Goal: Task Accomplishment & Management: Complete application form

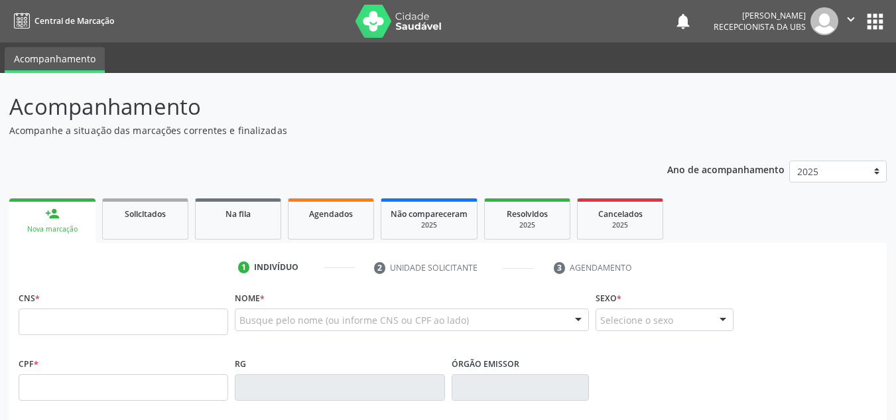
click at [25, 316] on input "text" at bounding box center [124, 321] width 210 height 27
click at [24, 317] on input "text" at bounding box center [124, 321] width 210 height 27
type input "708 0083 6564 9624"
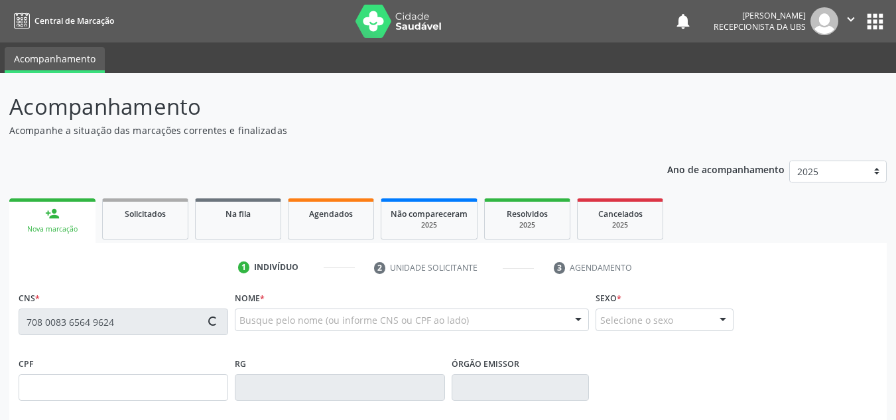
type input "021.485.294-63"
type input "1[DATE]"
type input "[PERSON_NAME] das [PERSON_NAME]"
type input "[PHONE_NUMBER]"
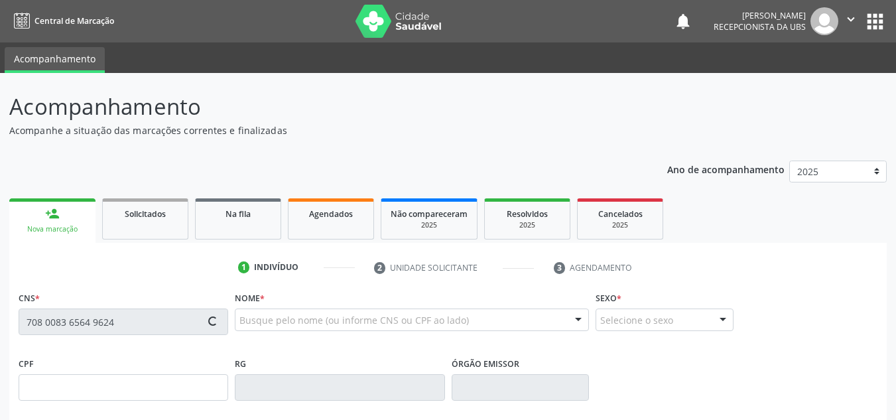
type input "30"
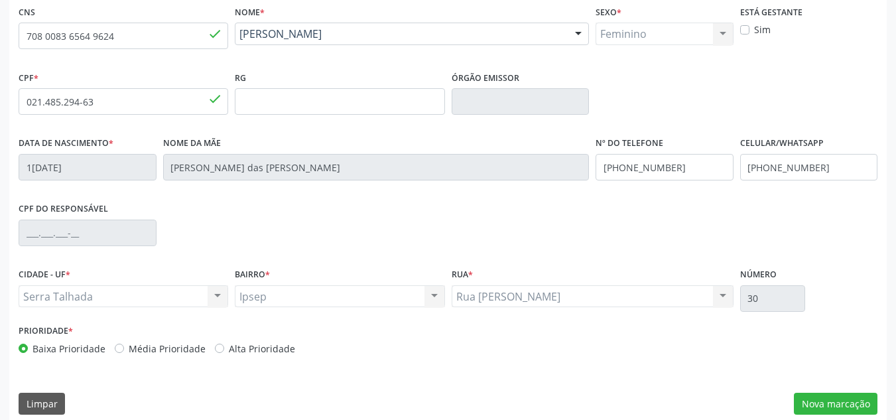
scroll to position [299, 0]
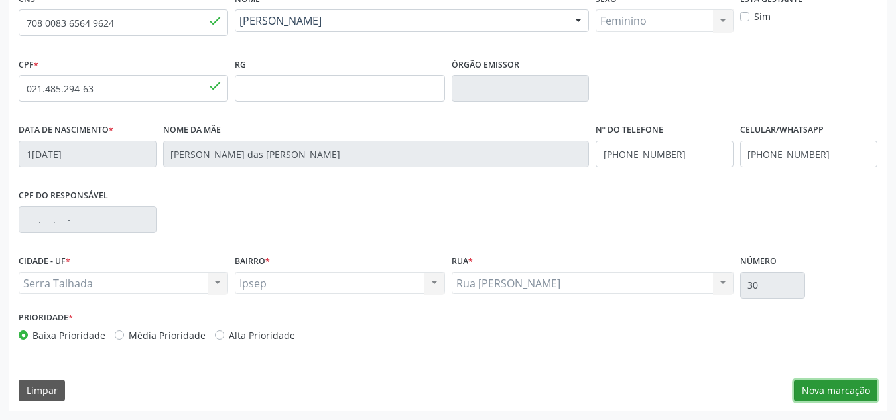
click at [820, 390] on button "Nova marcação" at bounding box center [836, 390] width 84 height 23
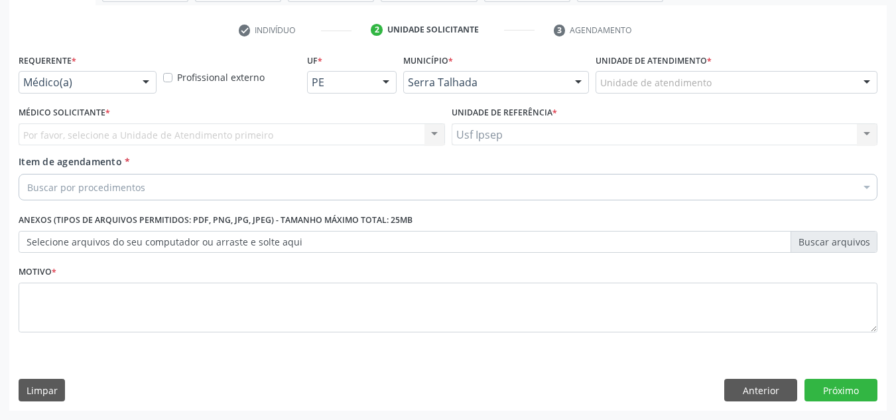
scroll to position [237, 0]
click at [36, 164] on span "Item de agendamento" at bounding box center [70, 161] width 103 height 13
click at [27, 174] on input "Item de agendamento *" at bounding box center [27, 187] width 0 height 27
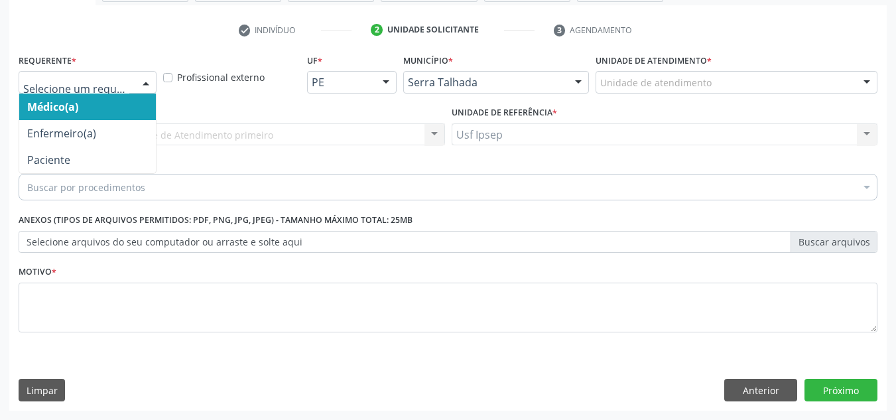
click at [144, 86] on div at bounding box center [146, 83] width 20 height 23
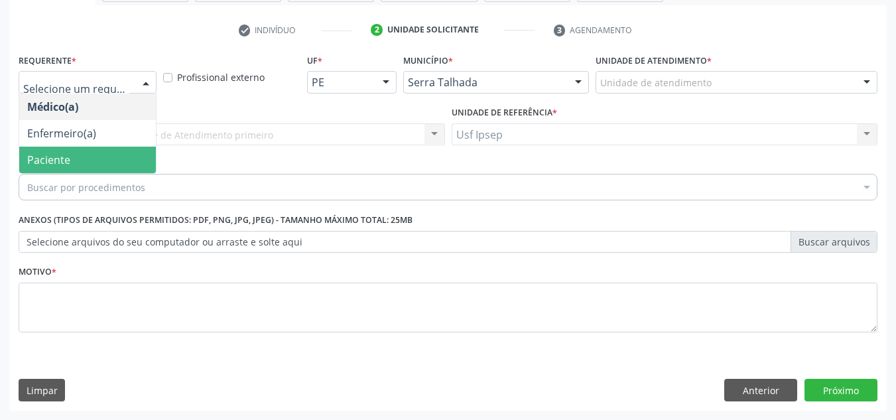
click at [110, 163] on span "Paciente" at bounding box center [87, 160] width 137 height 27
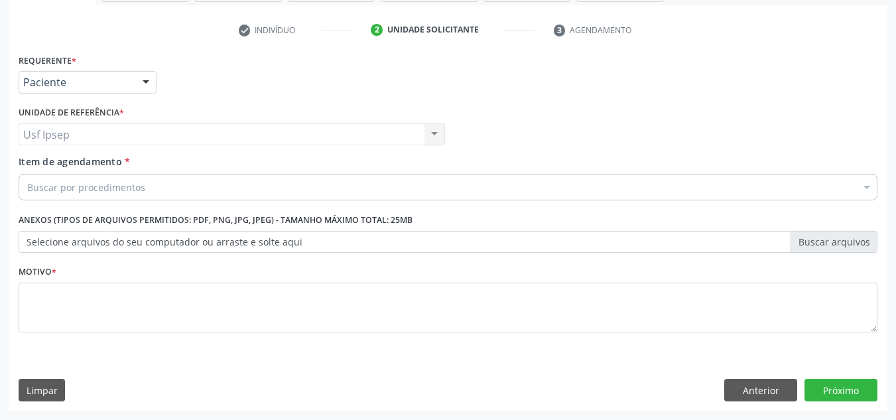
click at [38, 161] on span "Item de agendamento" at bounding box center [70, 161] width 103 height 13
click at [27, 174] on input "Item de agendamento *" at bounding box center [27, 187] width 0 height 27
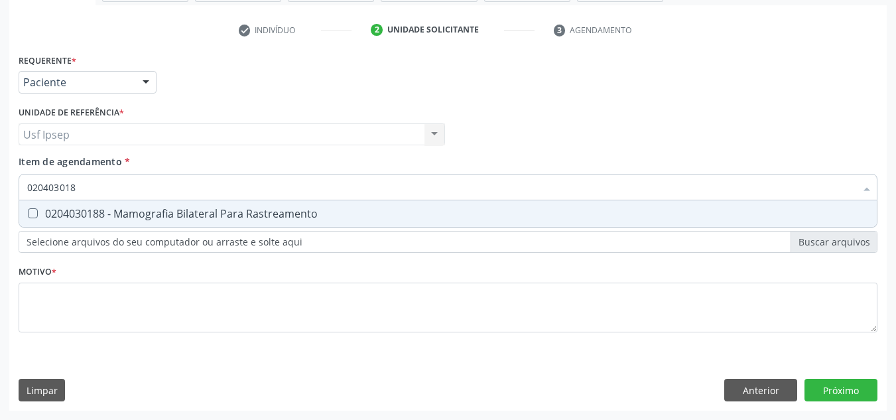
type input "0204030188"
click at [38, 214] on div "0204030188 - Mamografia Bilateral Para Rastreamento" at bounding box center [448, 213] width 842 height 11
checkbox Rastreamento "true"
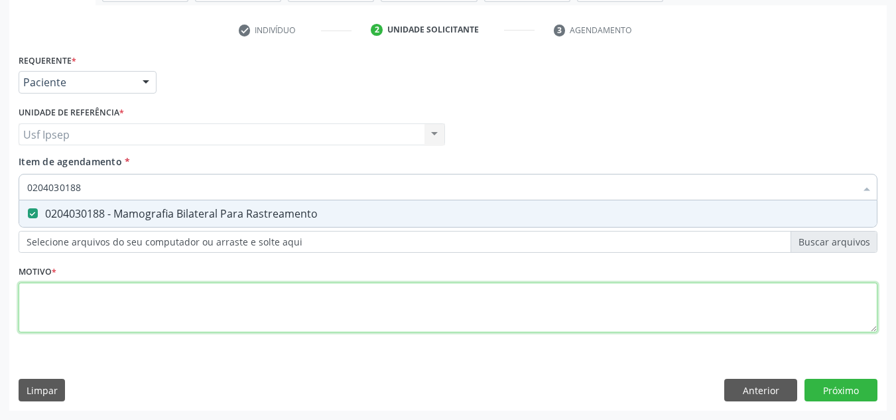
click at [29, 299] on div "Requerente * Paciente Médico(a) Enfermeiro(a) Paciente Nenhum resultado encontr…" at bounding box center [448, 200] width 859 height 300
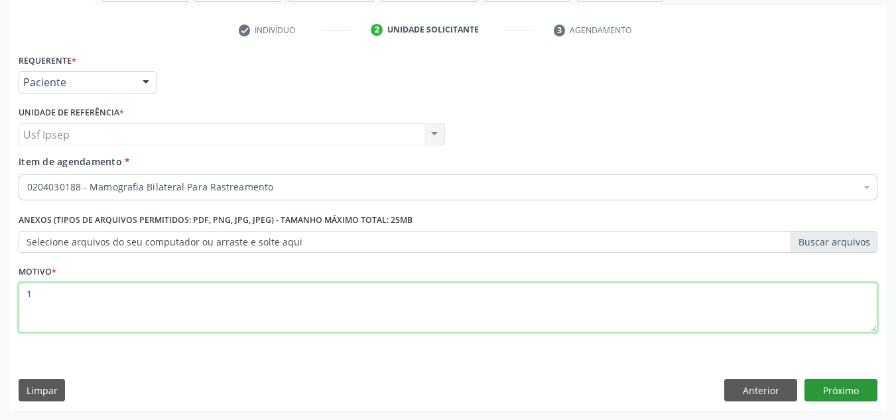
type textarea "1"
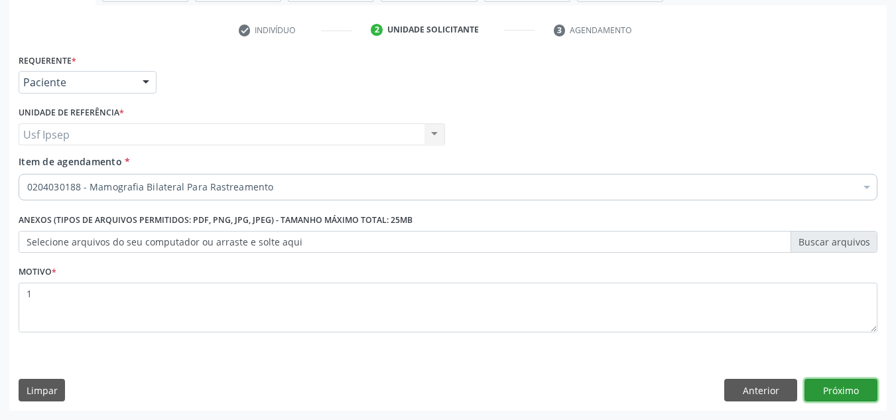
click at [827, 387] on button "Próximo" at bounding box center [841, 390] width 73 height 23
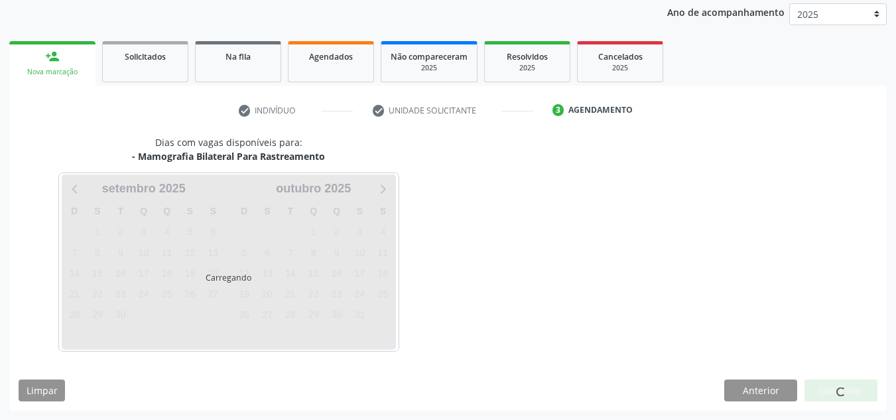
scroll to position [157, 0]
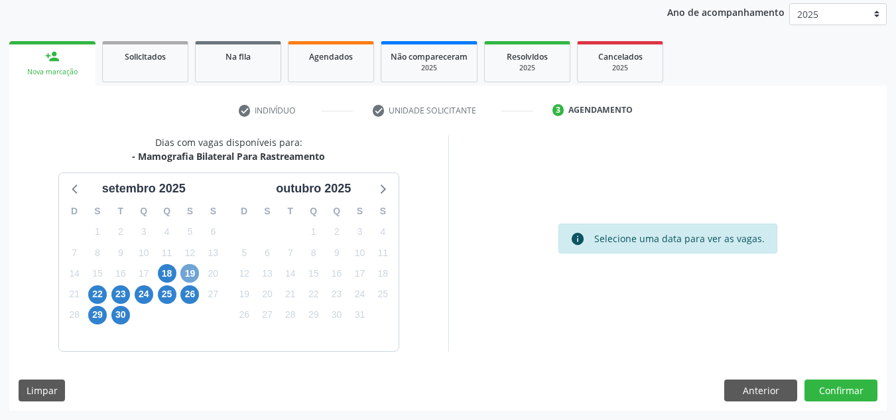
click at [191, 275] on span "19" at bounding box center [189, 273] width 19 height 19
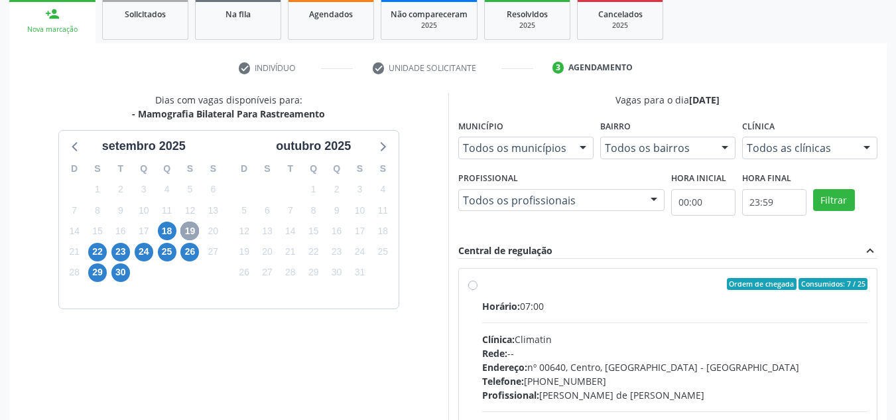
scroll to position [224, 0]
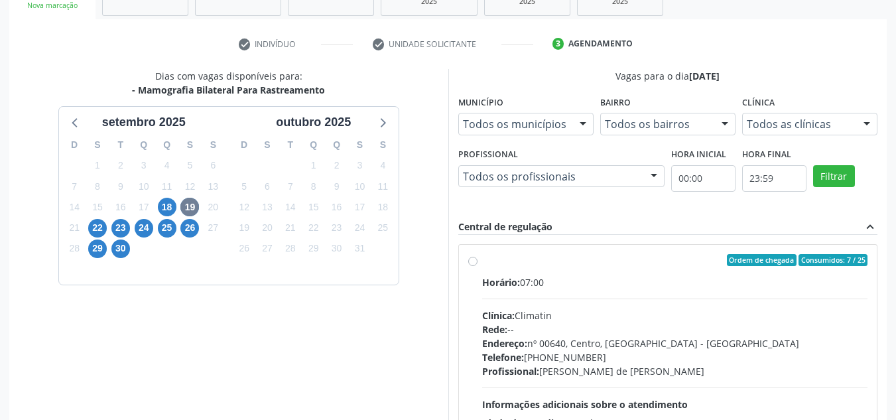
click at [464, 261] on div "Ordem de chegada Consumidos: 7 / 25 Horário: 07:00 Clínica: Climatin Rede: -- E…" at bounding box center [668, 356] width 419 height 222
radio input "true"
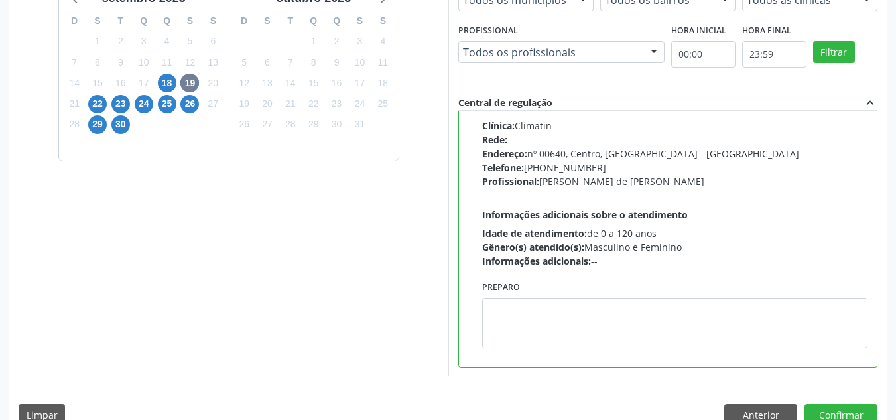
scroll to position [356, 0]
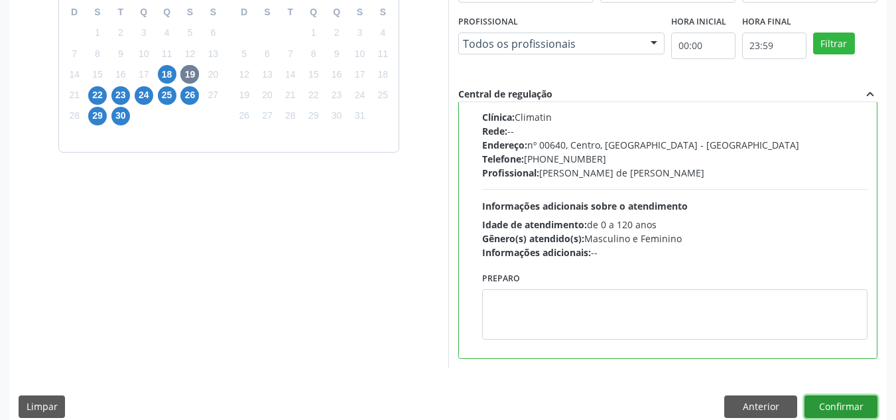
click at [842, 413] on button "Confirmar" at bounding box center [841, 406] width 73 height 23
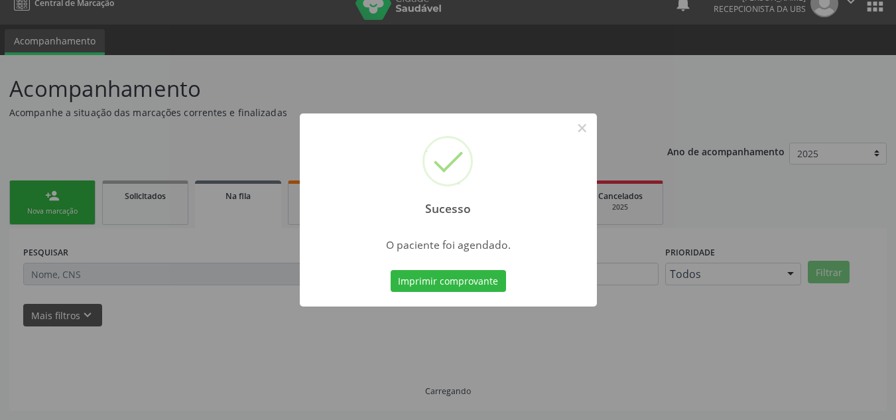
scroll to position [18, 0]
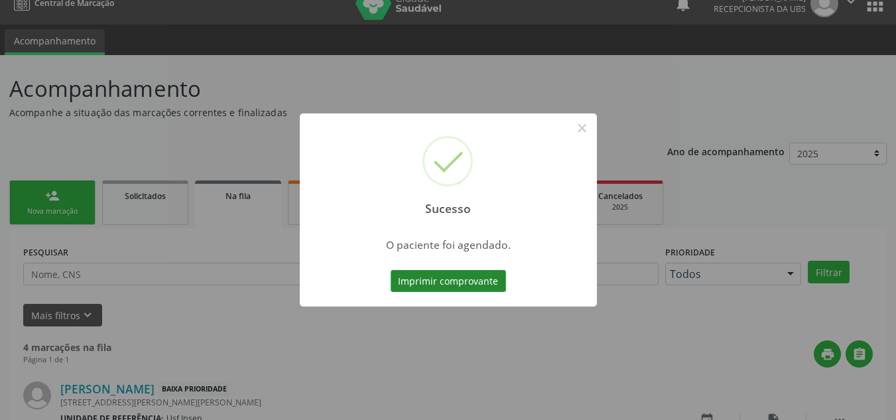
click at [419, 279] on button "Imprimir comprovante" at bounding box center [448, 281] width 115 height 23
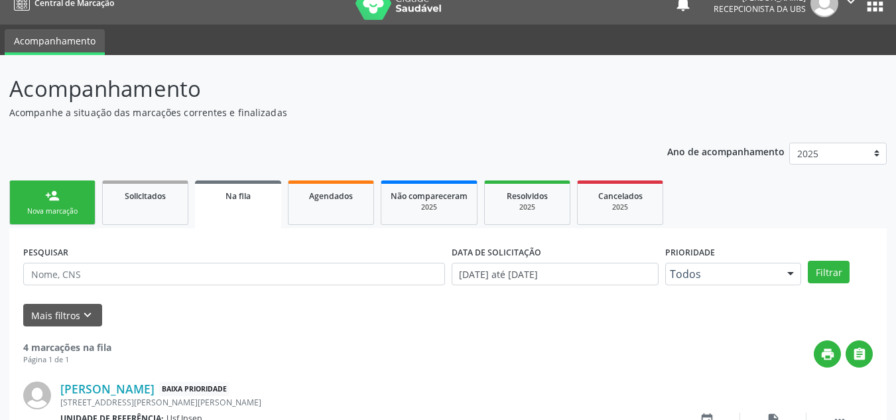
click at [63, 208] on div "Nova marcação" at bounding box center [52, 211] width 66 height 10
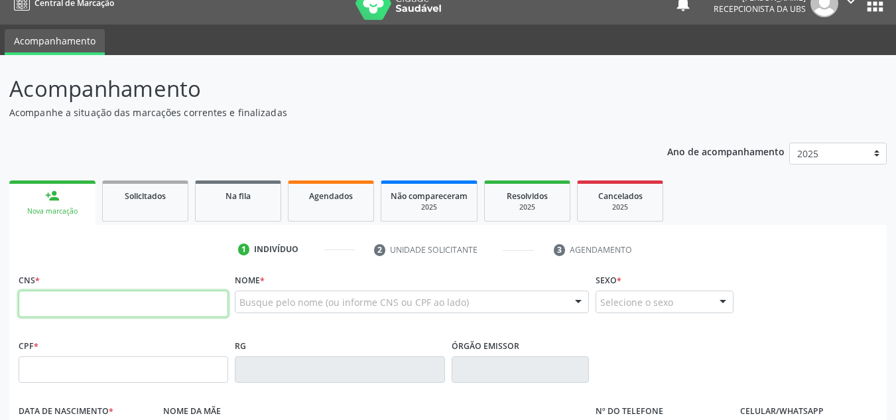
click at [26, 300] on input "text" at bounding box center [124, 304] width 210 height 27
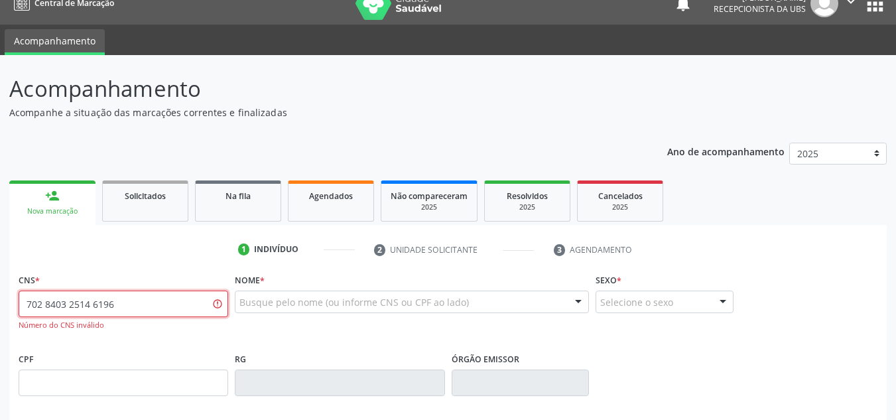
click at [121, 305] on input "702 8403 2514 6196" at bounding box center [124, 304] width 210 height 27
click at [40, 304] on input "70" at bounding box center [124, 304] width 210 height 27
click at [38, 210] on div "Nova marcação" at bounding box center [53, 211] width 68 height 10
click at [41, 305] on input "70" at bounding box center [124, 304] width 210 height 27
type input "7"
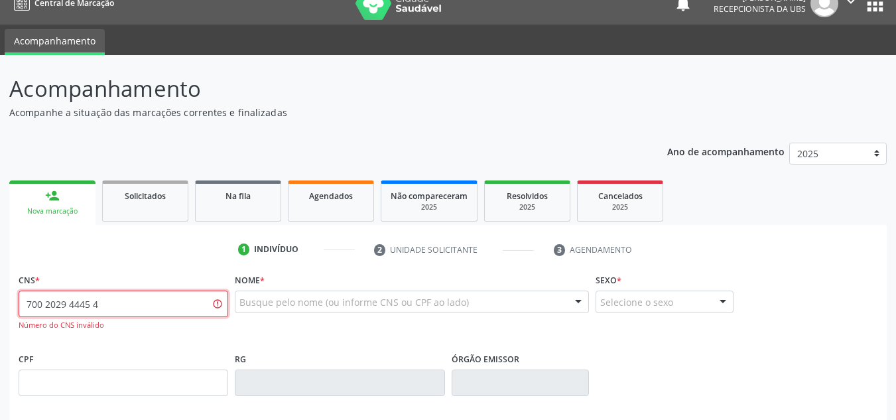
click at [86, 306] on input "700 2029 4445 4" at bounding box center [124, 304] width 210 height 27
click at [96, 304] on input "700 2029 4445 4" at bounding box center [124, 304] width 210 height 27
type input "7"
click at [47, 214] on div "Nova marcação" at bounding box center [53, 211] width 68 height 10
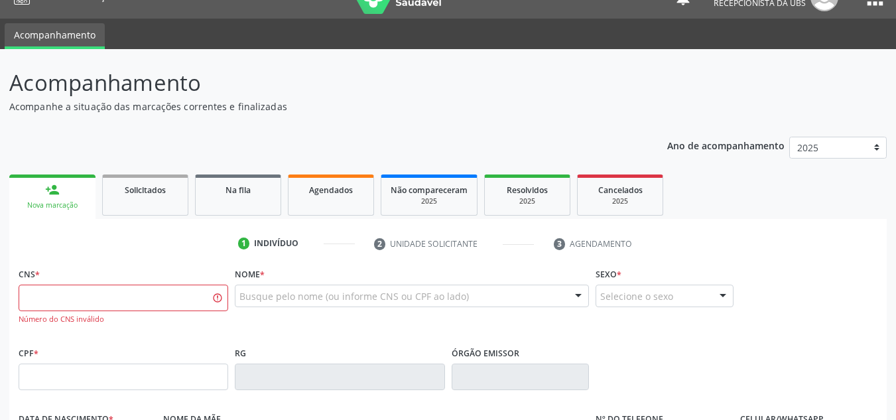
scroll to position [0, 0]
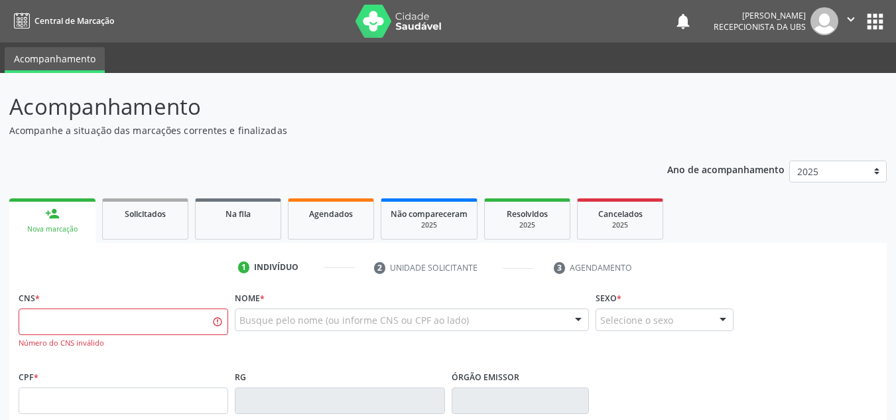
click at [68, 264] on ul "1 Indivíduo 2 Unidade solicitante 3 Agendamento" at bounding box center [448, 268] width 878 height 22
click at [60, 226] on div "Nova marcação" at bounding box center [53, 229] width 68 height 10
click at [58, 241] on link "person_add Nova marcação" at bounding box center [52, 220] width 86 height 44
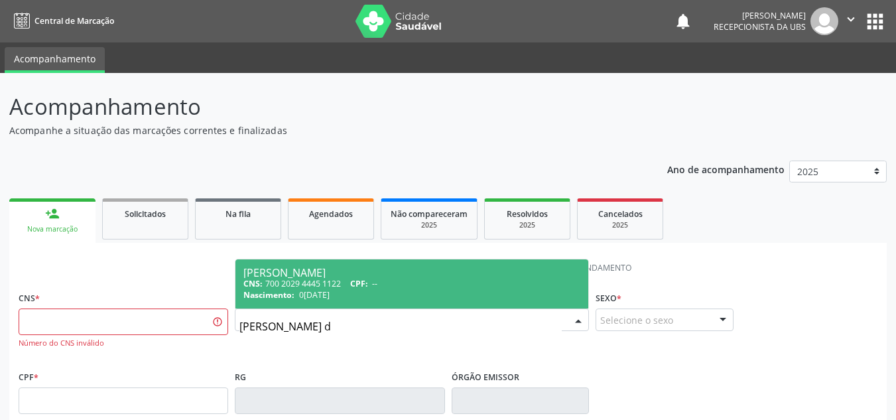
type input "[PERSON_NAME] do"
click at [311, 273] on div "[PERSON_NAME]" at bounding box center [411, 272] width 337 height 11
type input "700 2029 4445 1122"
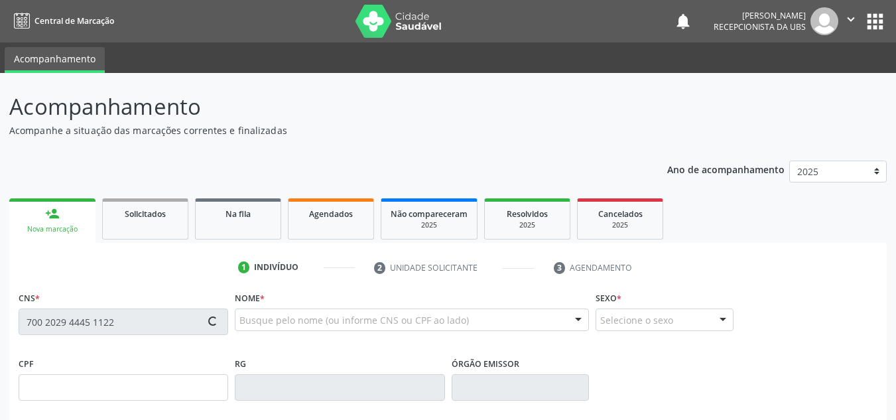
type input "0[DATE]"
type input "[PERSON_NAME]"
type input "[PHONE_NUMBER]"
type input "38"
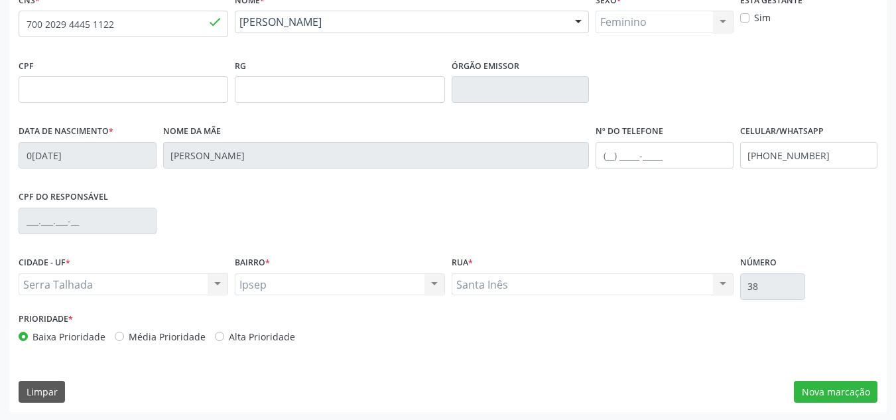
scroll to position [299, 0]
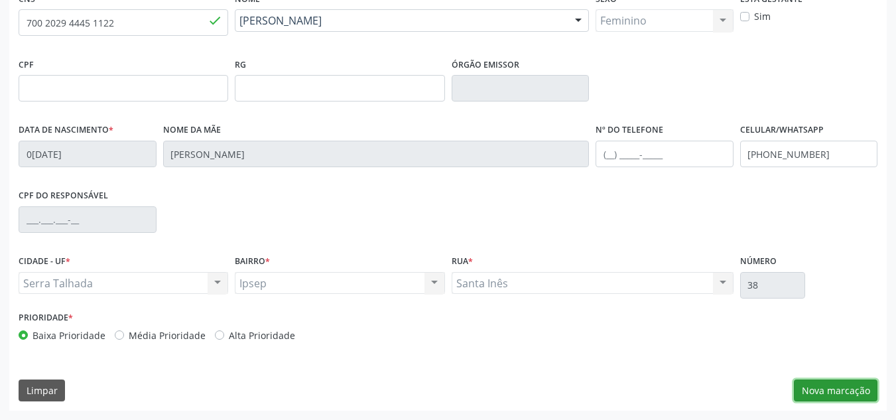
click at [814, 388] on button "Nova marcação" at bounding box center [836, 390] width 84 height 23
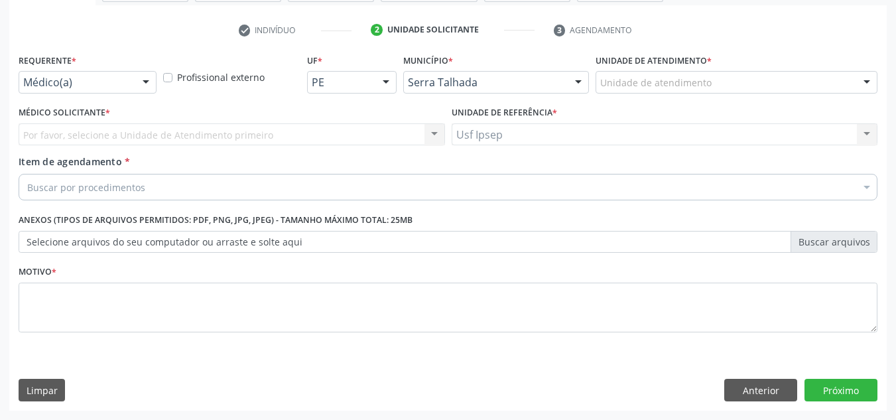
scroll to position [237, 0]
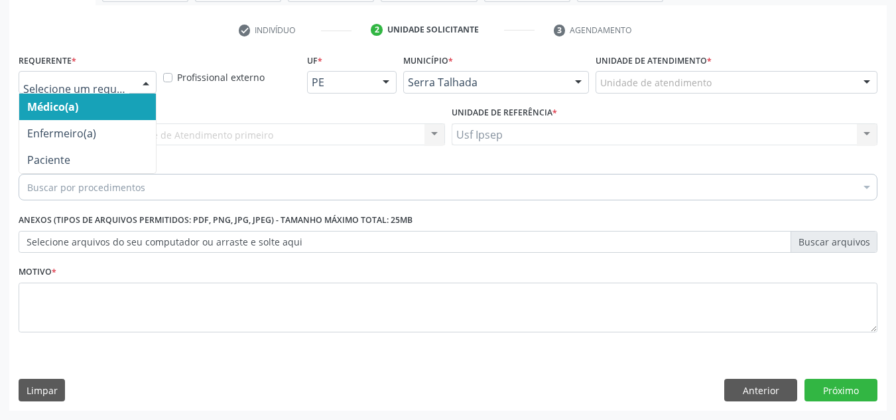
click at [154, 84] on div at bounding box center [146, 83] width 20 height 23
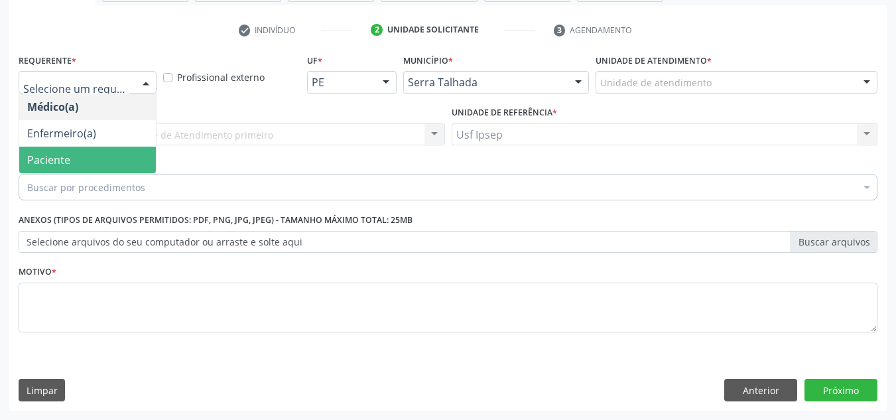
click at [65, 157] on span "Paciente" at bounding box center [48, 160] width 43 height 15
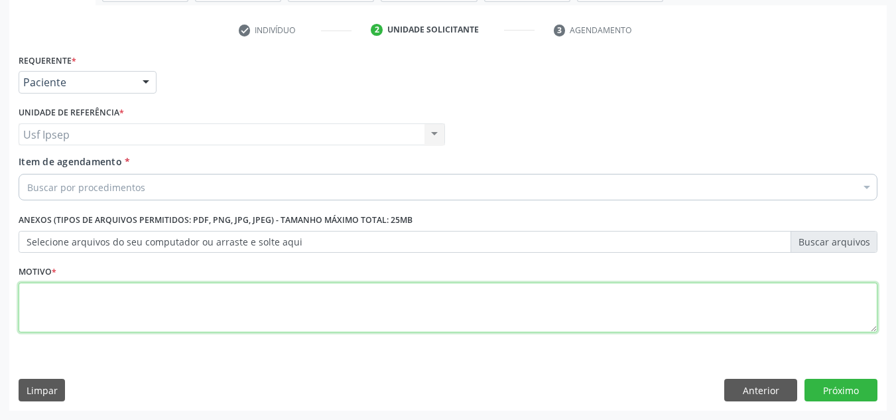
click at [40, 303] on textarea at bounding box center [448, 308] width 859 height 50
type textarea "1"
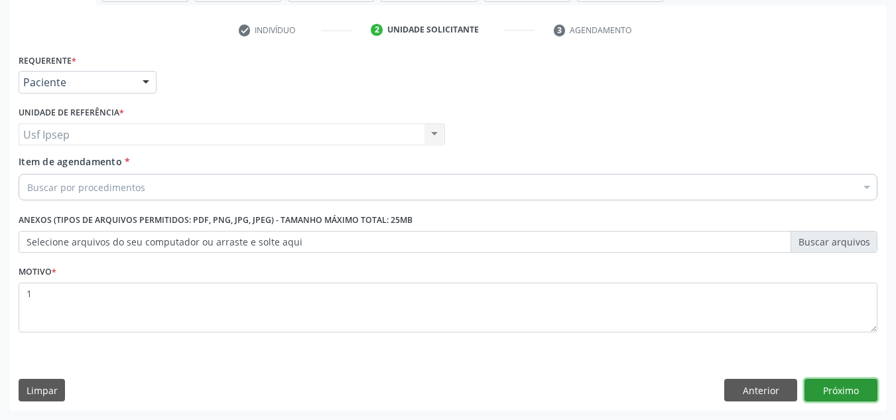
click at [835, 383] on button "Próximo" at bounding box center [841, 390] width 73 height 23
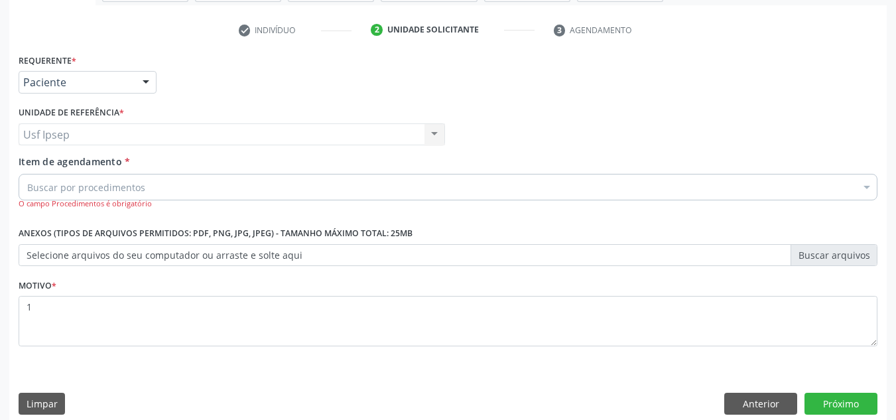
click at [31, 162] on span "Item de agendamento" at bounding box center [70, 161] width 103 height 13
click at [27, 174] on input "Item de agendamento *" at bounding box center [27, 187] width 0 height 27
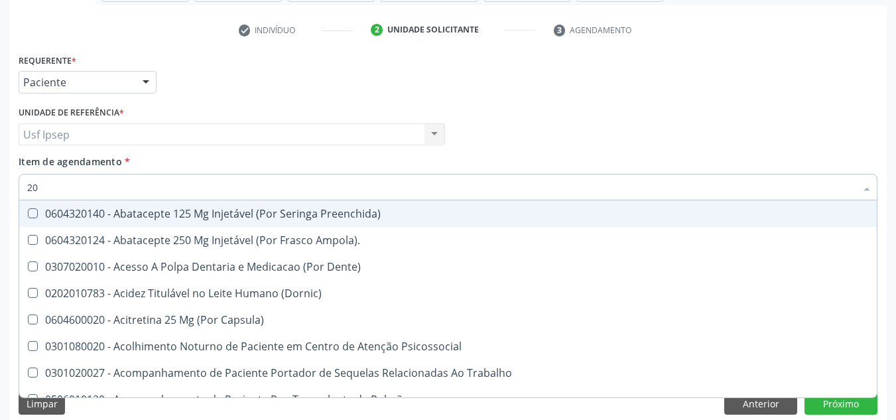
type input "2"
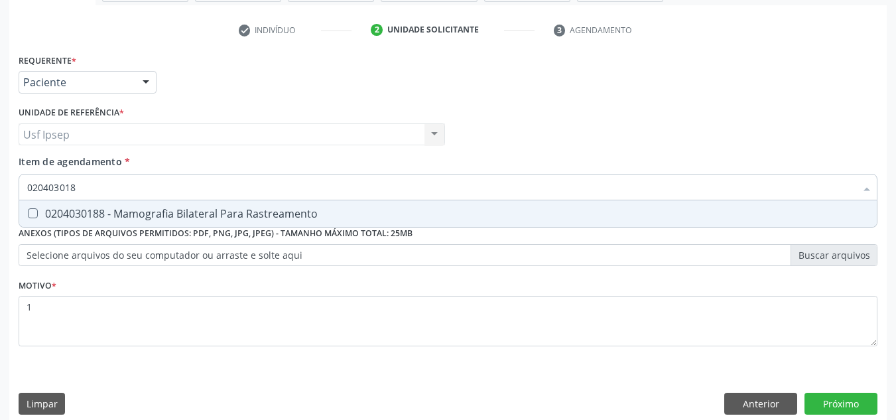
type input "0204030188"
click at [30, 212] on Rastreamento at bounding box center [33, 213] width 10 height 10
click at [28, 212] on Rastreamento "checkbox" at bounding box center [23, 213] width 9 height 9
checkbox Rastreamento "true"
click at [850, 405] on button "Próximo" at bounding box center [841, 404] width 73 height 23
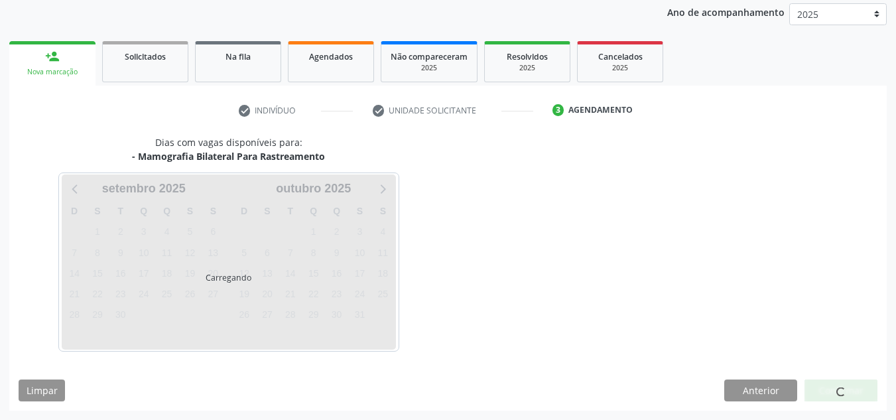
scroll to position [157, 0]
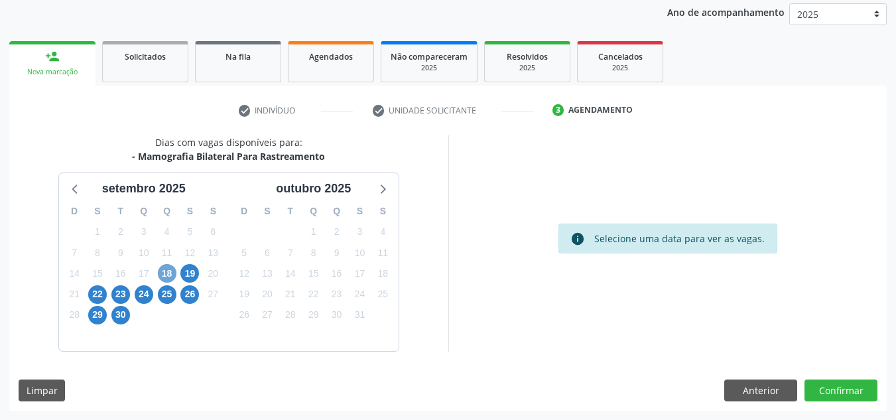
click at [163, 269] on span "18" at bounding box center [167, 273] width 19 height 19
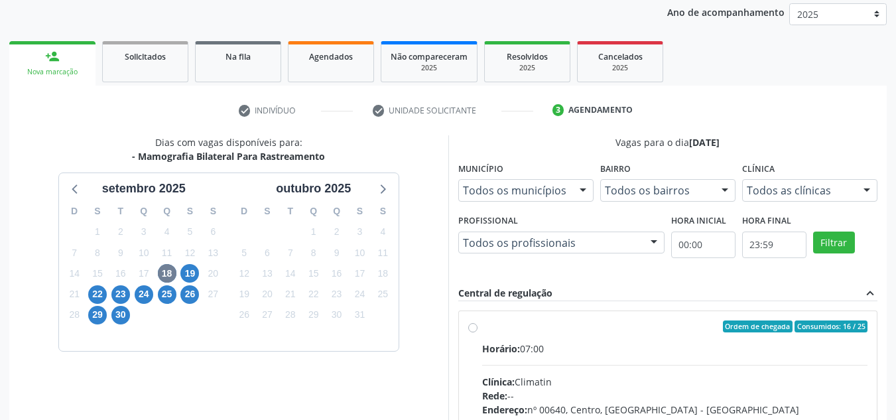
click at [482, 326] on label "Ordem de chegada Consumidos: 16 / 25 Horário: 07:00 Clínica: Climatin Rede: -- …" at bounding box center [675, 422] width 386 height 204
click at [475, 326] on input "Ordem de chegada Consumidos: 16 / 25 Horário: 07:00 Clínica: Climatin Rede: -- …" at bounding box center [472, 326] width 9 height 12
radio input "true"
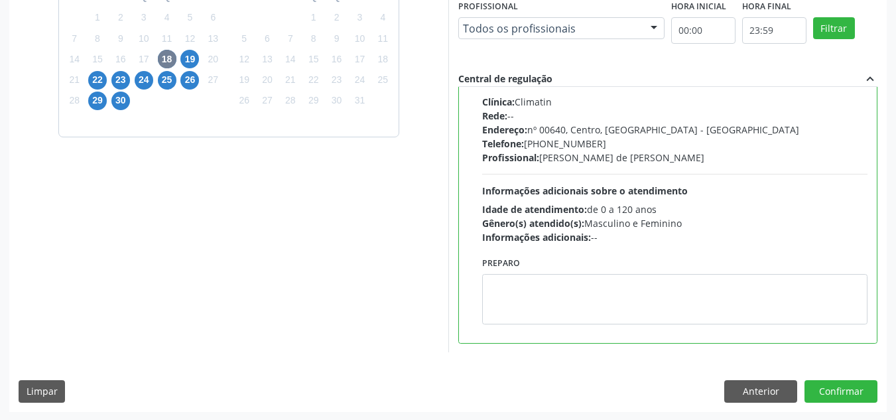
scroll to position [373, 0]
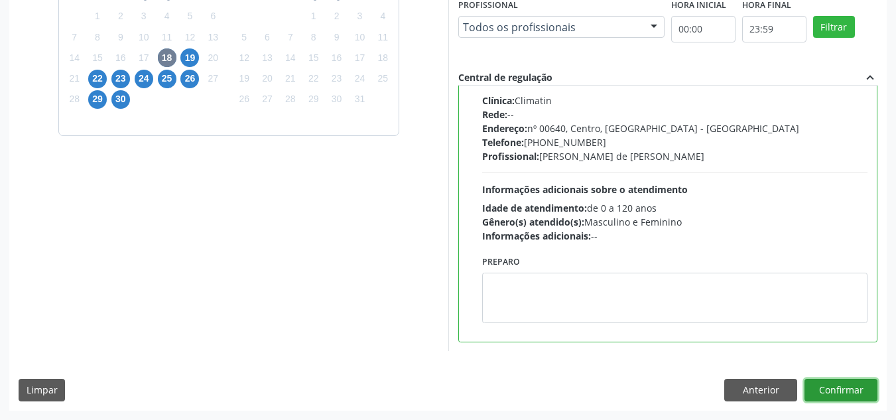
click at [828, 391] on button "Confirmar" at bounding box center [841, 390] width 73 height 23
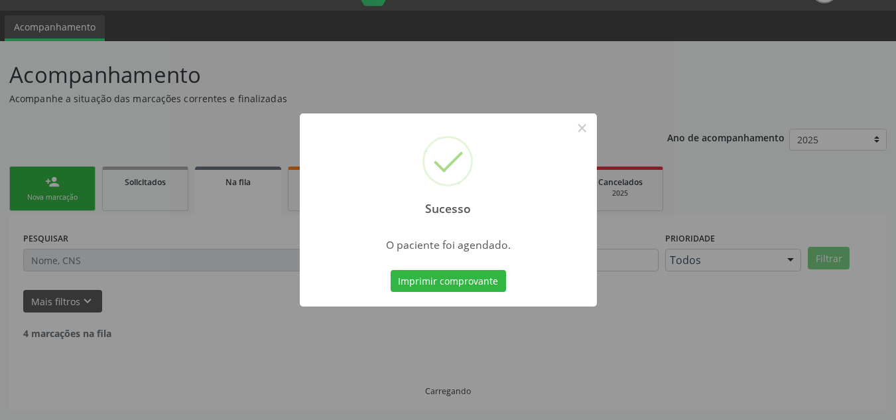
scroll to position [18, 0]
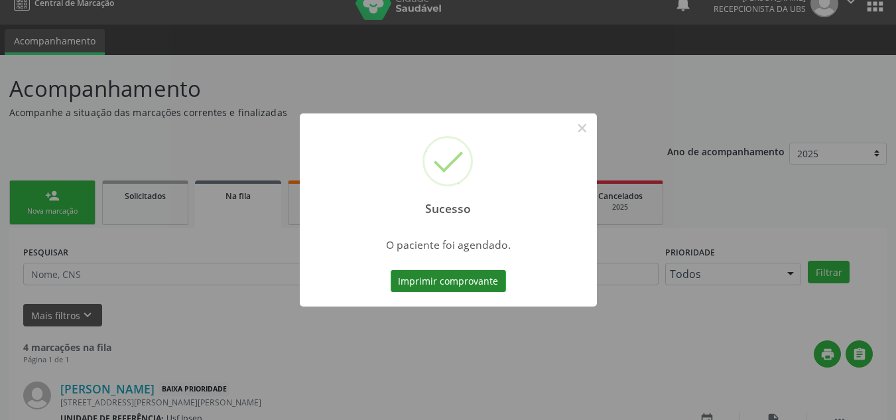
click at [410, 281] on button "Imprimir comprovante" at bounding box center [448, 281] width 115 height 23
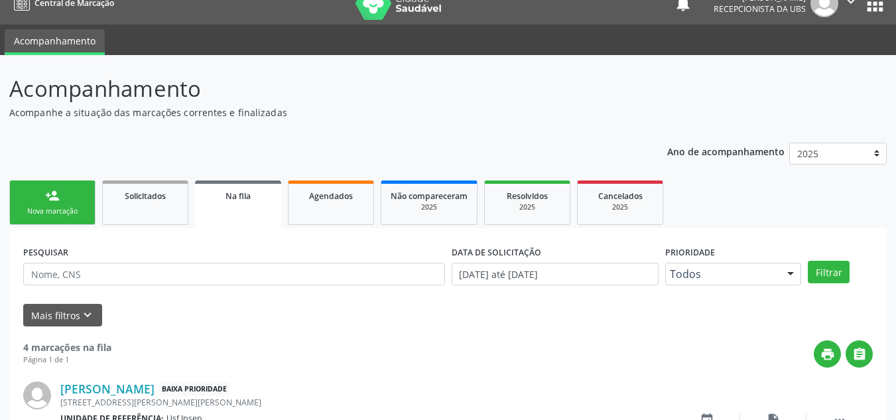
scroll to position [84, 0]
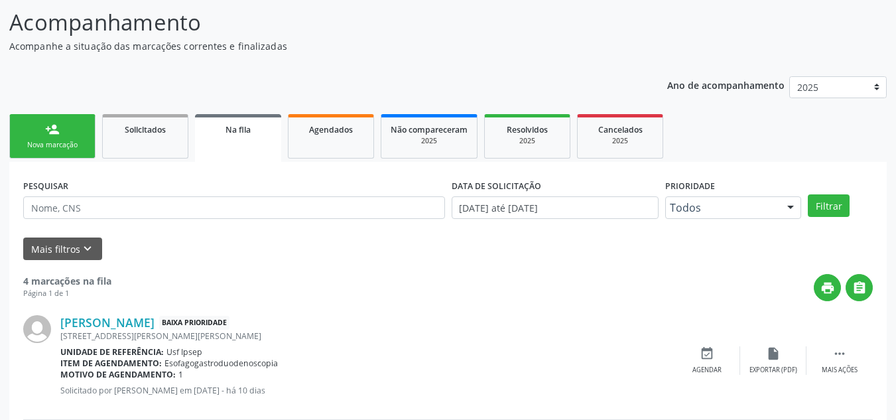
click at [70, 149] on div "Nova marcação" at bounding box center [52, 145] width 66 height 10
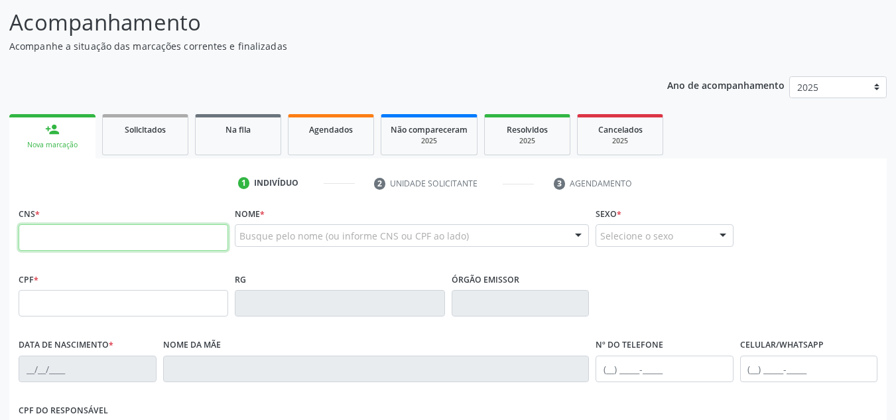
click at [27, 233] on input "text" at bounding box center [124, 237] width 210 height 27
click at [24, 226] on input "text" at bounding box center [124, 237] width 210 height 27
click at [109, 235] on input "708 0003 1186 728" at bounding box center [124, 237] width 210 height 27
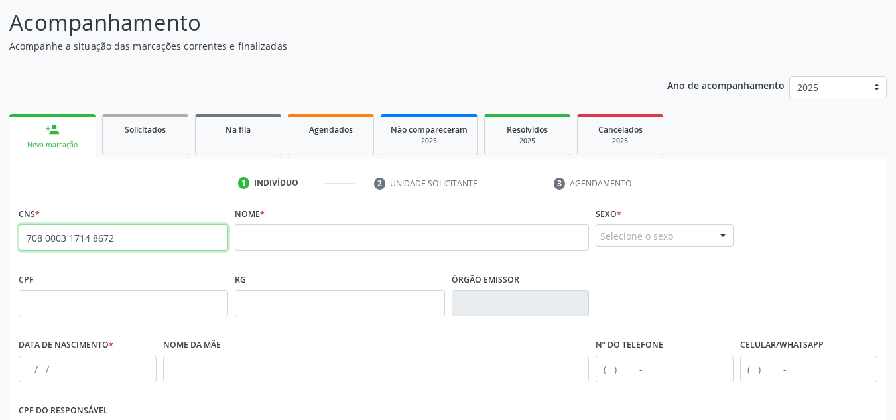
click at [112, 236] on input "708 0003 1714 8672" at bounding box center [124, 237] width 210 height 27
click at [114, 239] on input "708 0003 1714 8672" at bounding box center [124, 237] width 210 height 27
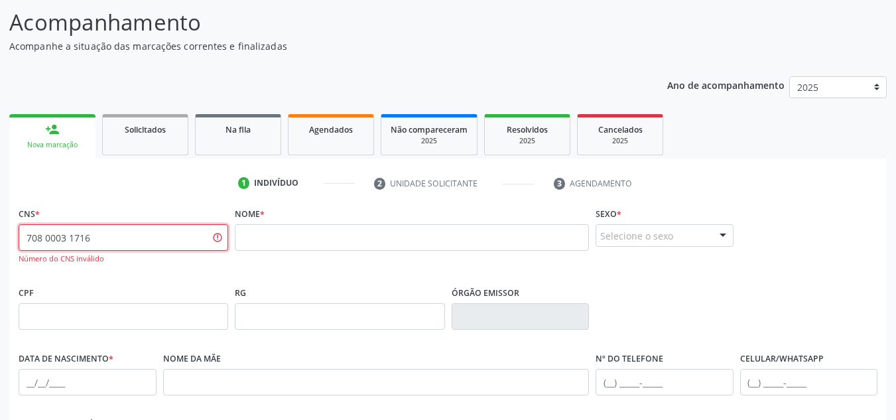
type input "708 0003 1716"
click at [247, 235] on input "text" at bounding box center [412, 237] width 354 height 27
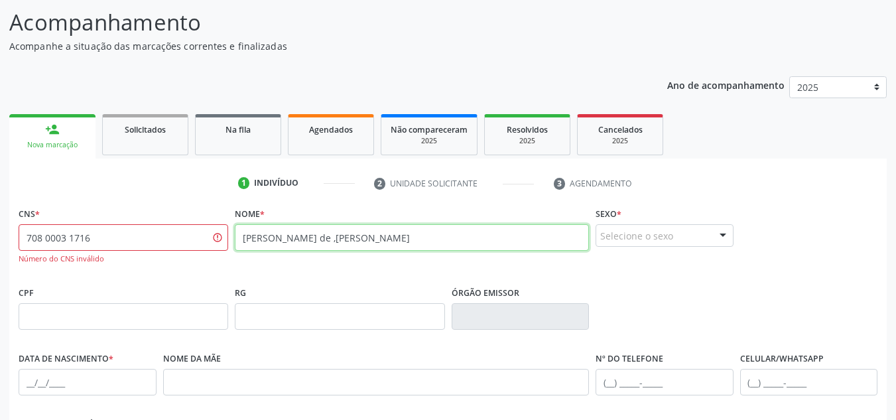
type input "[PERSON_NAME] de ,[PERSON_NAME]"
click at [90, 237] on input "708 0003 1716" at bounding box center [124, 237] width 210 height 27
type input "7"
type input "708 0003 1718 6728"
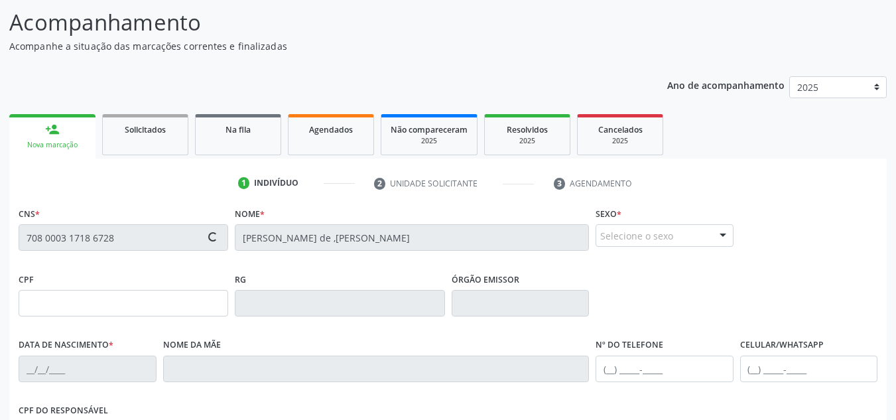
type input "033.523.034-28"
type input "[DATE]"
type input "Ivonete [PERSON_NAME]"
type input "[PHONE_NUMBER]"
type input "040.325.854-58"
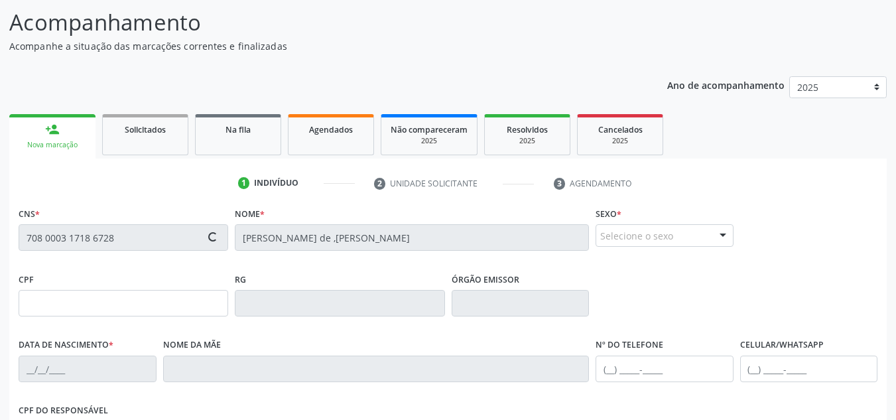
type input "1245"
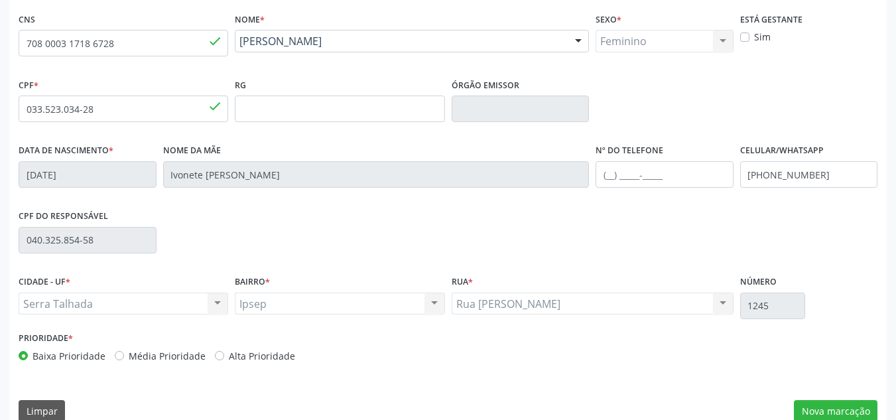
scroll to position [299, 0]
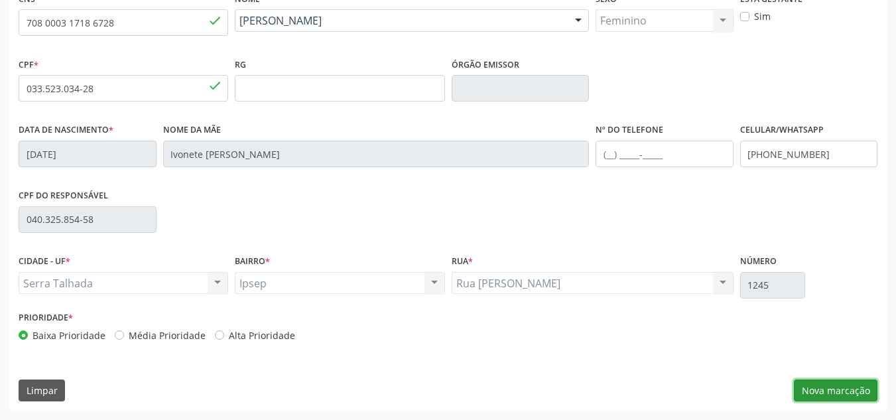
click at [810, 386] on button "Nova marcação" at bounding box center [836, 390] width 84 height 23
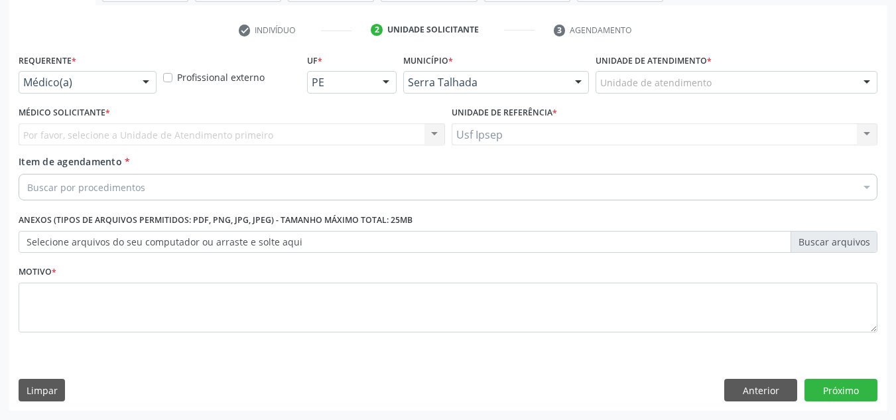
scroll to position [237, 0]
click at [146, 84] on div at bounding box center [146, 83] width 20 height 23
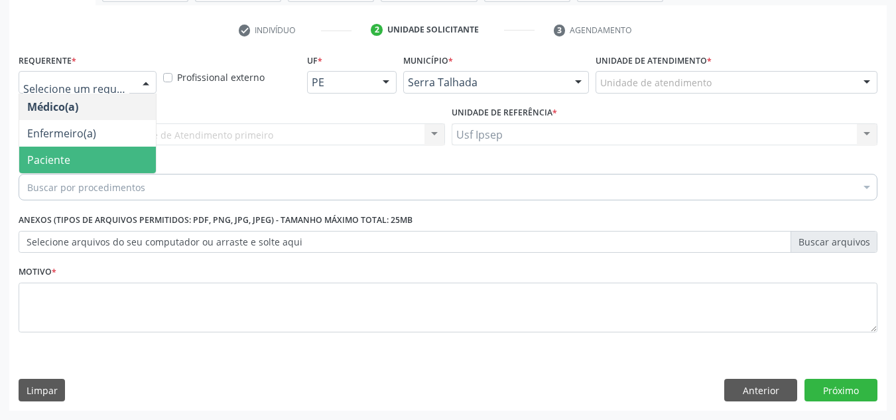
click at [63, 159] on span "Paciente" at bounding box center [48, 160] width 43 height 15
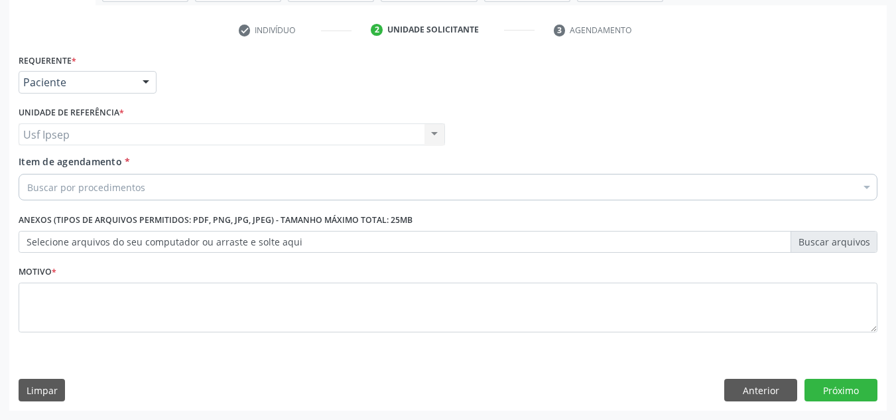
click at [31, 159] on span "Item de agendamento" at bounding box center [70, 161] width 103 height 13
click at [27, 174] on input "Item de agendamento *" at bounding box center [27, 187] width 0 height 27
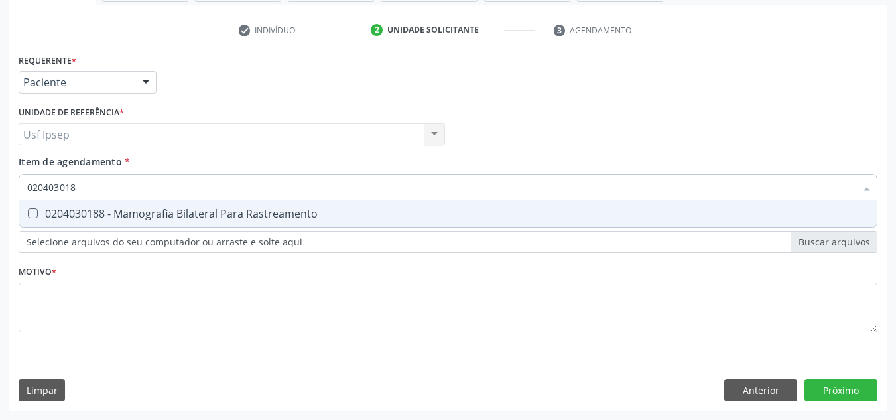
type input "0204030188"
click at [29, 209] on Rastreamento at bounding box center [33, 213] width 10 height 10
click at [28, 209] on Rastreamento "checkbox" at bounding box center [23, 213] width 9 height 9
checkbox Rastreamento "true"
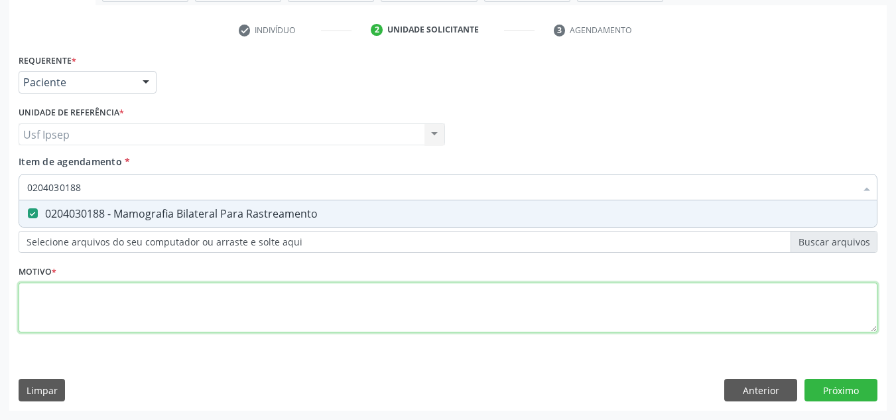
click at [50, 311] on div "Requerente * Paciente Médico(a) Enfermeiro(a) Paciente Nenhum resultado encontr…" at bounding box center [448, 200] width 859 height 300
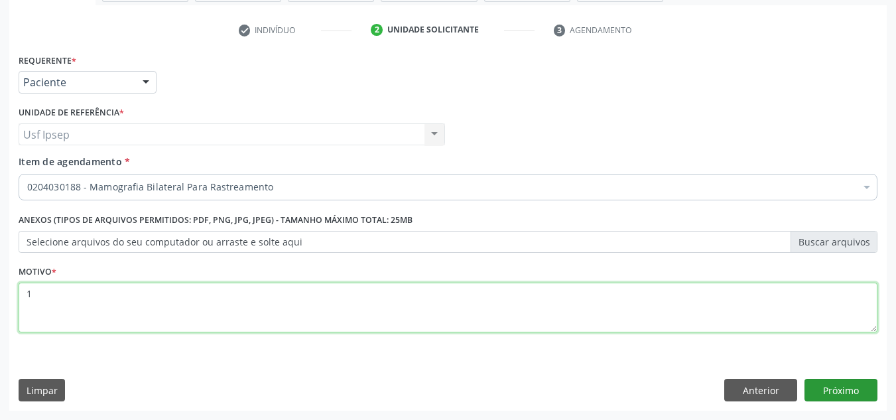
type textarea "1"
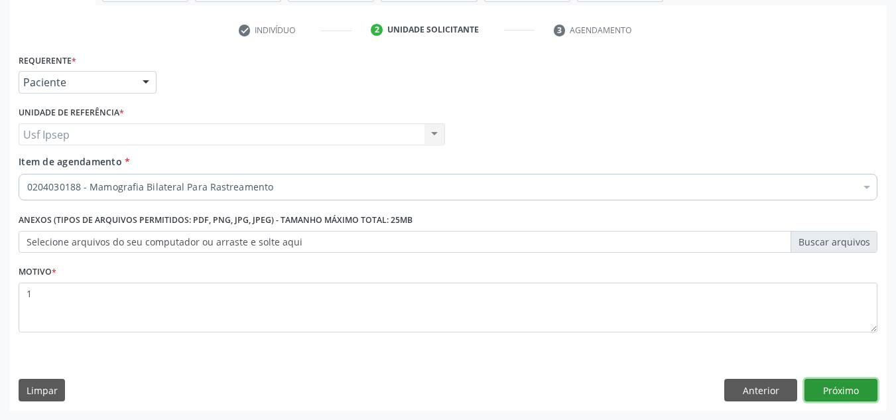
click at [851, 393] on button "Próximo" at bounding box center [841, 390] width 73 height 23
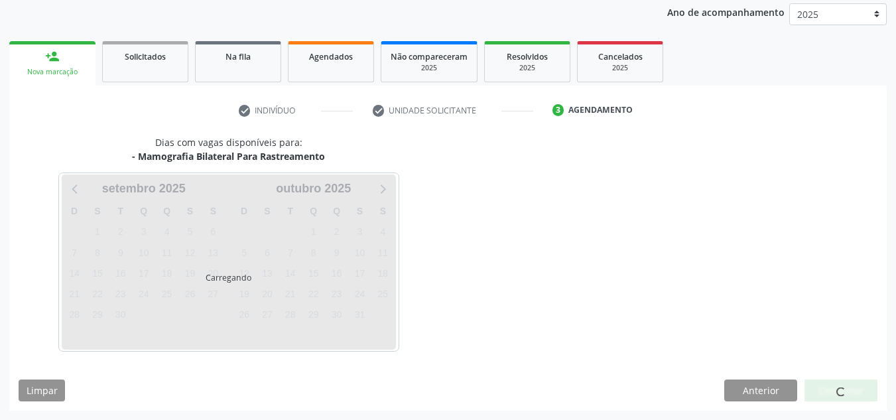
scroll to position [157, 0]
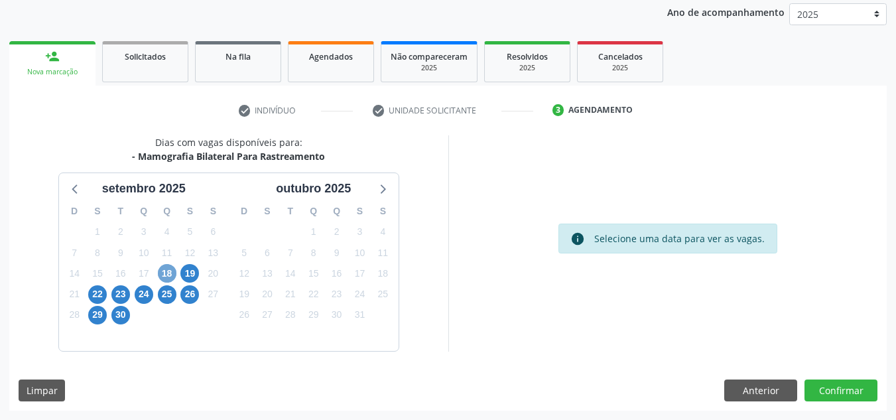
click at [166, 274] on span "18" at bounding box center [167, 273] width 19 height 19
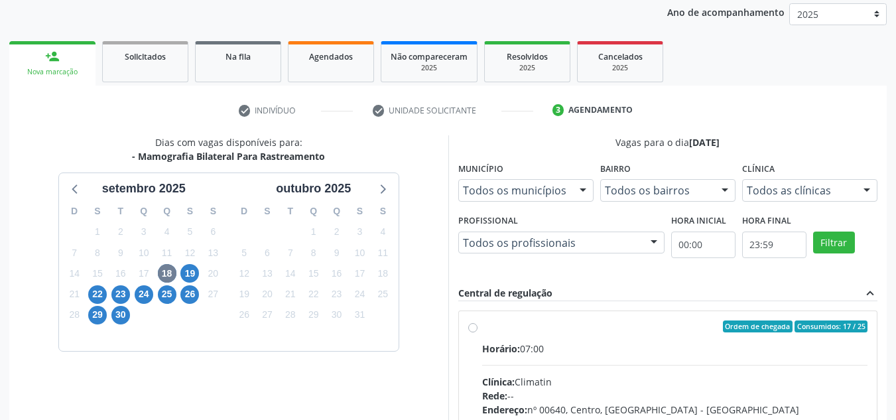
click at [482, 329] on label "Ordem de chegada Consumidos: 17 / 25 Horário: 07:00 Clínica: Climatin Rede: -- …" at bounding box center [675, 422] width 386 height 204
click at [476, 329] on input "Ordem de chegada Consumidos: 17 / 25 Horário: 07:00 Clínica: Climatin Rede: -- …" at bounding box center [472, 326] width 9 height 12
radio input "true"
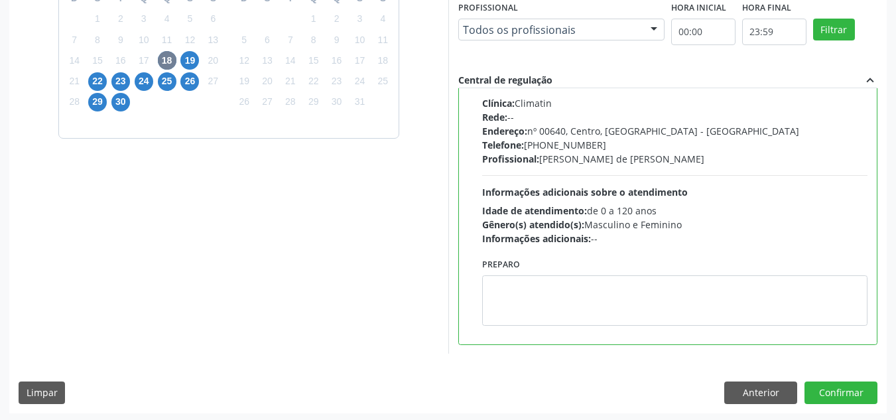
scroll to position [373, 0]
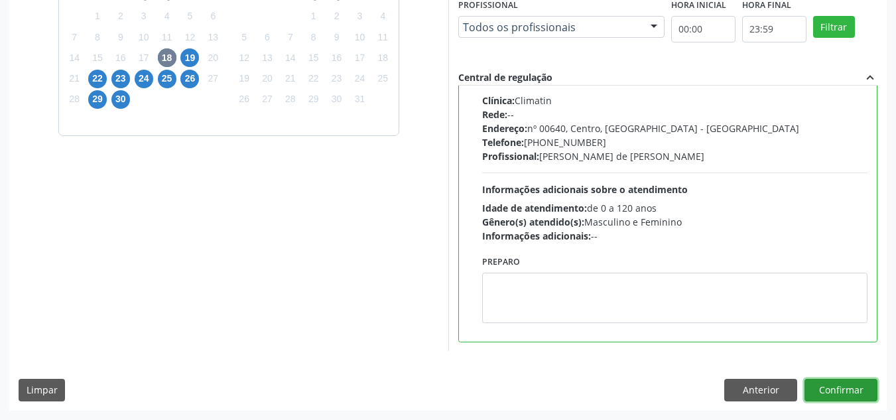
click at [843, 395] on button "Confirmar" at bounding box center [841, 390] width 73 height 23
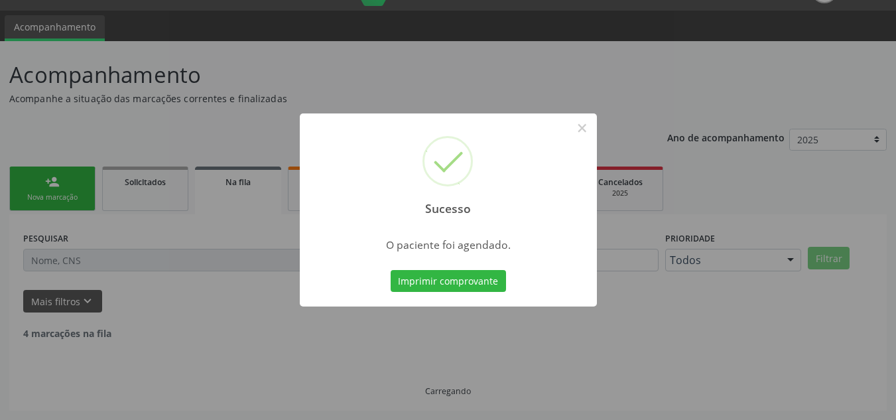
scroll to position [18, 0]
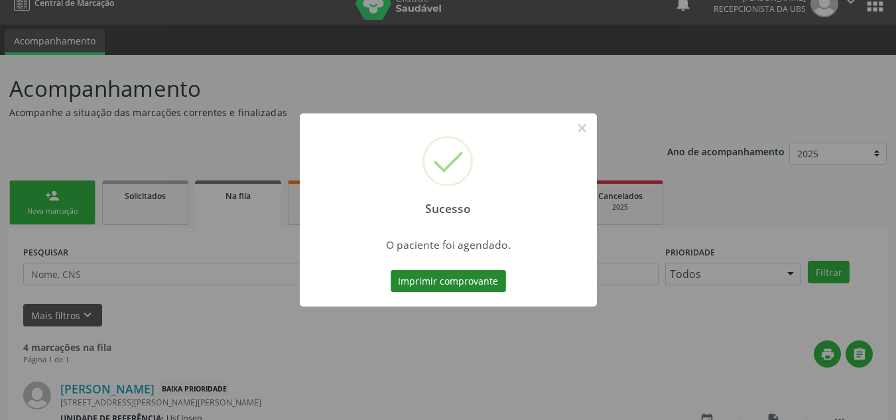
click at [417, 282] on button "Imprimir comprovante" at bounding box center [448, 281] width 115 height 23
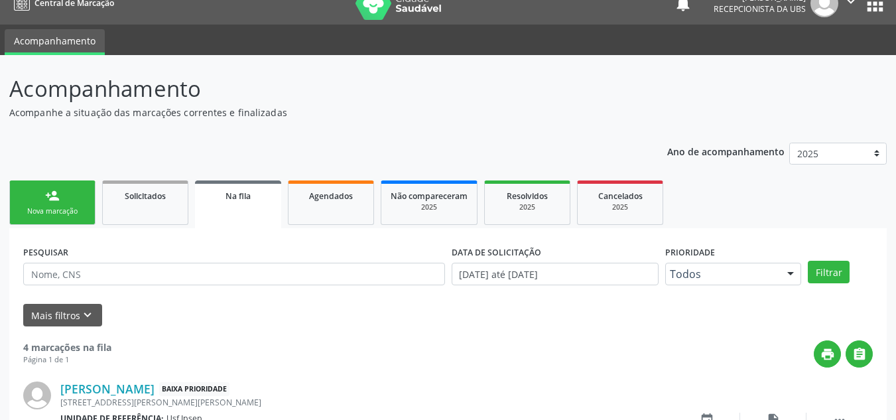
click at [31, 214] on div "Nova marcação" at bounding box center [52, 211] width 66 height 10
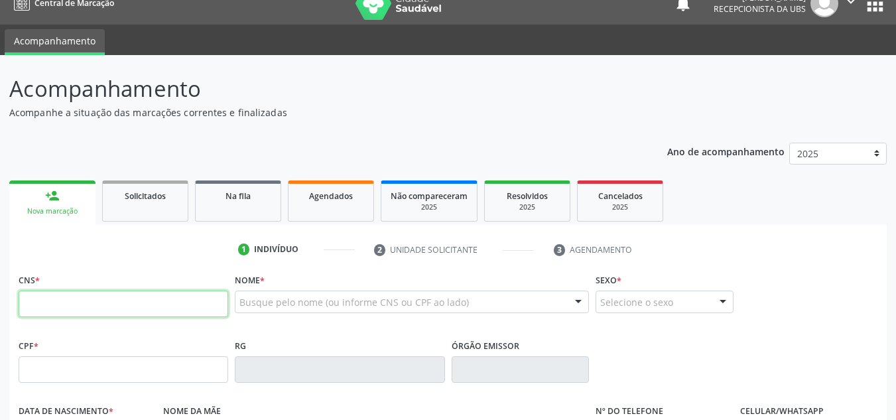
click at [23, 300] on input "text" at bounding box center [124, 304] width 210 height 27
click at [105, 302] on input "708 4032 5146 196" at bounding box center [124, 304] width 210 height 27
type input "7"
click at [106, 303] on input "704 8065 1461 049" at bounding box center [124, 304] width 210 height 27
type input "7"
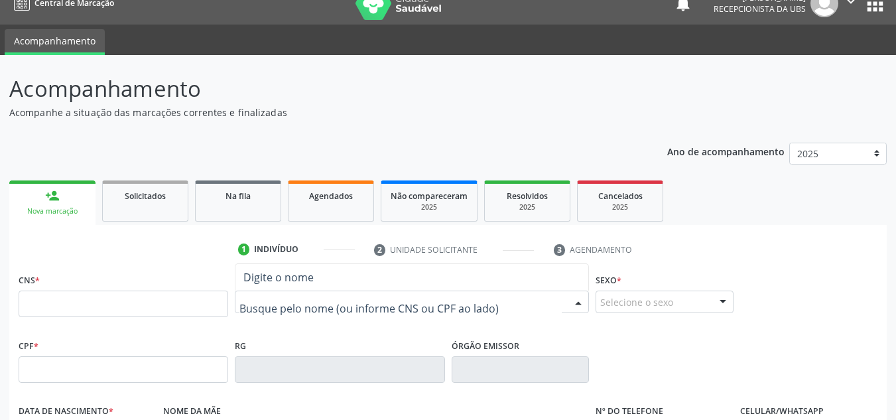
click at [243, 293] on div at bounding box center [412, 302] width 354 height 23
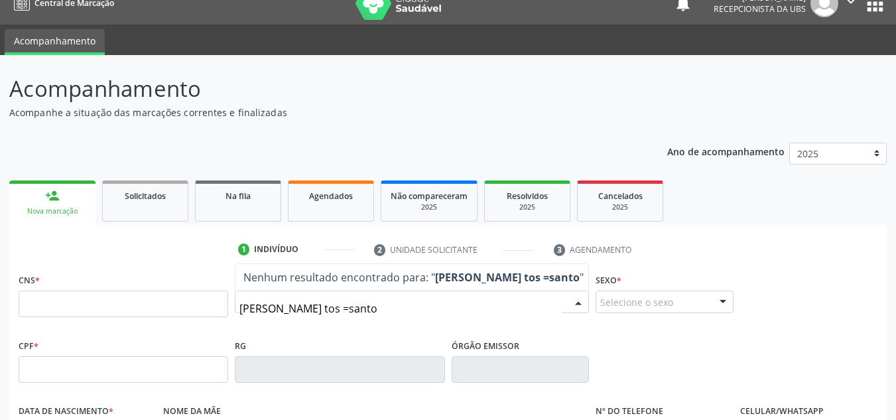
type input "[PERSON_NAME] tos =santos"
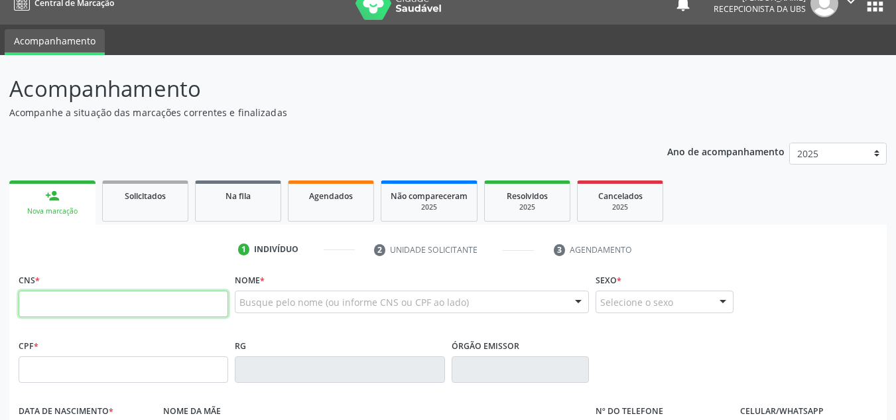
click at [25, 306] on input "text" at bounding box center [124, 304] width 210 height 27
click at [25, 302] on input "text" at bounding box center [124, 304] width 210 height 27
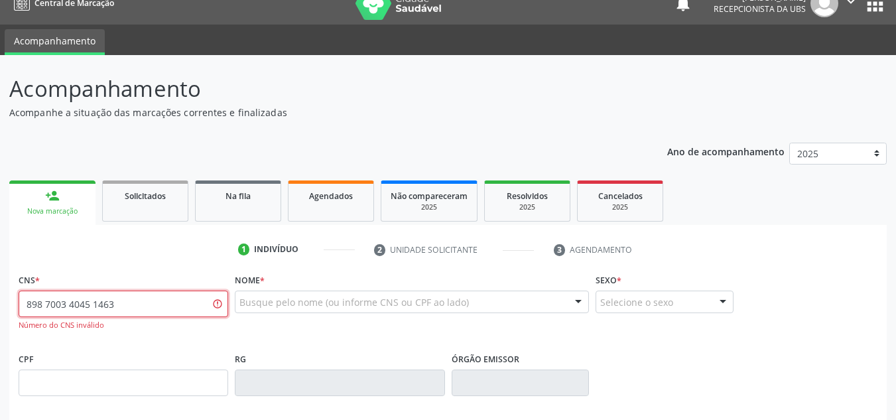
click at [112, 303] on input "898 7003 4045 1463" at bounding box center [124, 304] width 210 height 27
click at [115, 302] on input "898 7003 4045 1463" at bounding box center [124, 304] width 210 height 27
type input "8"
click at [40, 212] on div "Nova marcação" at bounding box center [53, 211] width 68 height 10
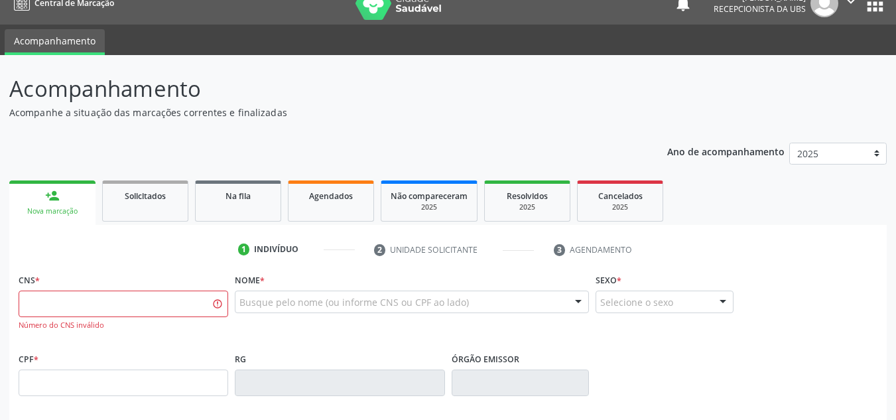
click at [41, 212] on div "Nova marcação" at bounding box center [53, 211] width 68 height 10
click at [241, 298] on input "text" at bounding box center [400, 308] width 322 height 27
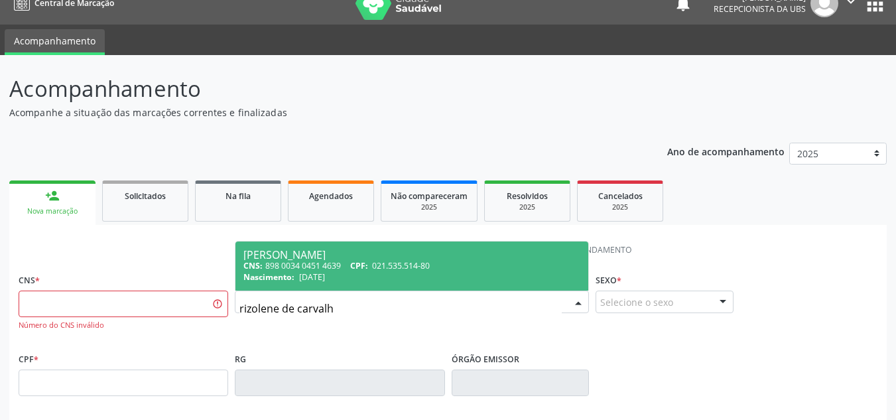
type input "[PERSON_NAME]"
click at [340, 248] on span "[PERSON_NAME] CNS: 898 0034 0451 4639 CPF: 021.535.514-80 Nascimento: 2[DATE]" at bounding box center [411, 265] width 353 height 49
type input "898 0034 0451 4639"
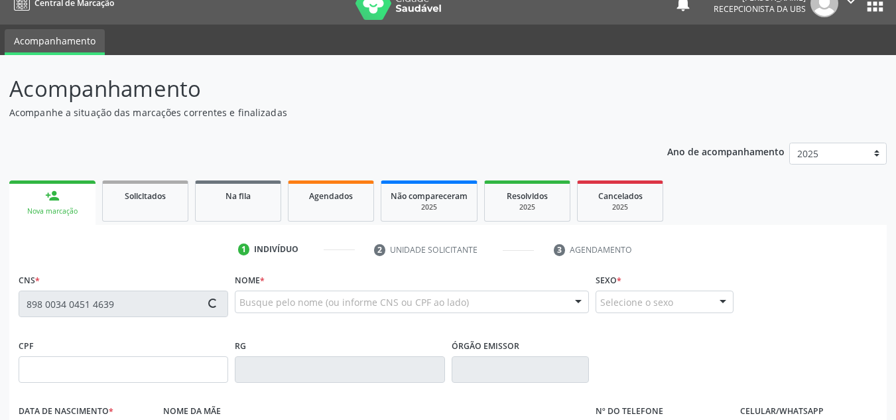
type input "021.535.514-80"
type input "[DATE]"
type input "[PERSON_NAME]"
type input "[PHONE_NUMBER]"
type input "1286"
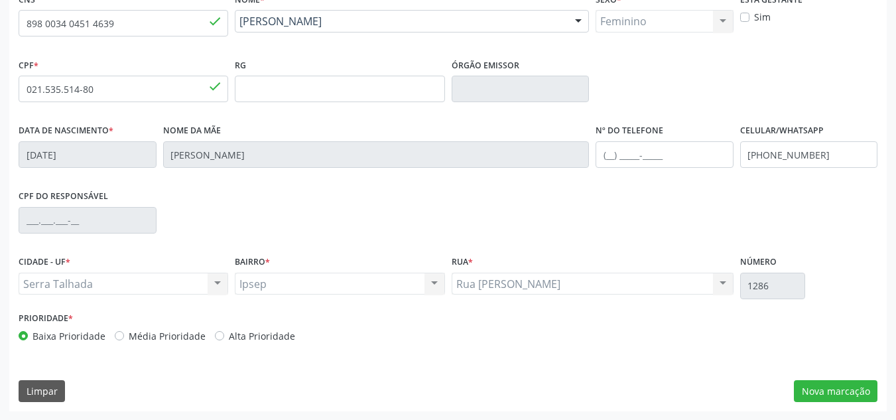
scroll to position [299, 0]
click at [830, 381] on button "Nova marcação" at bounding box center [836, 390] width 84 height 23
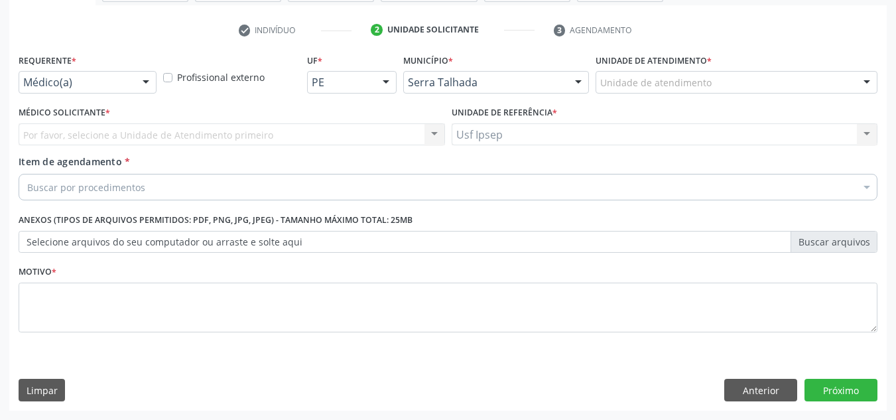
click at [147, 86] on div at bounding box center [146, 83] width 20 height 23
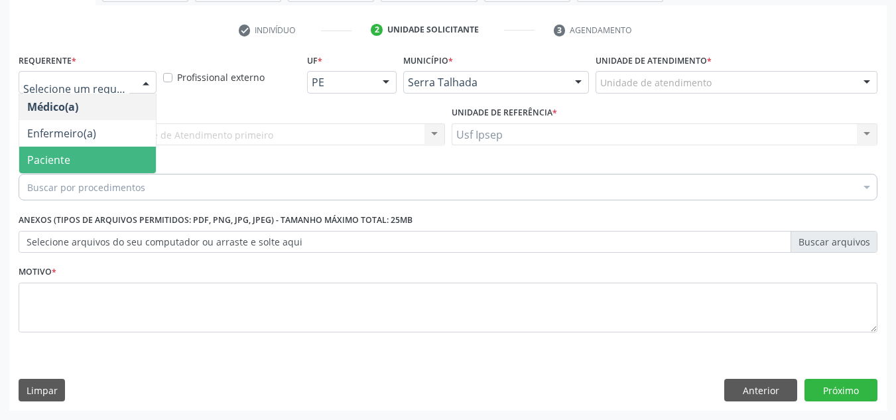
click at [108, 166] on span "Paciente" at bounding box center [87, 160] width 137 height 27
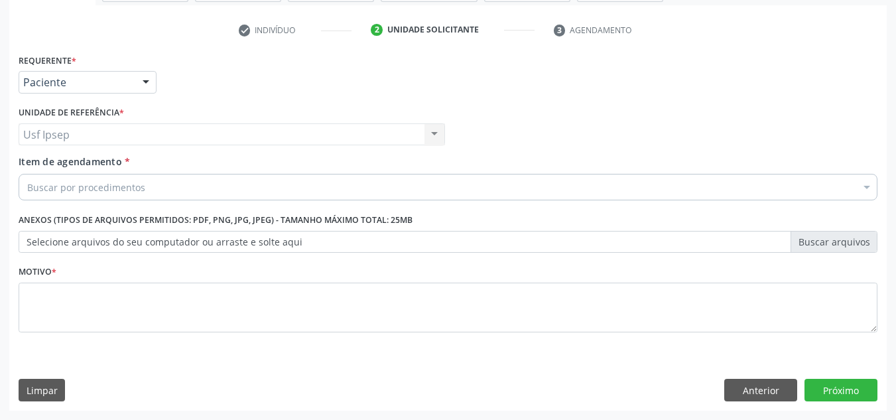
click at [17, 163] on div "Item de agendamento * Buscar por procedimentos Selecionar todos 0304070076 - .Q…" at bounding box center [448, 180] width 866 height 51
click at [31, 164] on span "Item de agendamento" at bounding box center [70, 161] width 103 height 13
click at [27, 174] on input "Item de agendamento *" at bounding box center [27, 187] width 0 height 27
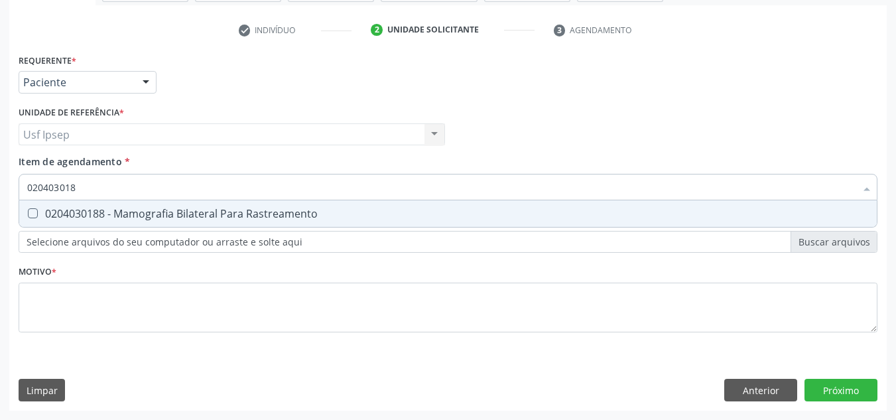
type input "0204030188"
click at [33, 214] on Rastreamento at bounding box center [33, 213] width 10 height 10
click at [28, 214] on Rastreamento "checkbox" at bounding box center [23, 213] width 9 height 9
checkbox Rastreamento "true"
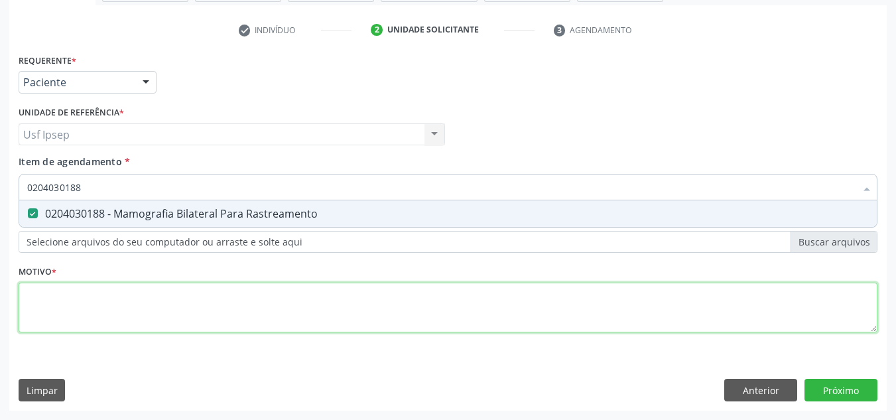
click at [44, 317] on div "Requerente * Paciente Médico(a) Enfermeiro(a) Paciente Nenhum resultado encontr…" at bounding box center [448, 200] width 859 height 300
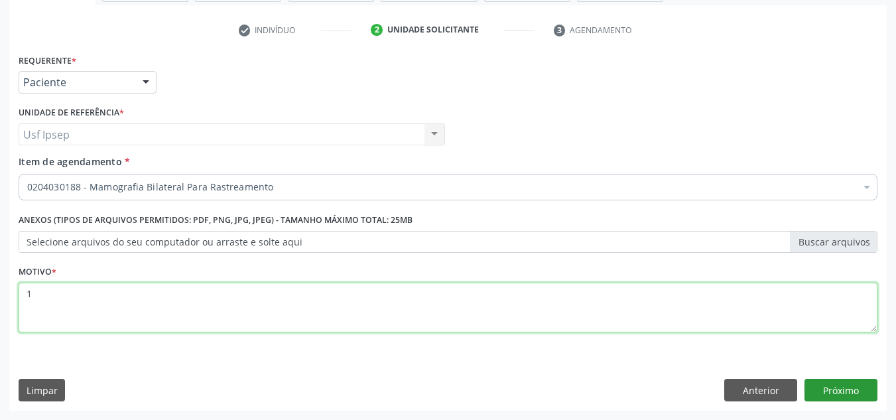
type textarea "1"
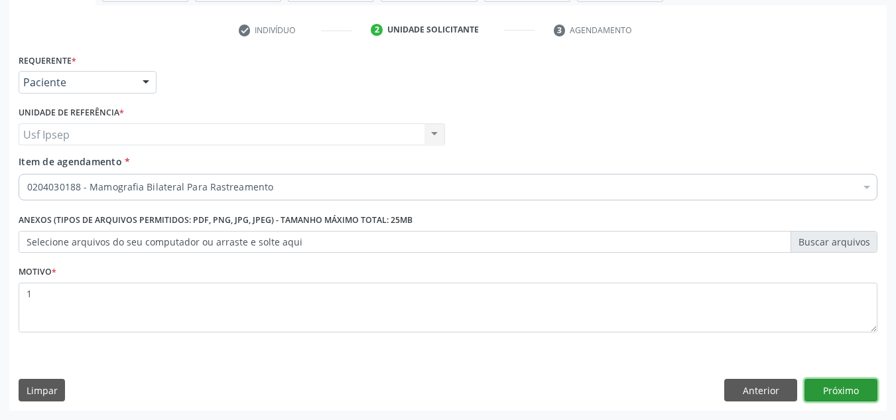
click at [850, 390] on button "Próximo" at bounding box center [841, 390] width 73 height 23
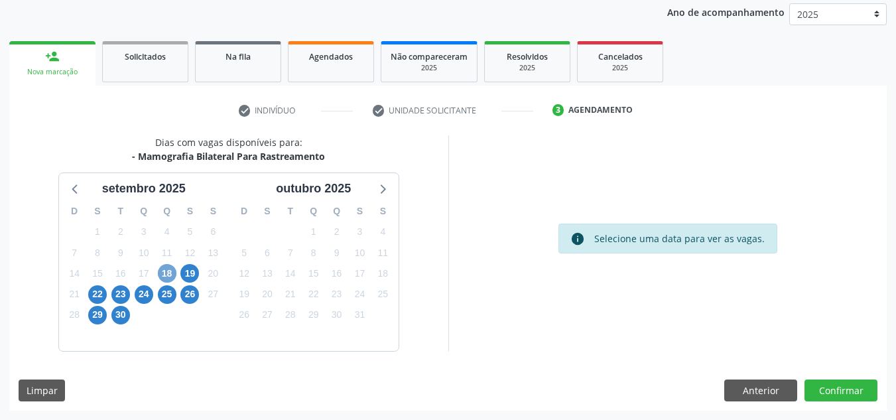
click at [158, 273] on span "18" at bounding box center [167, 273] width 19 height 19
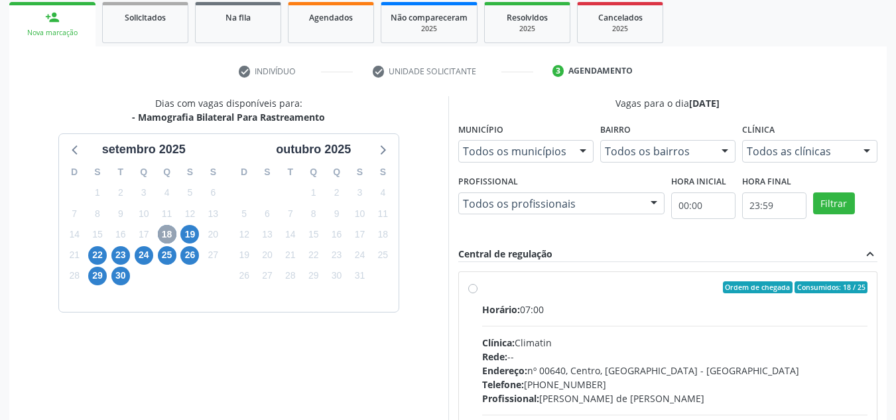
scroll to position [224, 0]
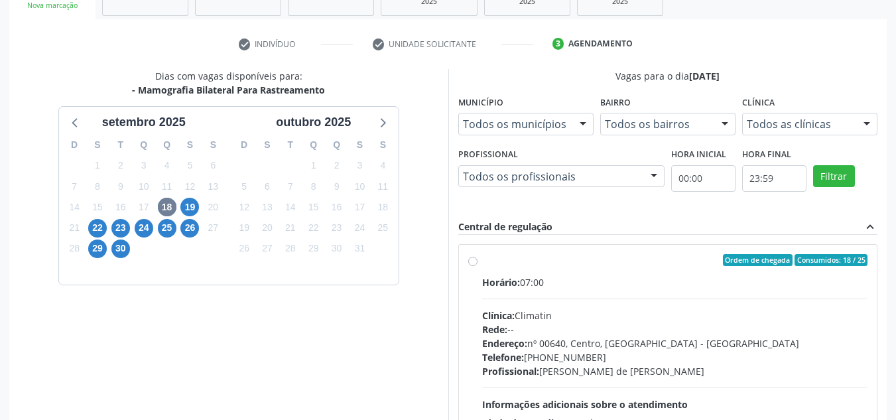
click at [482, 261] on label "Ordem de chegada Consumidos: 18 / 25 Horário: 07:00 Clínica: Climatin Rede: -- …" at bounding box center [675, 356] width 386 height 204
click at [470, 261] on input "Ordem de chegada Consumidos: 18 / 25 Horário: 07:00 Clínica: Climatin Rede: -- …" at bounding box center [472, 260] width 9 height 12
radio input "true"
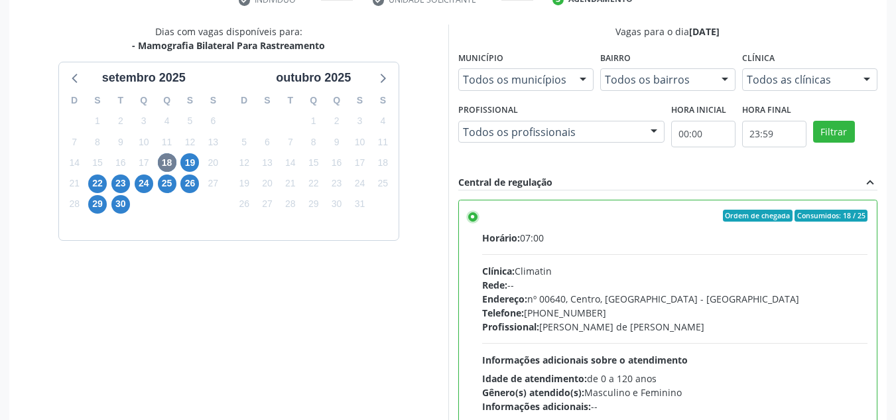
scroll to position [373, 0]
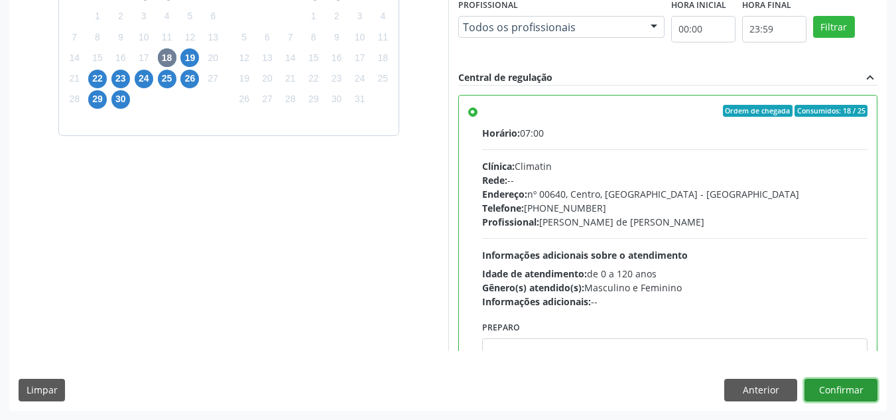
click at [839, 393] on button "Confirmar" at bounding box center [841, 390] width 73 height 23
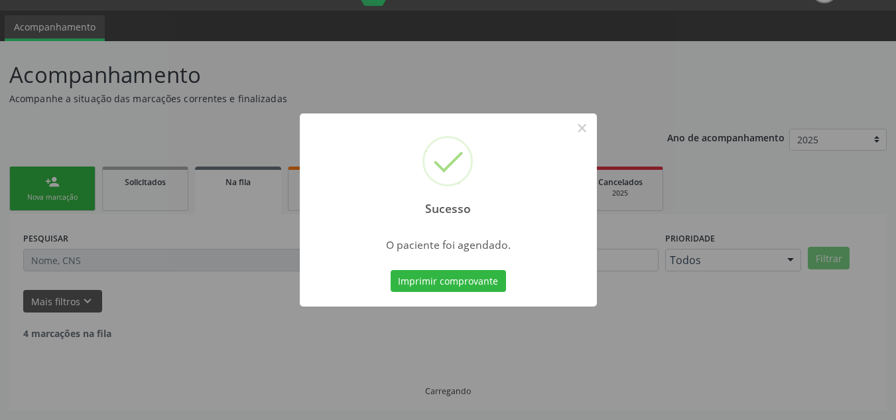
scroll to position [18, 0]
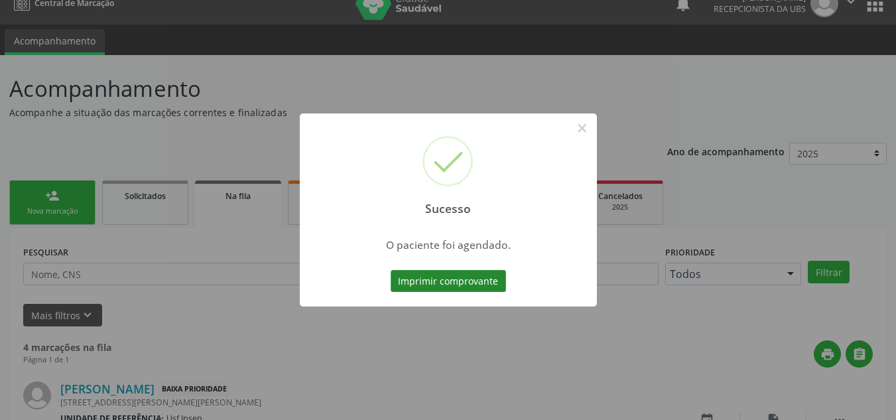
click at [411, 283] on button "Imprimir comprovante" at bounding box center [448, 281] width 115 height 23
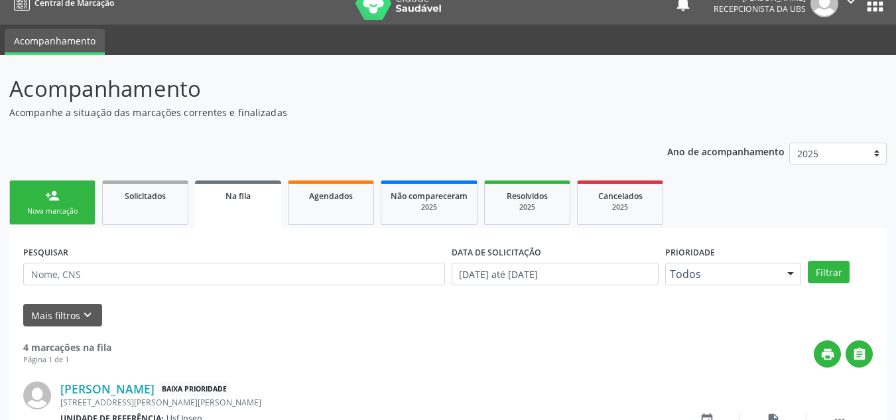
click at [37, 216] on div "Nova marcação" at bounding box center [52, 211] width 66 height 10
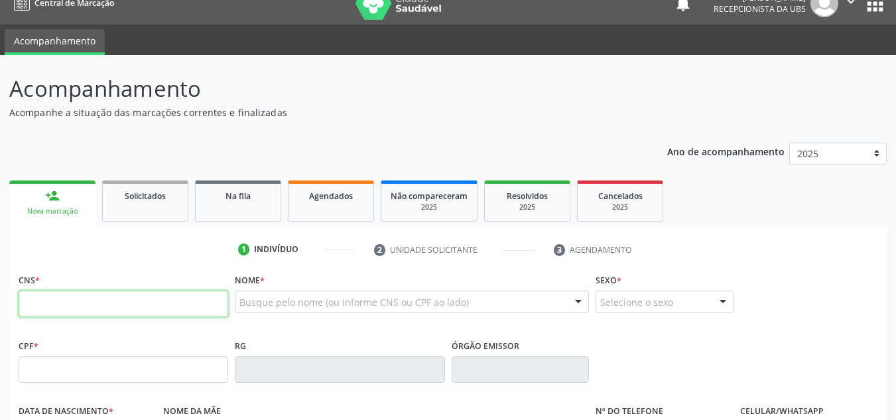
click at [30, 300] on input "text" at bounding box center [124, 304] width 210 height 27
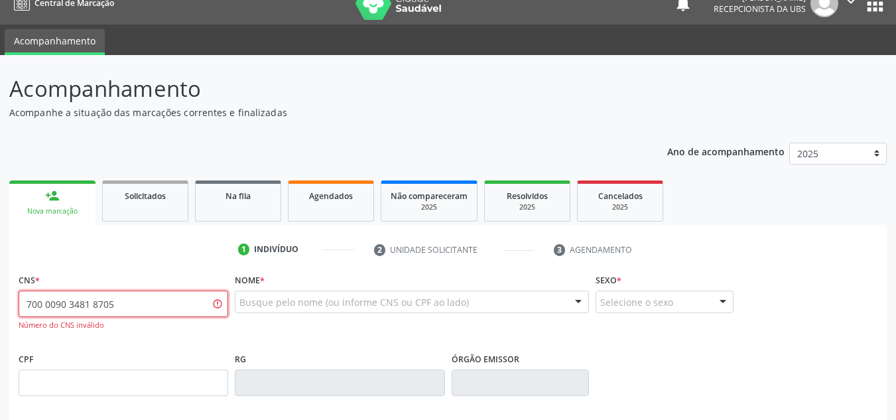
click at [119, 302] on input "700 0090 3481 8705" at bounding box center [124, 304] width 210 height 27
type input "7"
click at [251, 294] on div "Busque pelo nome (ou informe CNS ou CPF ao lado)" at bounding box center [412, 302] width 354 height 23
click at [421, 98] on p "Acompanhamento" at bounding box center [316, 88] width 614 height 33
click at [89, 201] on link "person_add Nova marcação" at bounding box center [52, 202] width 86 height 44
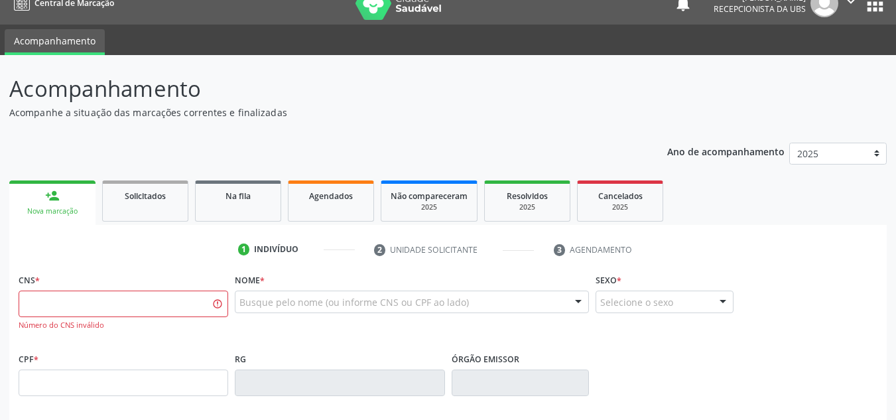
click at [52, 209] on div "Nova marcação" at bounding box center [53, 211] width 68 height 10
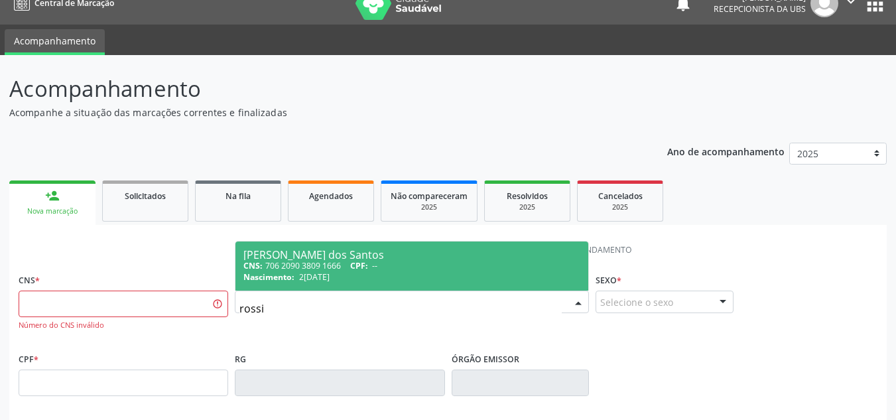
click at [255, 308] on input "rossi" at bounding box center [400, 308] width 322 height 27
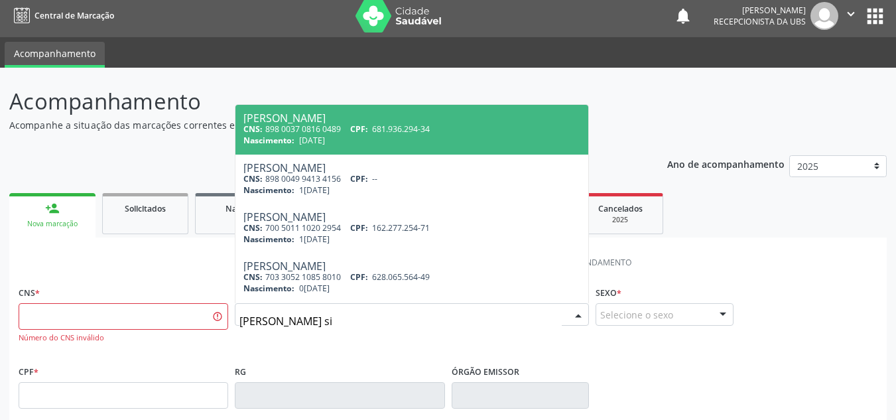
scroll to position [0, 0]
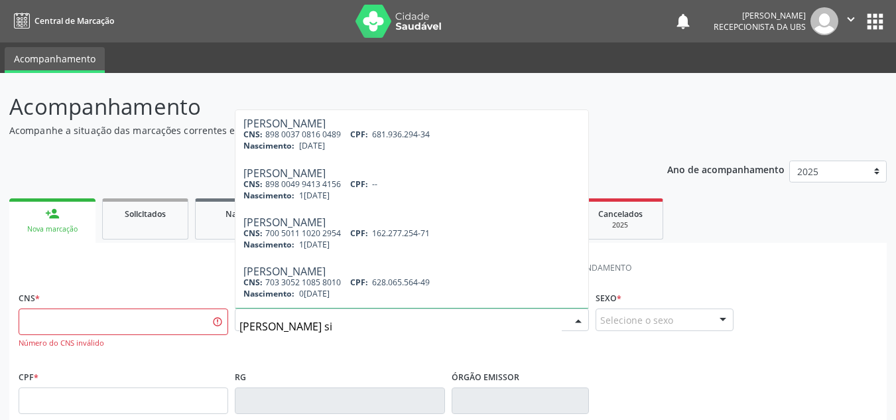
click at [318, 325] on input "[PERSON_NAME] si" at bounding box center [400, 326] width 322 height 27
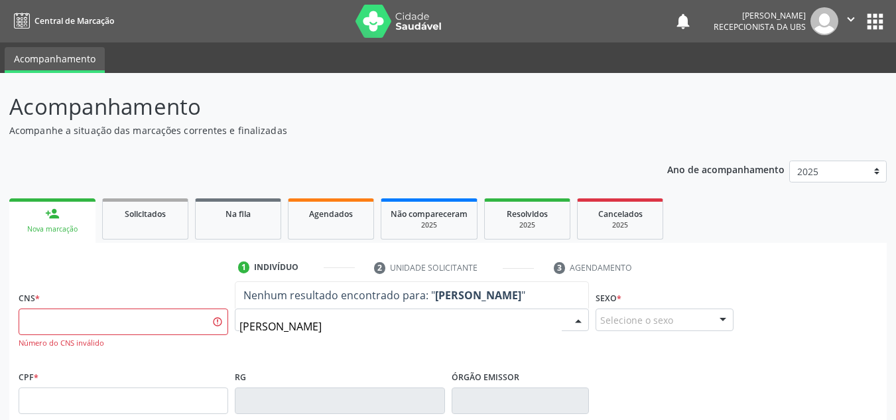
click at [249, 324] on input "[PERSON_NAME]" at bounding box center [400, 326] width 322 height 27
type input "[PERSON_NAME]"
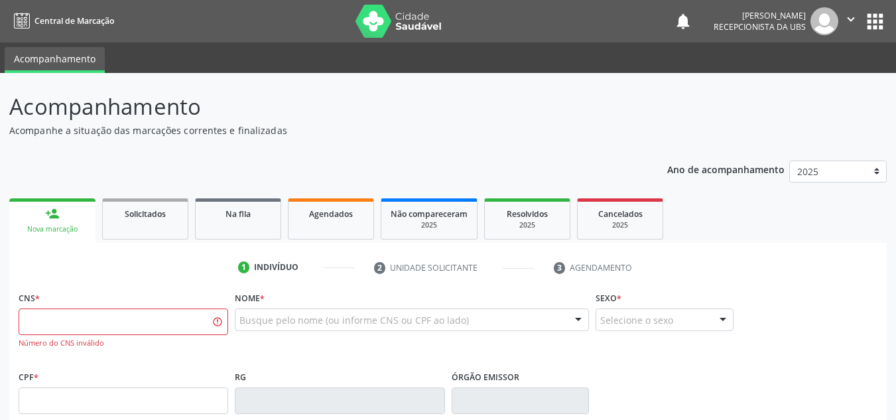
click at [724, 234] on ul "person_add Nova marcação Solicitados Na fila Agendados Não compareceram 2025 Re…" at bounding box center [448, 219] width 878 height 48
click at [66, 237] on link "person_add Nova marcação" at bounding box center [52, 220] width 86 height 44
click at [54, 227] on div "Nova marcação" at bounding box center [53, 229] width 68 height 10
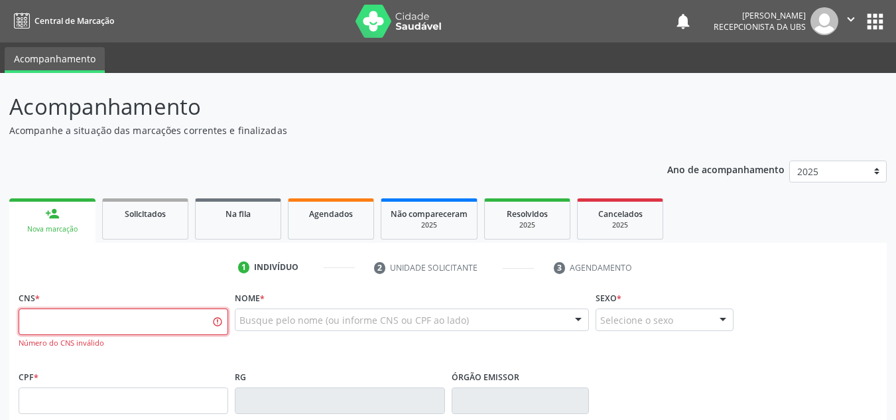
click at [25, 318] on input "text" at bounding box center [124, 321] width 210 height 27
click at [176, 257] on ul "1 Indivíduo 2 Unidade solicitante 3 Agendamento" at bounding box center [448, 268] width 878 height 22
click at [175, 271] on ul "1 Indivíduo 2 Unidade solicitante 3 Agendamento" at bounding box center [448, 268] width 878 height 22
click at [102, 324] on input "704 5931 6639 12" at bounding box center [124, 321] width 210 height 27
type input "7"
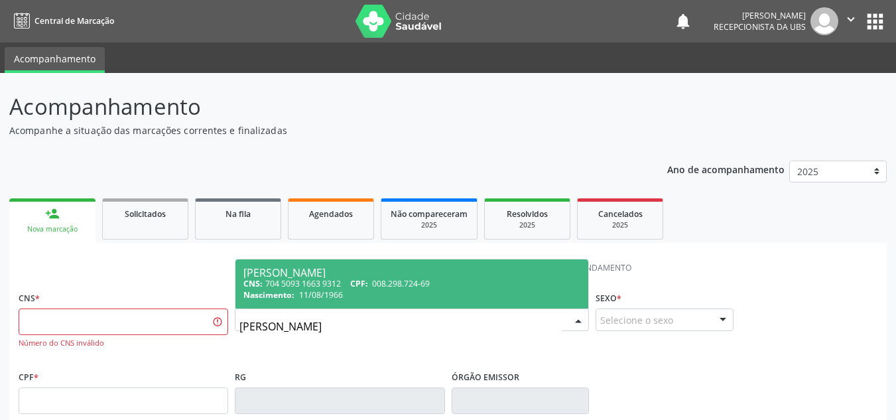
type input "[PERSON_NAME]"
click at [301, 273] on div "[PERSON_NAME]" at bounding box center [411, 272] width 337 height 11
type input "704 5093 1663 9312"
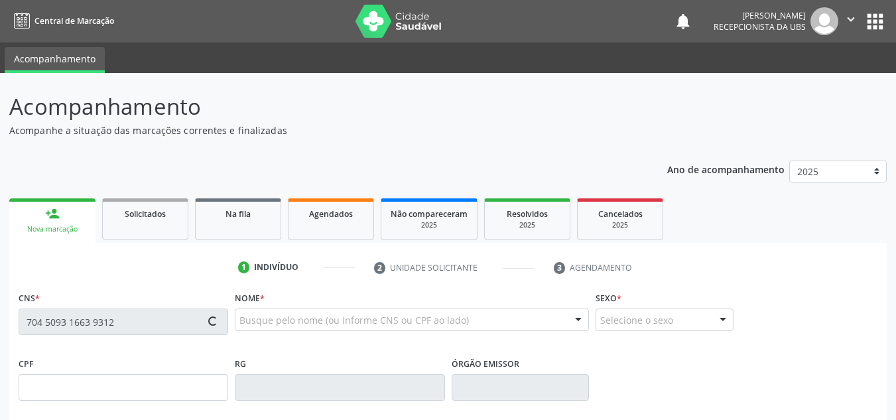
type input "008.298.724-69"
type input "11/08/1966"
type input "[PERSON_NAME]"
type input "[PHONE_NUMBER]"
type input "1135"
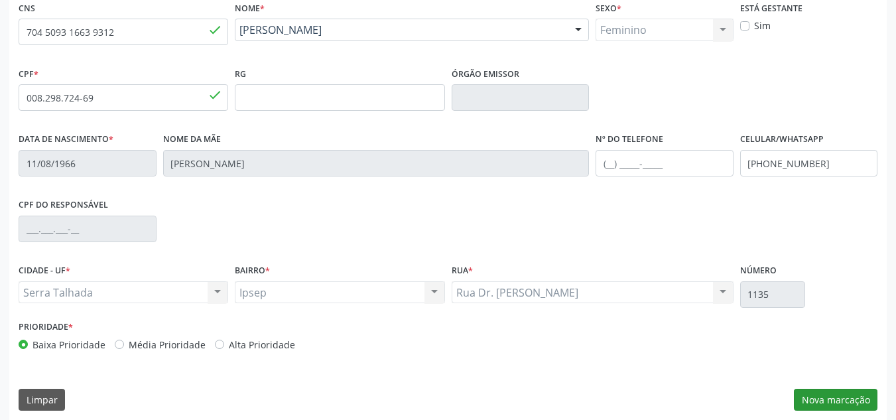
scroll to position [299, 0]
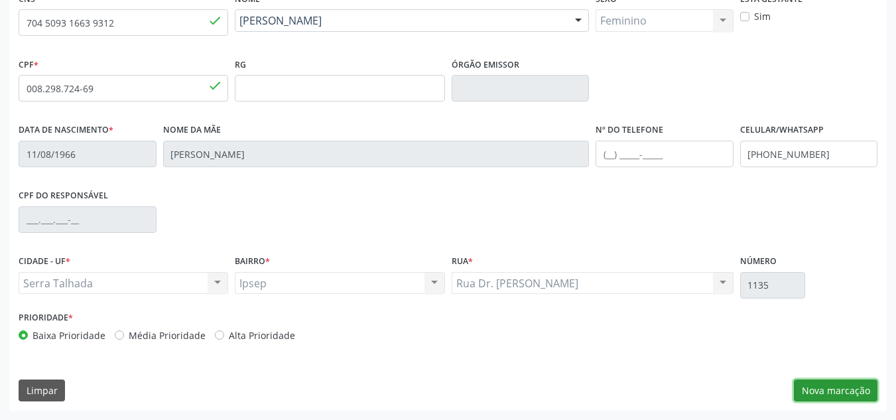
click at [838, 395] on button "Nova marcação" at bounding box center [836, 390] width 84 height 23
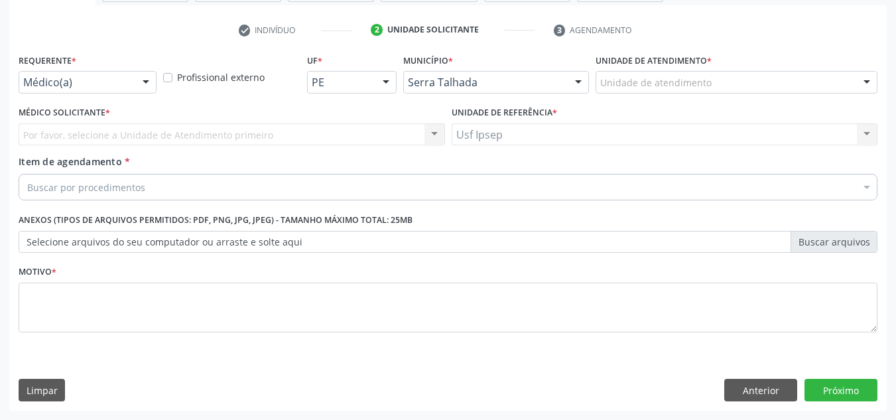
scroll to position [237, 0]
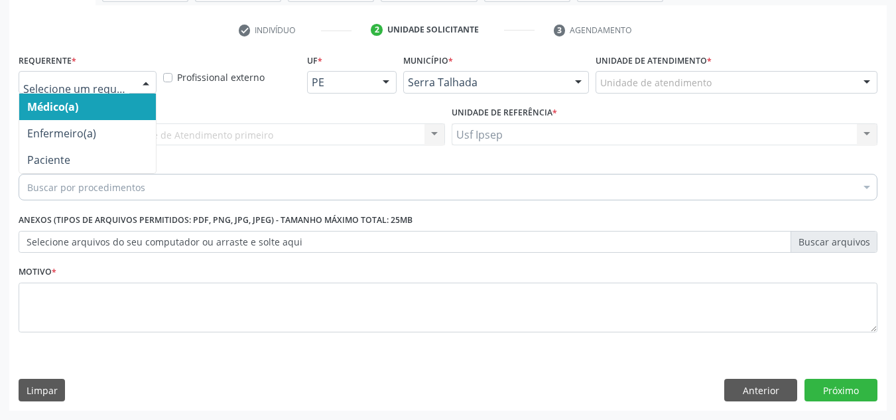
click at [147, 80] on div at bounding box center [146, 83] width 20 height 23
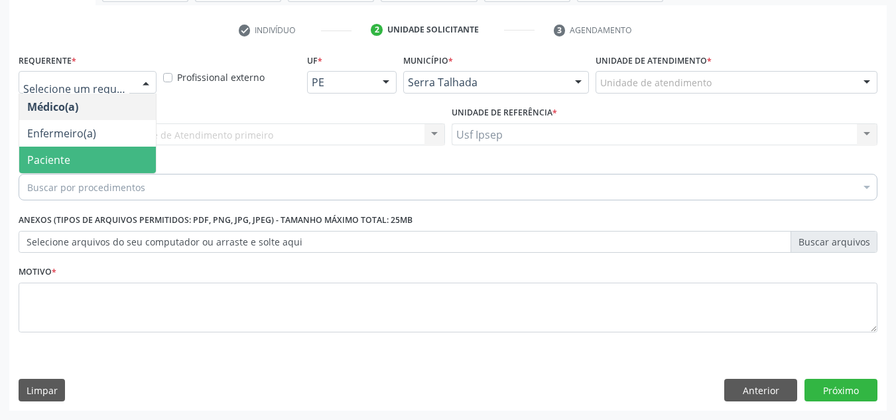
click at [33, 157] on span "Paciente" at bounding box center [48, 160] width 43 height 15
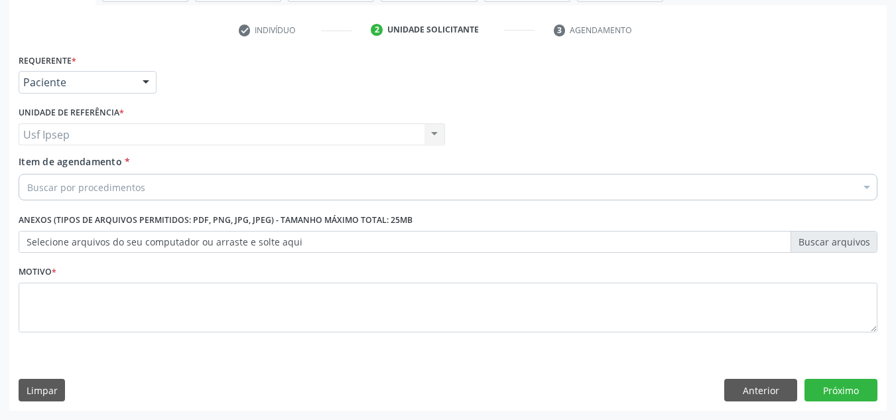
click at [38, 167] on span "Item de agendamento" at bounding box center [70, 161] width 103 height 13
click at [27, 174] on input "Item de agendamento *" at bounding box center [27, 187] width 0 height 27
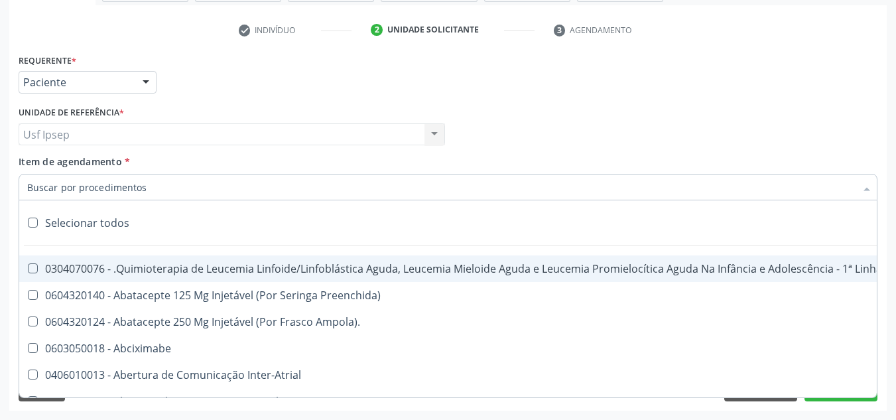
click at [31, 187] on input "Item de agendamento *" at bounding box center [441, 187] width 828 height 27
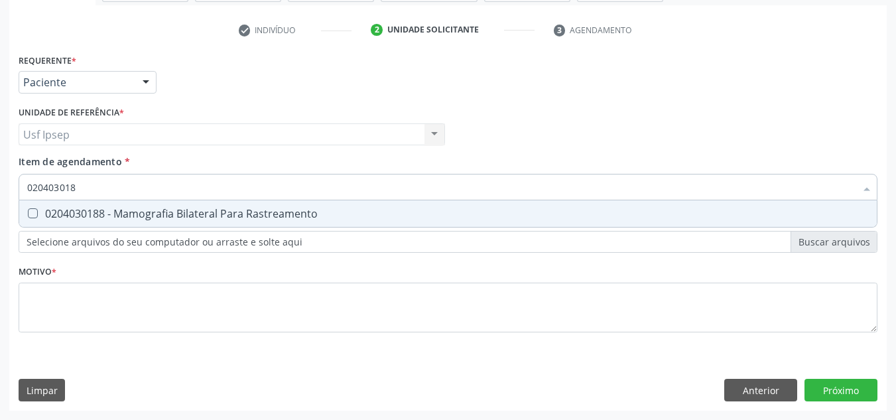
type input "0204030188"
click at [32, 210] on Rastreamento at bounding box center [33, 213] width 10 height 10
click at [28, 210] on Rastreamento "checkbox" at bounding box center [23, 213] width 9 height 9
checkbox Rastreamento "true"
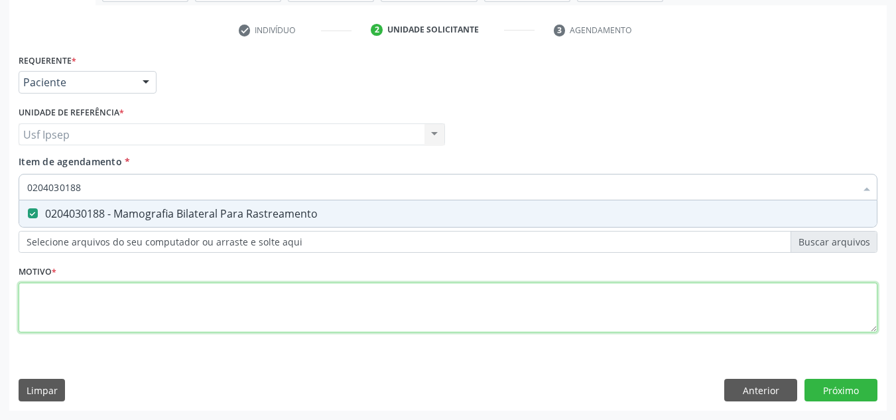
click at [34, 306] on div "Requerente * Paciente Médico(a) Enfermeiro(a) Paciente Nenhum resultado encontr…" at bounding box center [448, 200] width 859 height 300
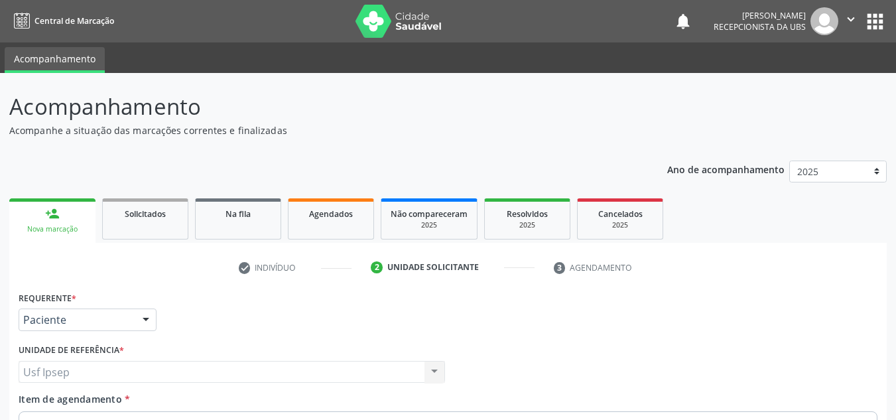
scroll to position [237, 0]
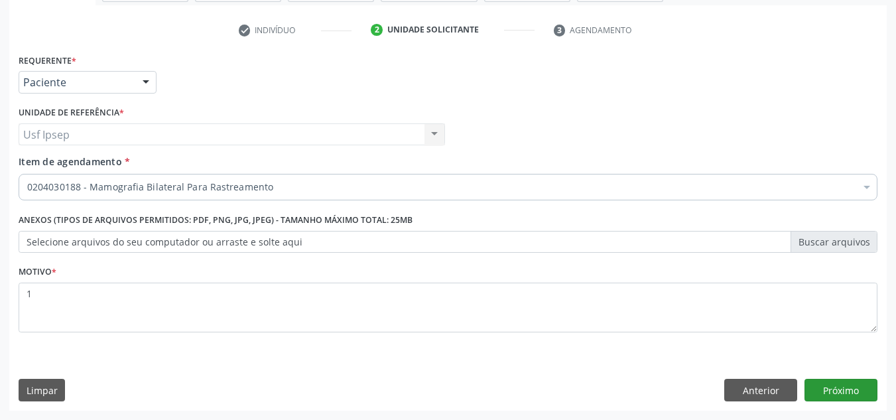
type textarea "1"
click at [845, 387] on button "Próximo" at bounding box center [841, 390] width 73 height 23
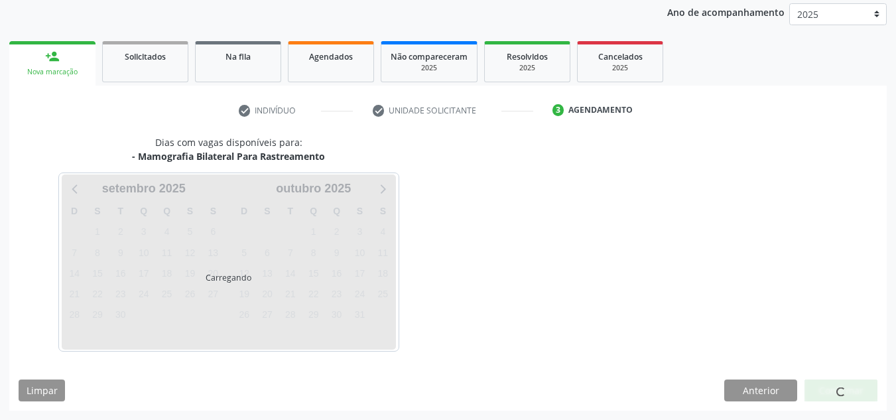
scroll to position [157, 0]
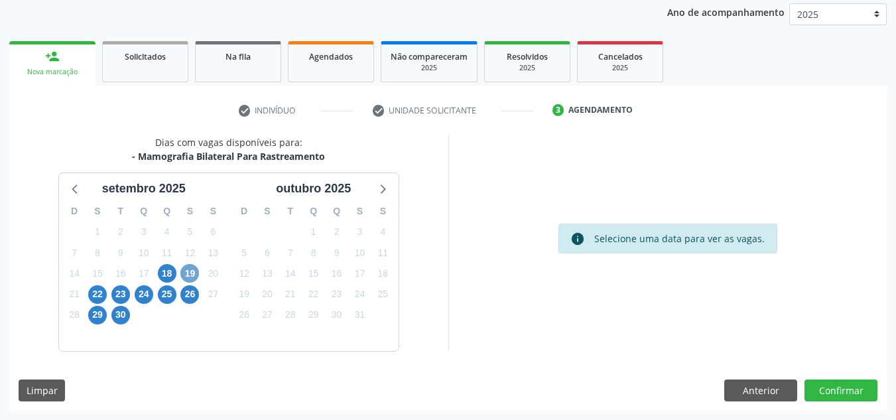
click at [191, 273] on span "19" at bounding box center [189, 273] width 19 height 19
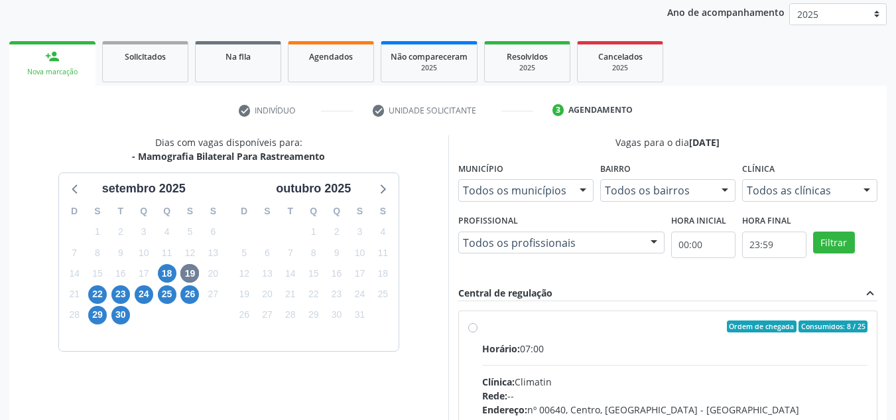
click at [482, 329] on label "Ordem de chegada Consumidos: 8 / 25 Horário: 07:00 Clínica: Climatin Rede: -- E…" at bounding box center [675, 422] width 386 height 204
click at [474, 329] on input "Ordem de chegada Consumidos: 8 / 25 Horário: 07:00 Clínica: Climatin Rede: -- E…" at bounding box center [472, 326] width 9 height 12
radio input "true"
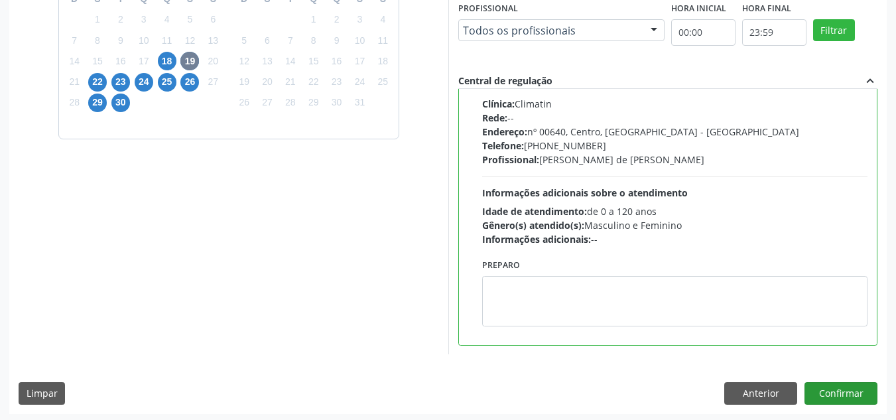
scroll to position [373, 0]
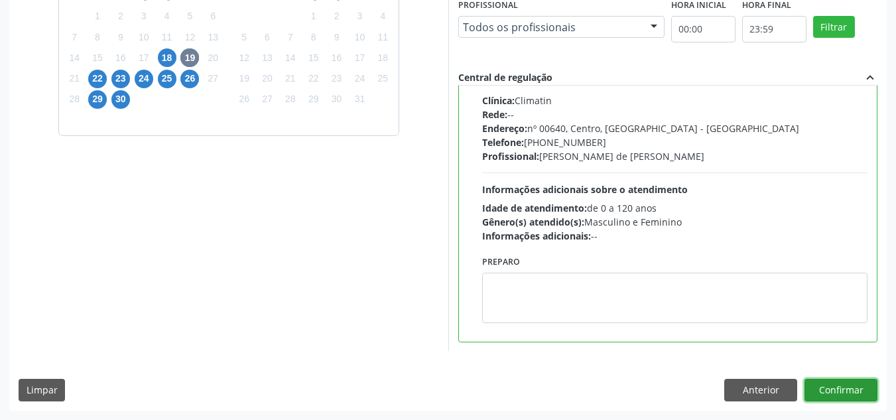
click at [842, 393] on button "Confirmar" at bounding box center [841, 390] width 73 height 23
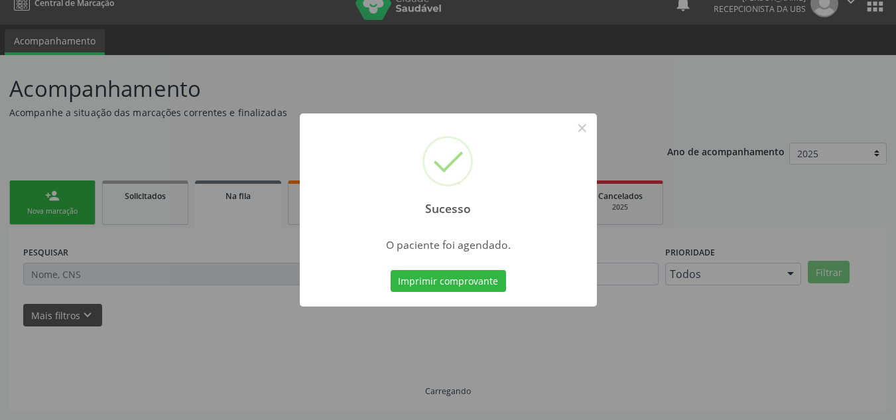
scroll to position [18, 0]
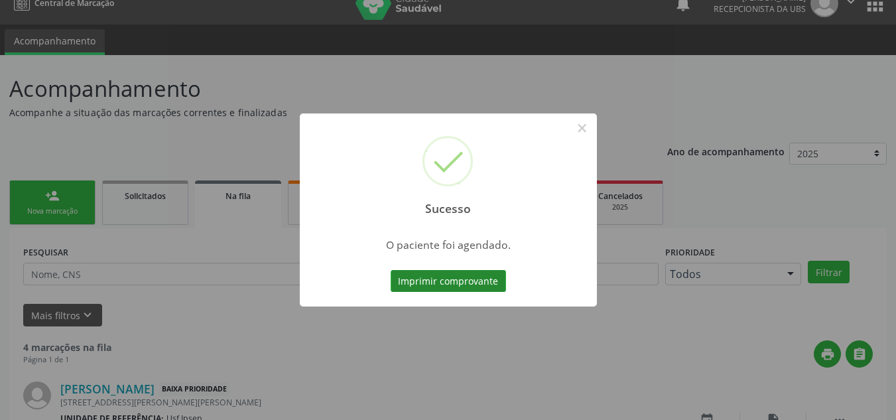
click at [416, 283] on button "Imprimir comprovante" at bounding box center [448, 281] width 115 height 23
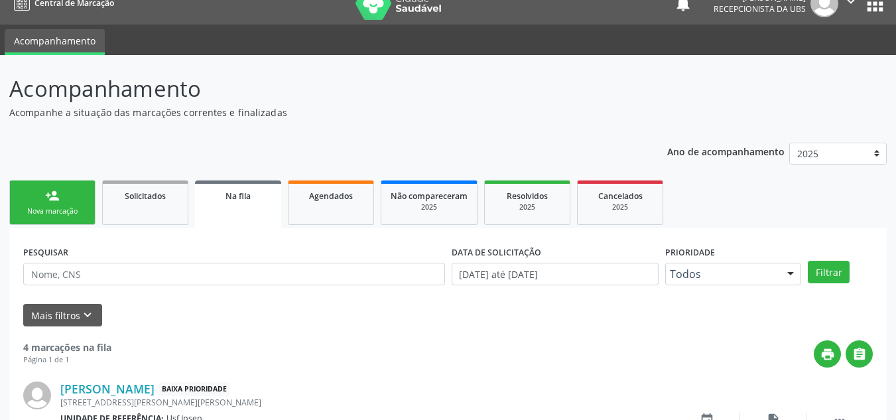
click at [47, 206] on link "person_add Nova marcação" at bounding box center [52, 202] width 86 height 44
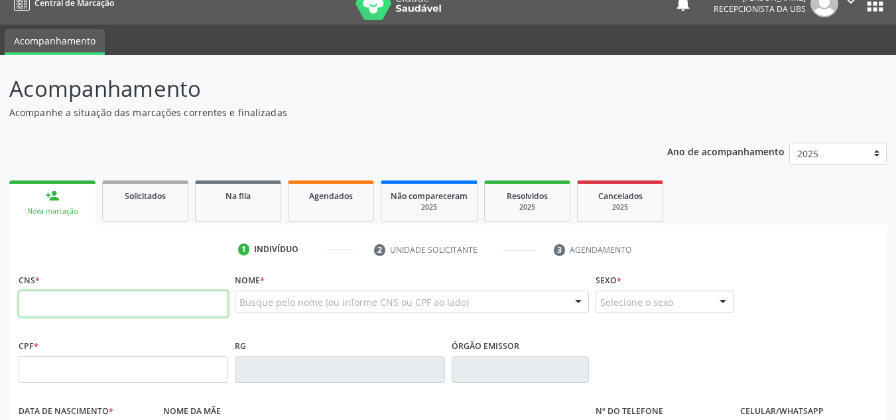
click at [22, 299] on input "text" at bounding box center [124, 304] width 210 height 27
type input "704 5093 1663 9312"
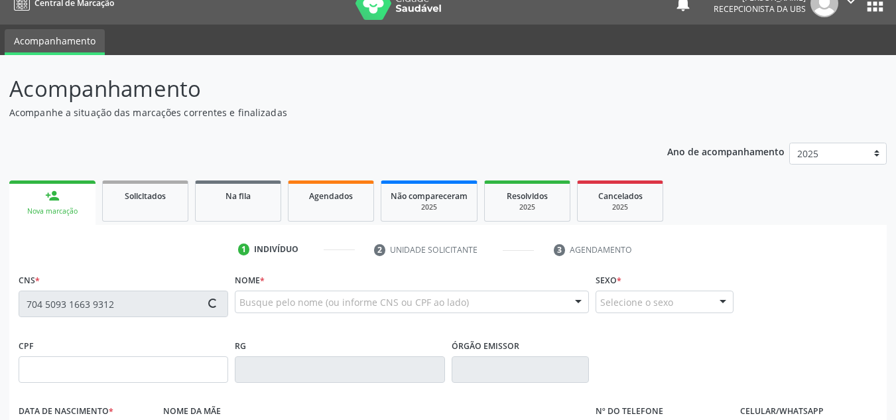
type input "008.298.724-69"
type input "11/08/1966"
type input "[PERSON_NAME]"
type input "[PHONE_NUMBER]"
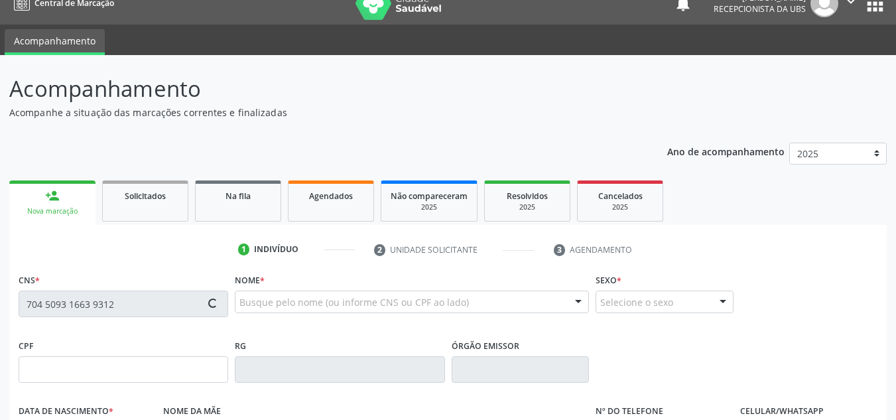
type input "1135"
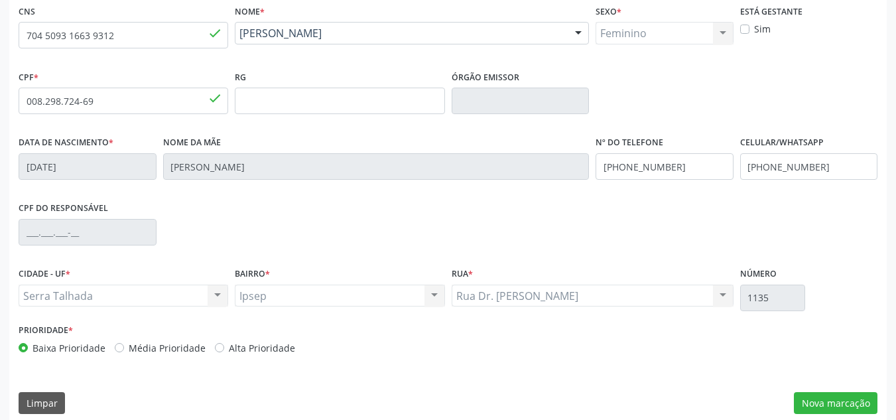
scroll to position [299, 0]
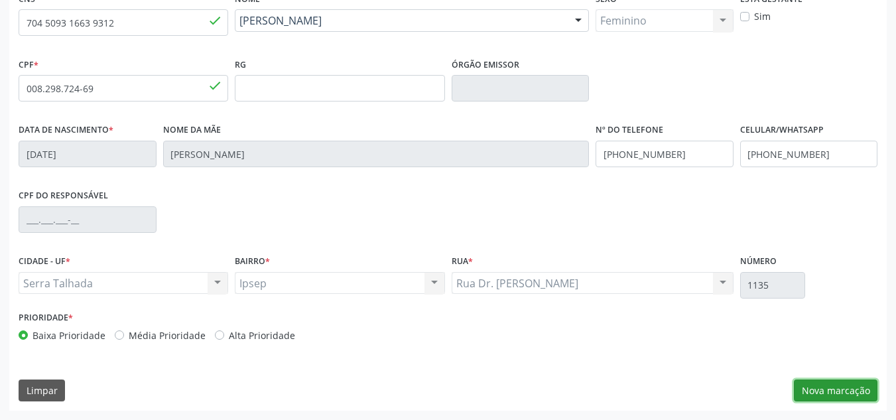
click at [818, 389] on button "Nova marcação" at bounding box center [836, 390] width 84 height 23
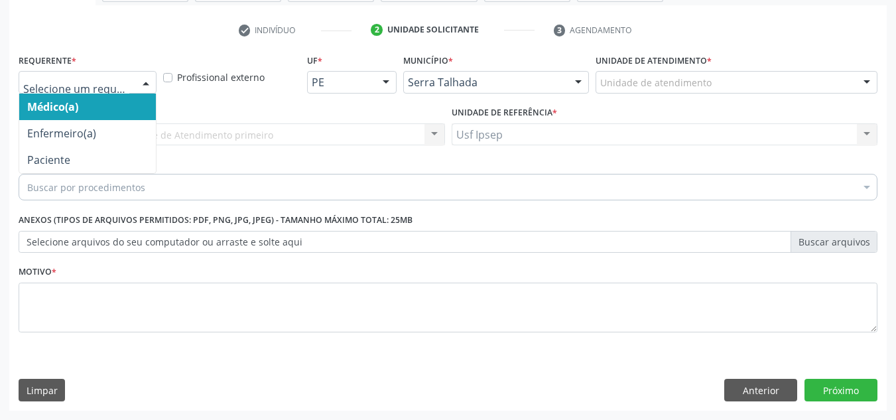
click at [149, 83] on div at bounding box center [146, 83] width 20 height 23
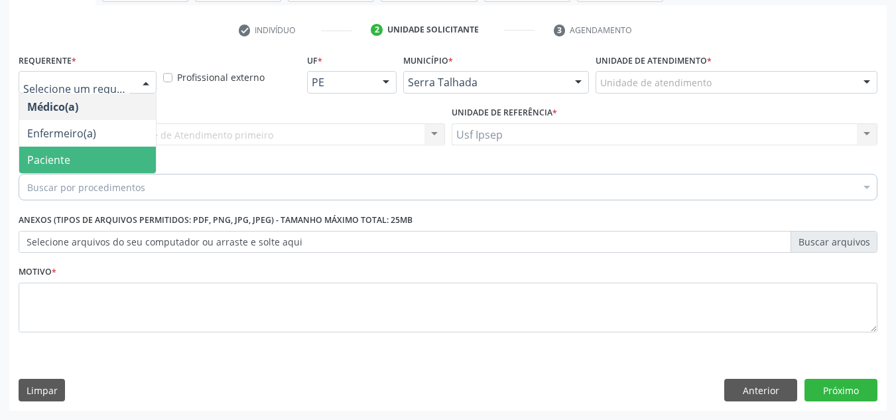
click at [81, 158] on span "Paciente" at bounding box center [87, 160] width 137 height 27
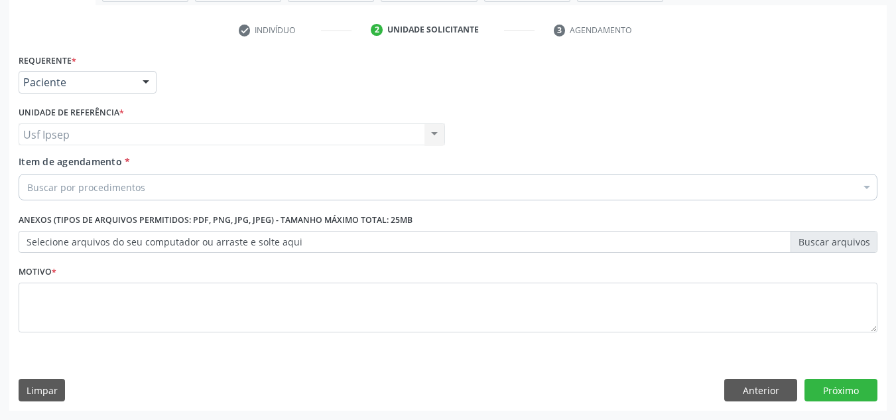
click at [61, 158] on span "Item de agendamento" at bounding box center [70, 161] width 103 height 13
click at [27, 174] on input "Item de agendamento *" at bounding box center [27, 187] width 0 height 27
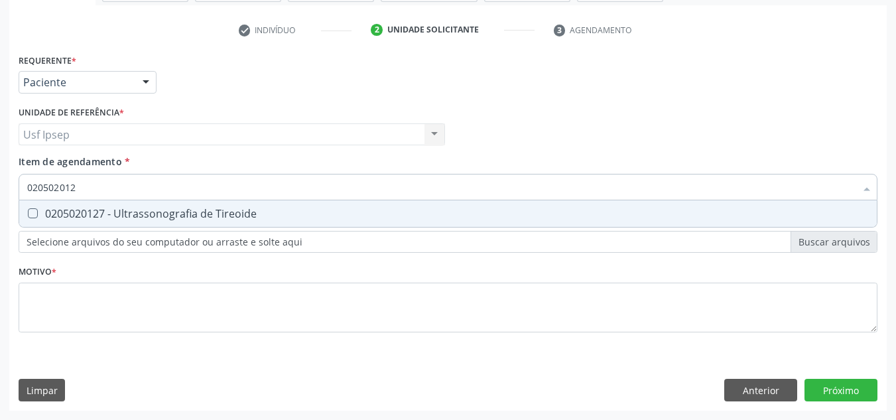
type input "0205020127"
click at [31, 216] on Tireoide at bounding box center [33, 213] width 10 height 10
click at [28, 216] on Tireoide "checkbox" at bounding box center [23, 213] width 9 height 9
checkbox Tireoide "true"
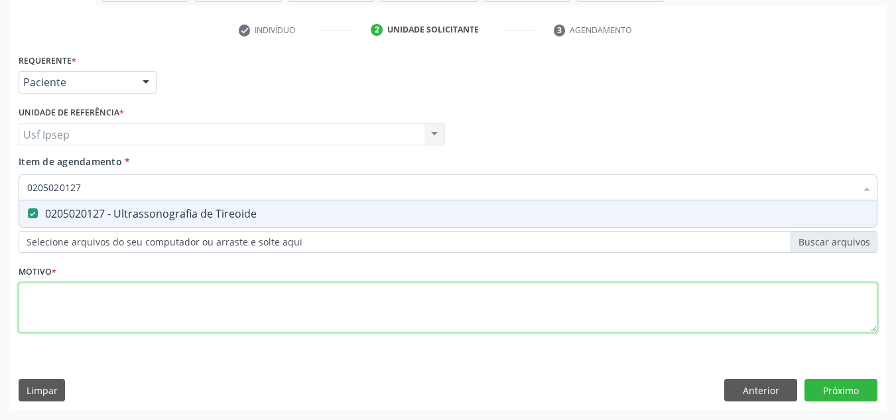
click at [33, 307] on div "Requerente * Paciente Médico(a) Enfermeiro(a) Paciente Nenhum resultado encontr…" at bounding box center [448, 200] width 859 height 300
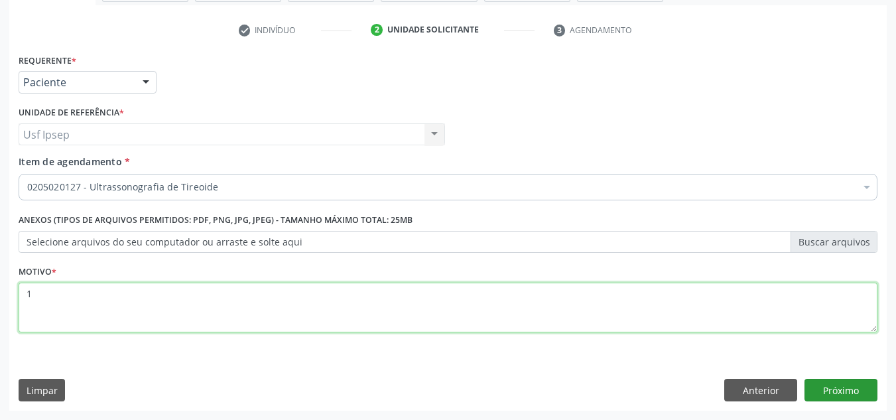
type textarea "1"
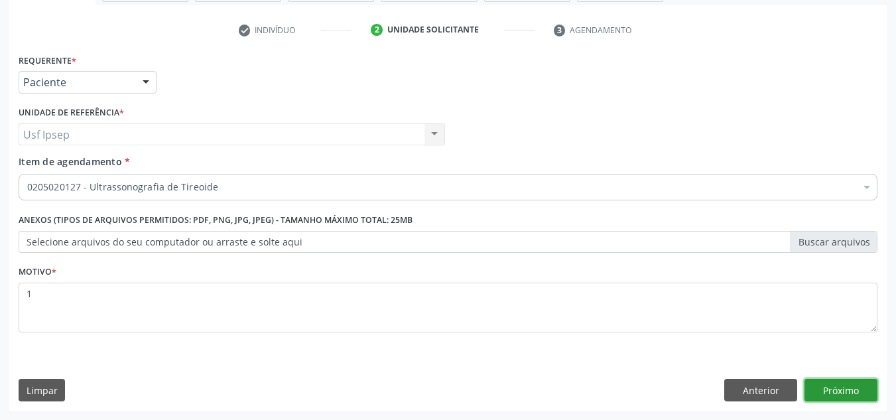
click at [832, 385] on button "Próximo" at bounding box center [841, 390] width 73 height 23
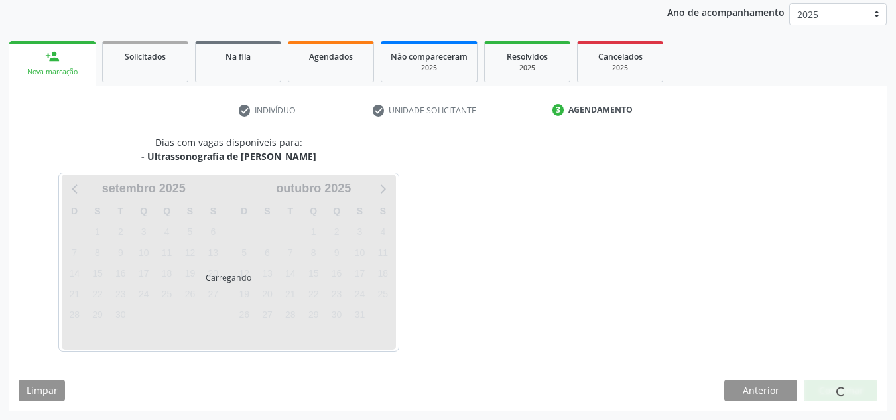
scroll to position [157, 0]
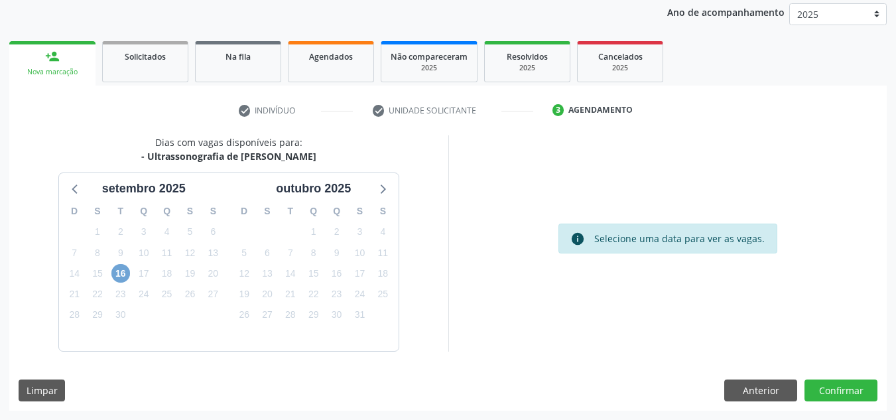
click at [124, 273] on span "16" at bounding box center [120, 273] width 19 height 19
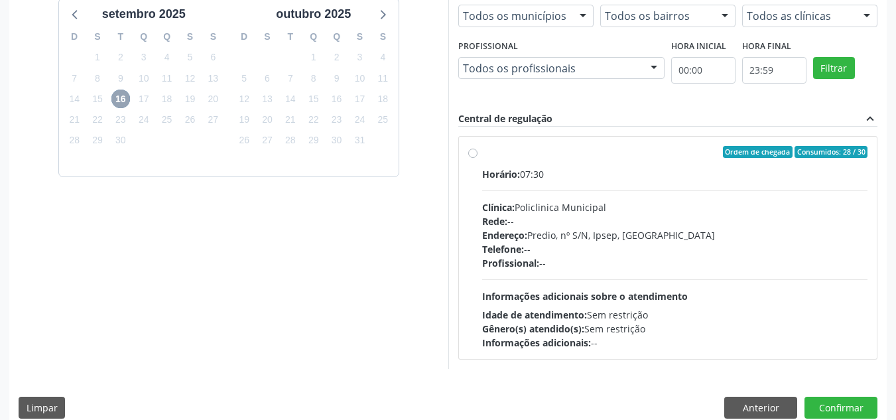
scroll to position [349, 0]
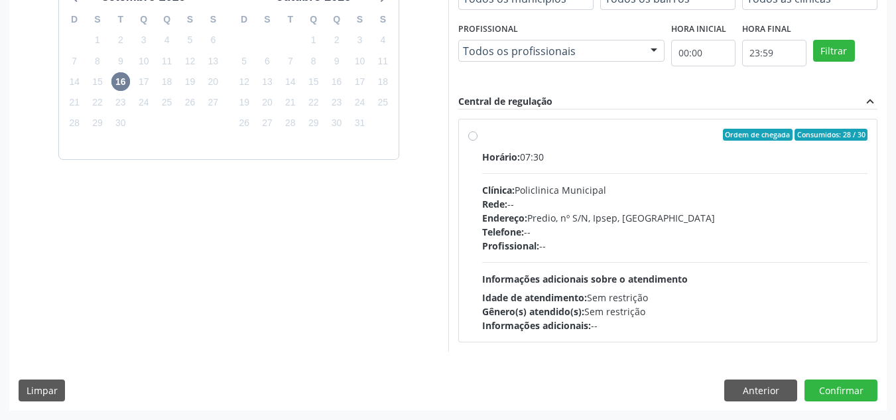
click at [482, 135] on label "Ordem de chegada Consumidos: 28 / 30 Horário: 07:30 Clínica: Policlinica Munici…" at bounding box center [675, 231] width 386 height 204
click at [472, 135] on input "Ordem de chegada Consumidos: 28 / 30 Horário: 07:30 Clínica: Policlinica Munici…" at bounding box center [472, 135] width 9 height 12
radio input "true"
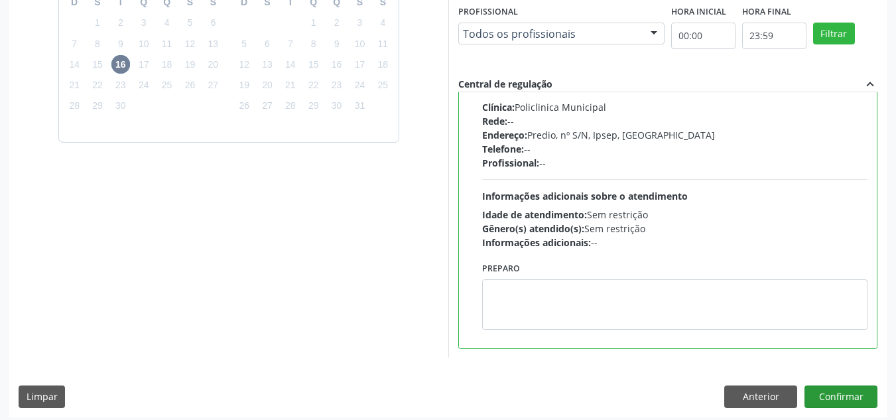
scroll to position [373, 0]
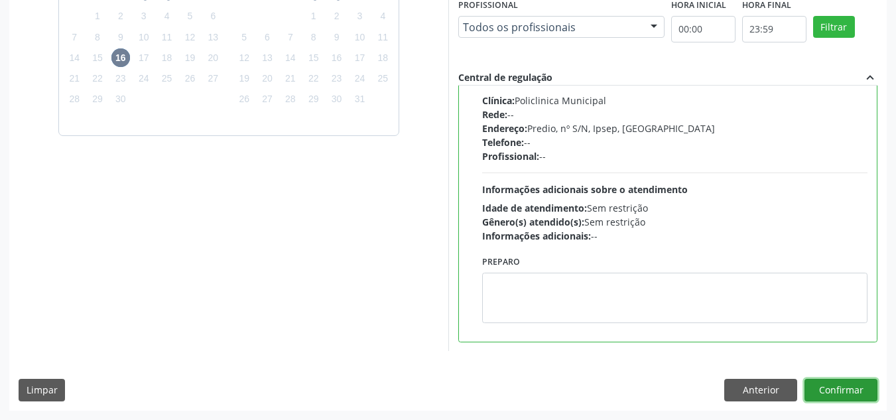
click at [832, 391] on button "Confirmar" at bounding box center [841, 390] width 73 height 23
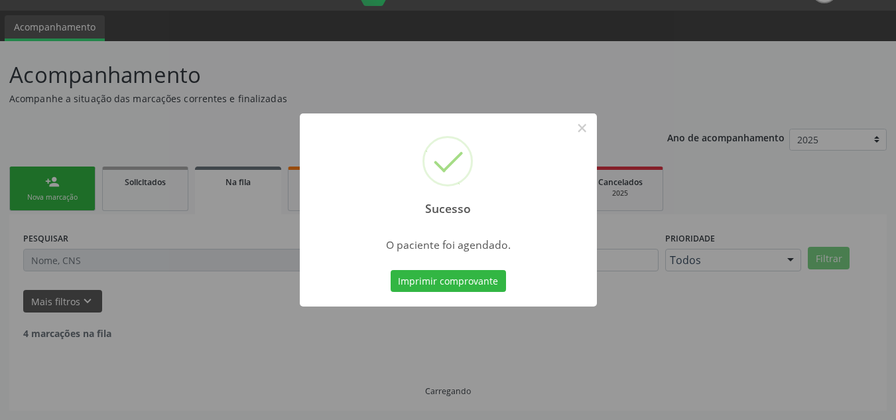
scroll to position [18, 0]
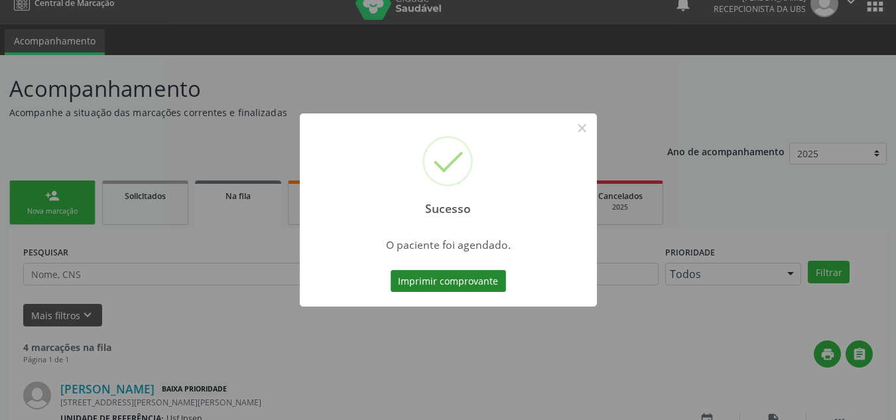
click at [428, 281] on button "Imprimir comprovante" at bounding box center [448, 281] width 115 height 23
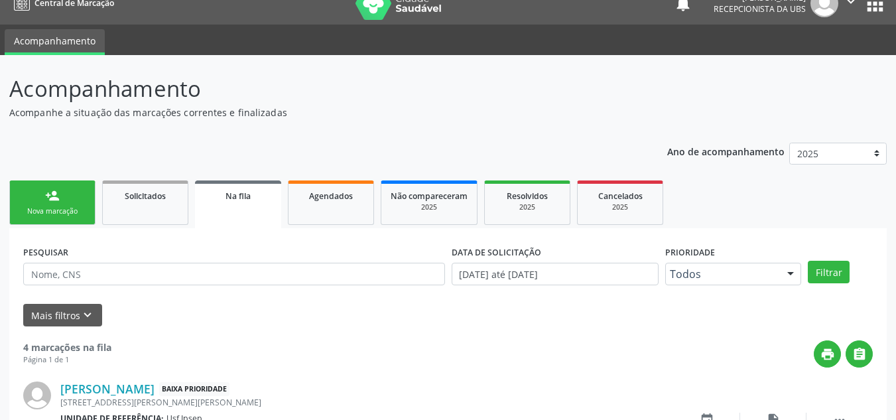
click at [73, 215] on div "Nova marcação" at bounding box center [52, 211] width 66 height 10
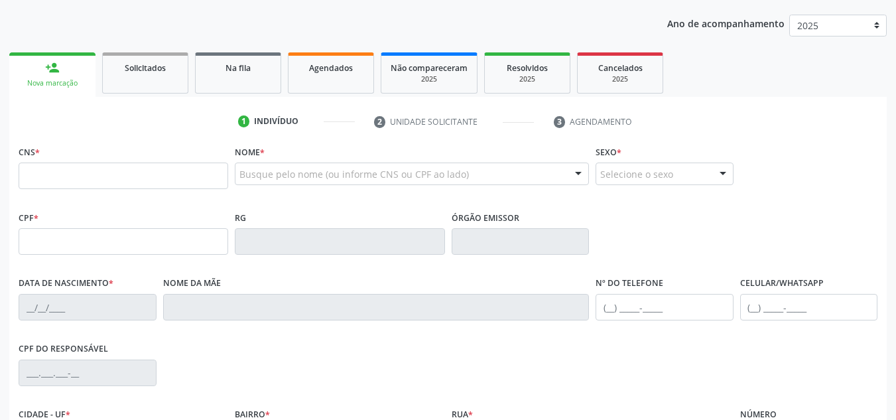
scroll to position [151, 0]
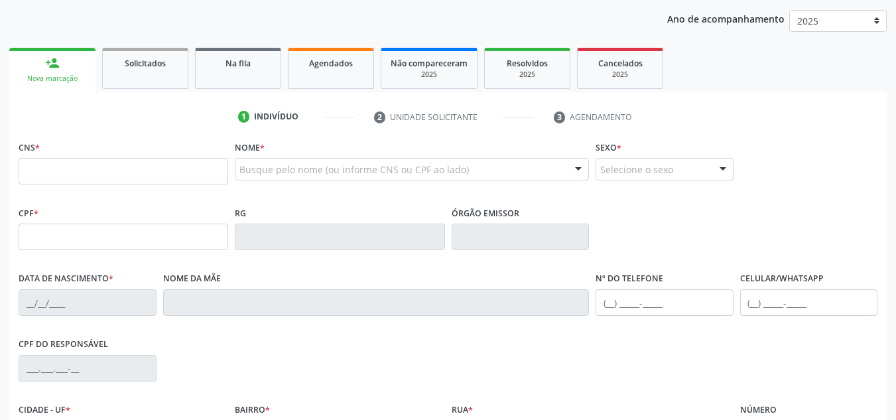
click at [237, 164] on div "Busque pelo nome (ou informe CNS ou CPF ao lado)" at bounding box center [412, 169] width 354 height 23
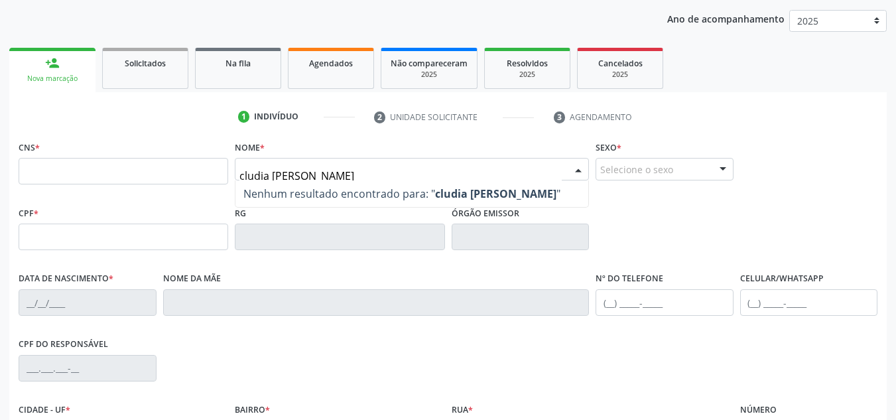
click at [352, 176] on input "cludia maria de souza" at bounding box center [400, 176] width 322 height 27
click at [247, 179] on input "cludia maria de souza" at bounding box center [400, 176] width 322 height 27
click at [356, 176] on input "claudia maria de souza" at bounding box center [400, 176] width 322 height 27
type input "c"
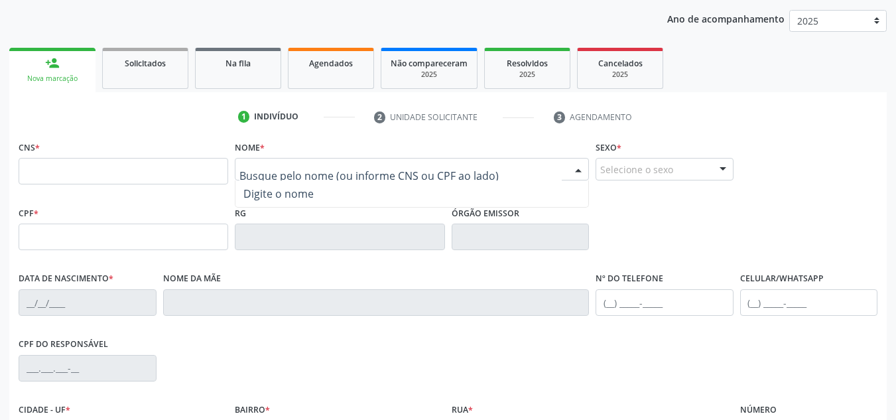
click at [245, 171] on input "text" at bounding box center [400, 176] width 322 height 27
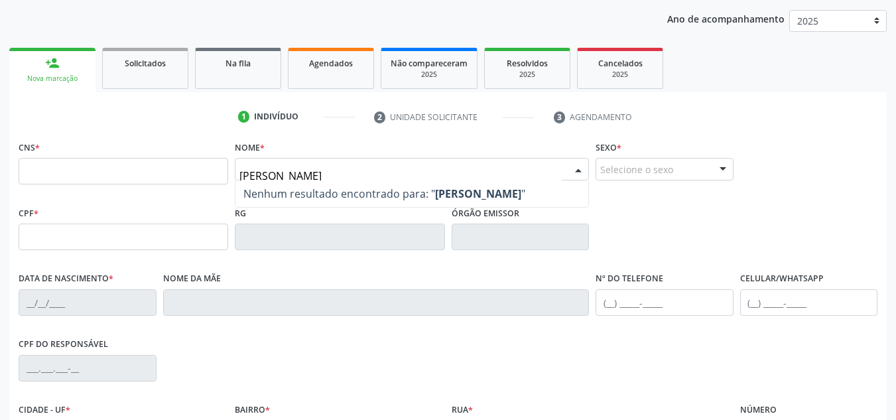
type input "claudia maria de souza"
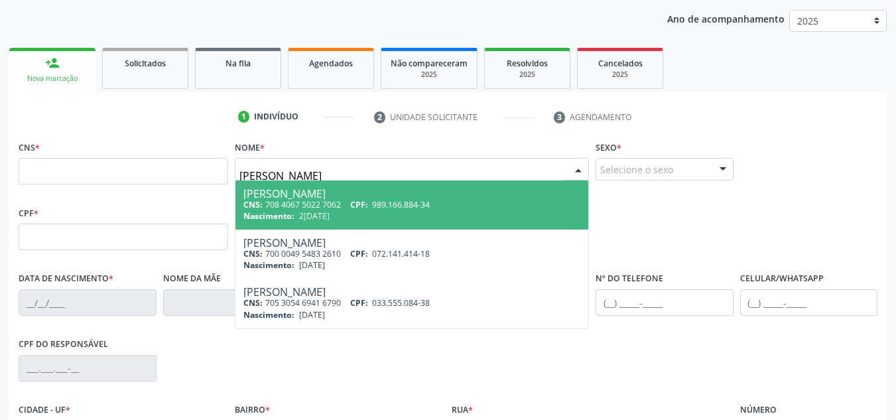
click at [265, 195] on div "[PERSON_NAME]" at bounding box center [411, 193] width 337 height 11
type input "708 4067 5022 7062"
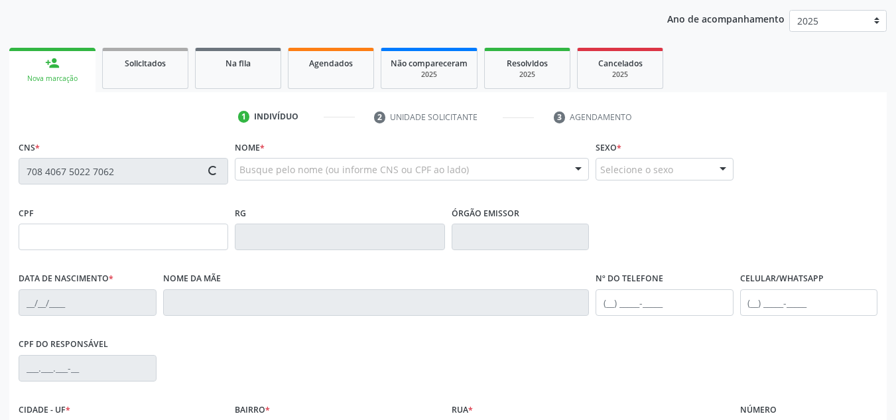
type input "989.166.884-34"
type input "25/08/1972"
type input "Maria Monteiro de Souza"
type input "(87) 99614-5291"
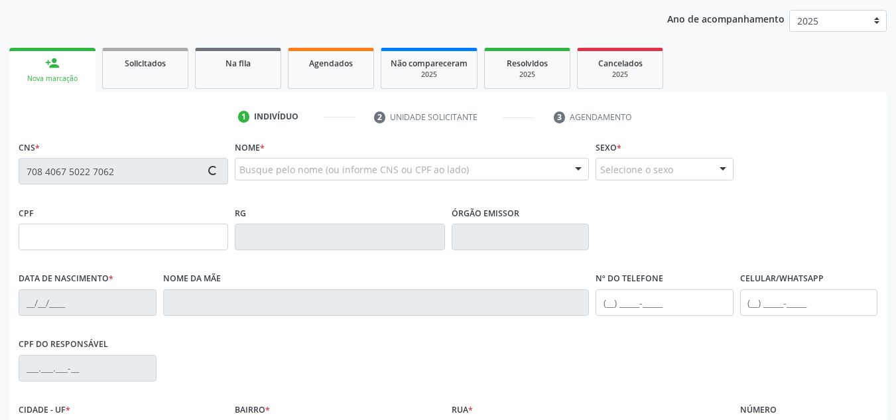
type input "211"
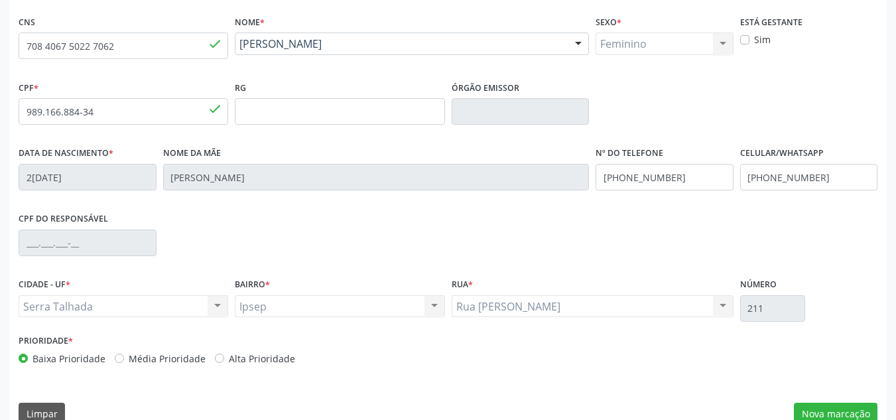
scroll to position [299, 0]
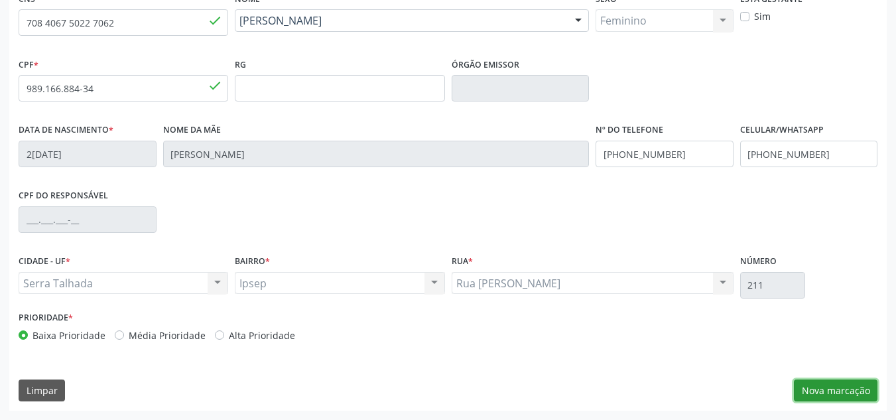
click at [837, 390] on button "Nova marcação" at bounding box center [836, 390] width 84 height 23
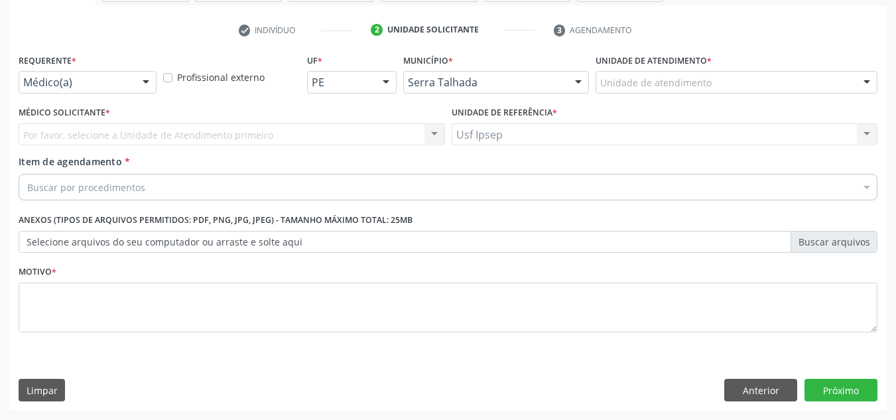
scroll to position [237, 0]
click at [149, 80] on div at bounding box center [146, 83] width 20 height 23
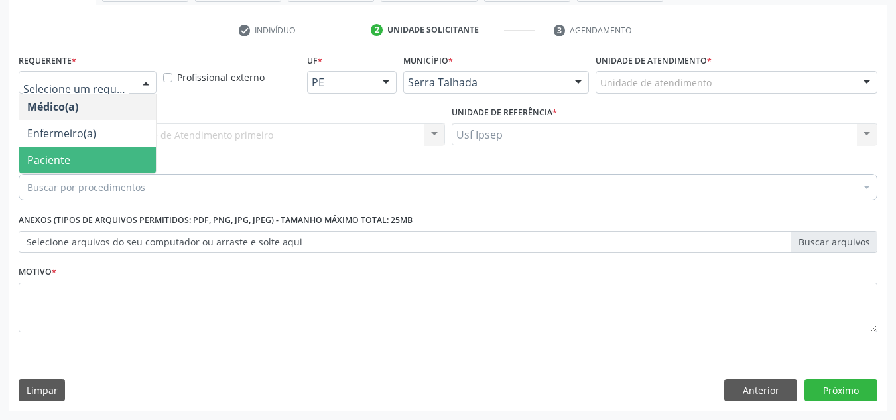
click at [83, 162] on span "Paciente" at bounding box center [87, 160] width 137 height 27
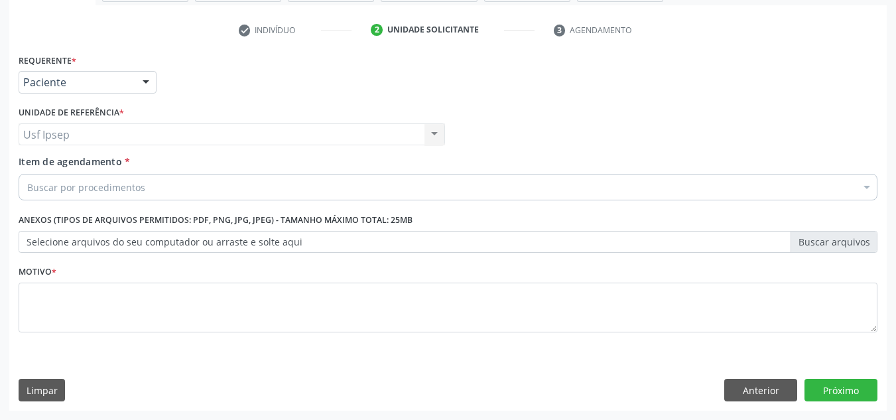
click at [63, 160] on span "Item de agendamento" at bounding box center [70, 161] width 103 height 13
click at [27, 174] on input "Item de agendamento *" at bounding box center [27, 187] width 0 height 27
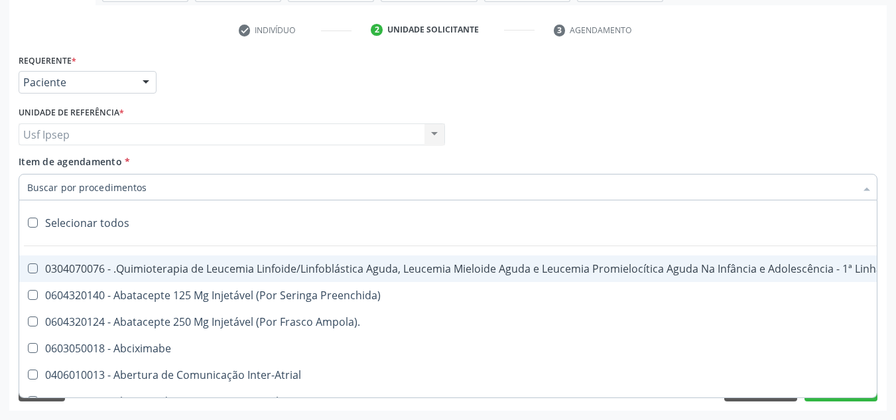
click at [29, 188] on input "Item de agendamento *" at bounding box center [441, 187] width 828 height 27
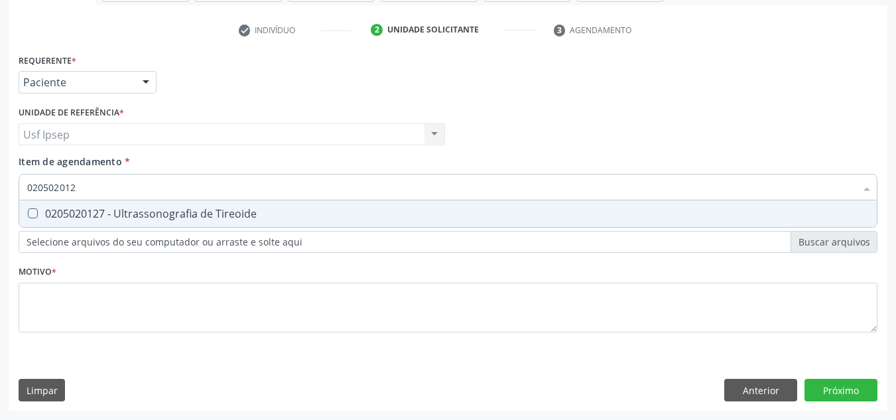
type input "0205020127"
click at [31, 214] on Tireoide at bounding box center [33, 213] width 10 height 10
click at [28, 214] on Tireoide "checkbox" at bounding box center [23, 213] width 9 height 9
checkbox Tireoide "true"
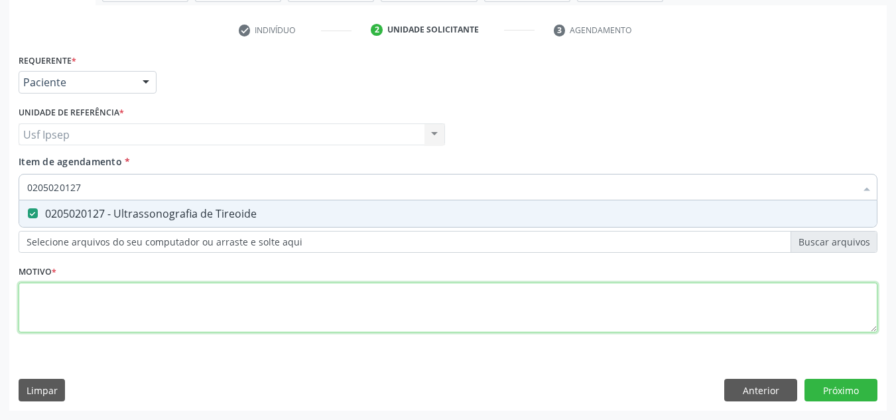
click at [42, 312] on div "Requerente * Paciente Médico(a) Enfermeiro(a) Paciente Nenhum resultado encontr…" at bounding box center [448, 200] width 859 height 300
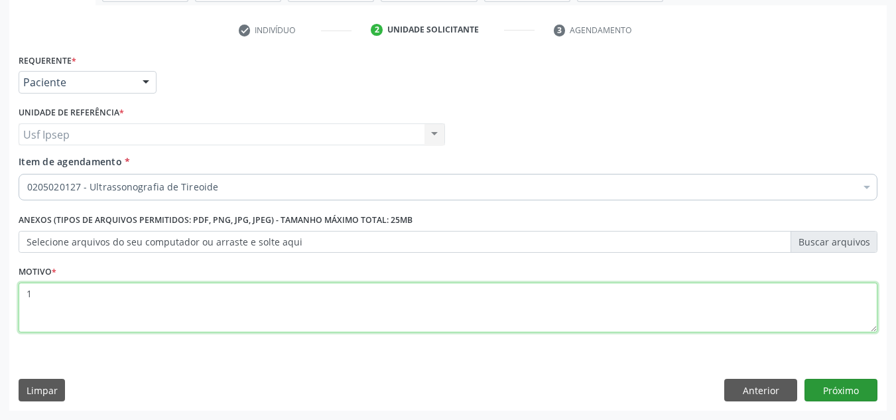
type textarea "1"
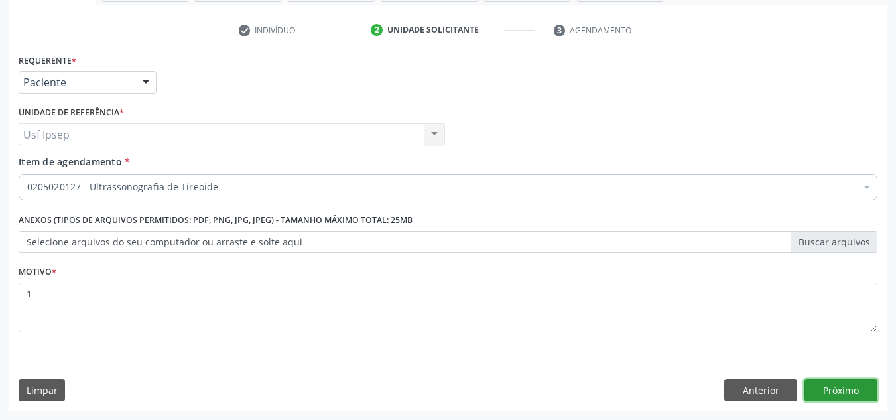
click at [834, 386] on button "Próximo" at bounding box center [841, 390] width 73 height 23
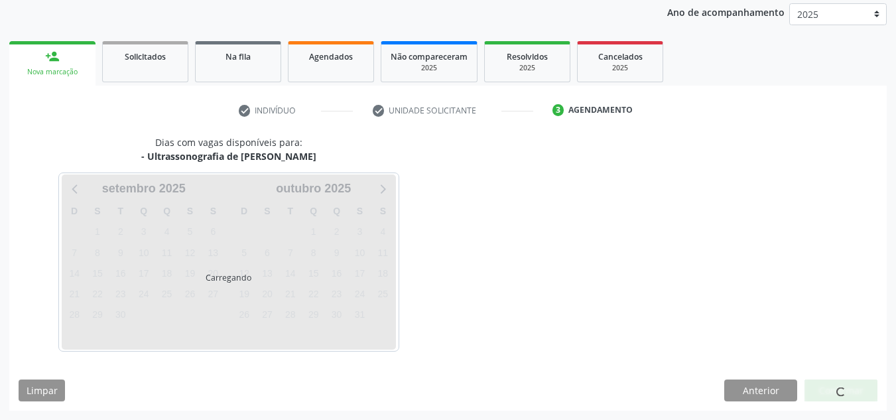
scroll to position [157, 0]
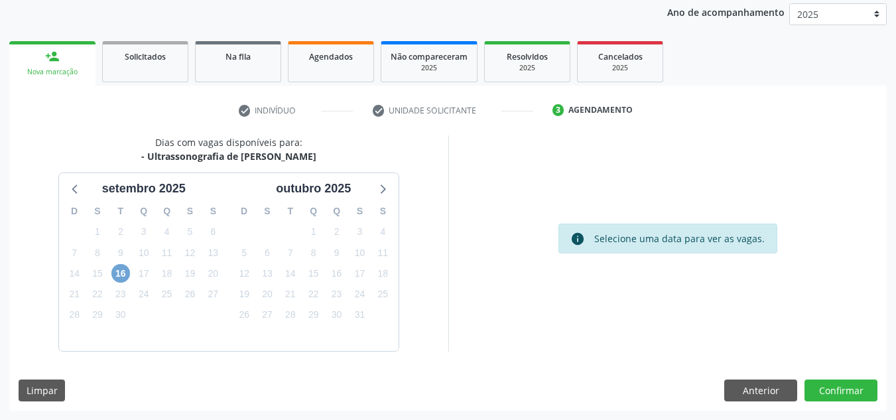
click at [121, 273] on span "16" at bounding box center [120, 273] width 19 height 19
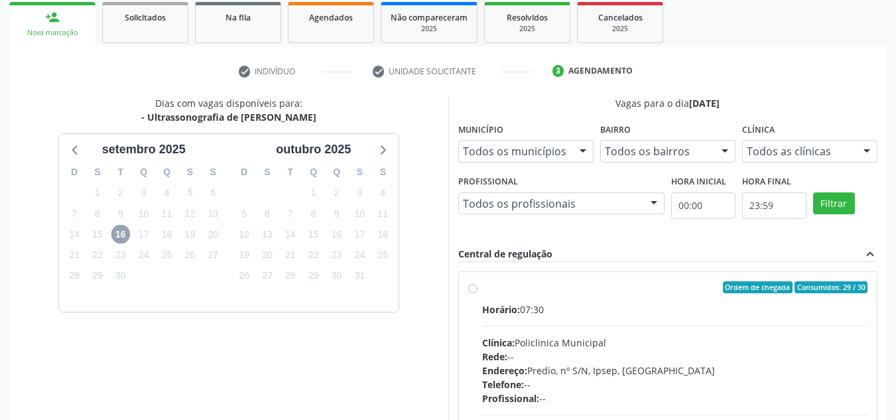
scroll to position [224, 0]
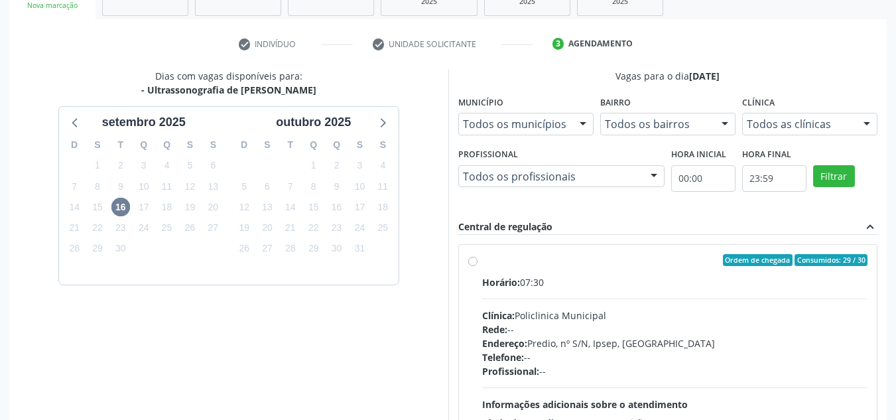
click at [482, 263] on label "Ordem de chegada Consumidos: 29 / 30 Horário: 07:30 Clínica: Policlinica Munici…" at bounding box center [675, 356] width 386 height 204
click at [474, 263] on input "Ordem de chegada Consumidos: 29 / 30 Horário: 07:30 Clínica: Policlinica Munici…" at bounding box center [472, 260] width 9 height 12
radio input "true"
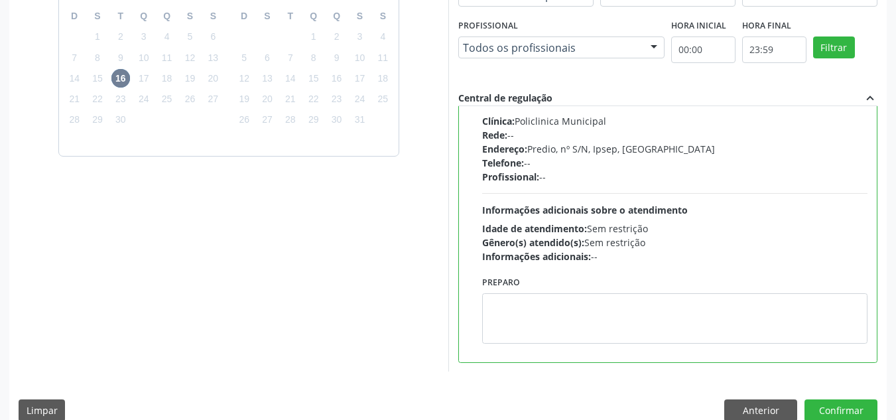
scroll to position [373, 0]
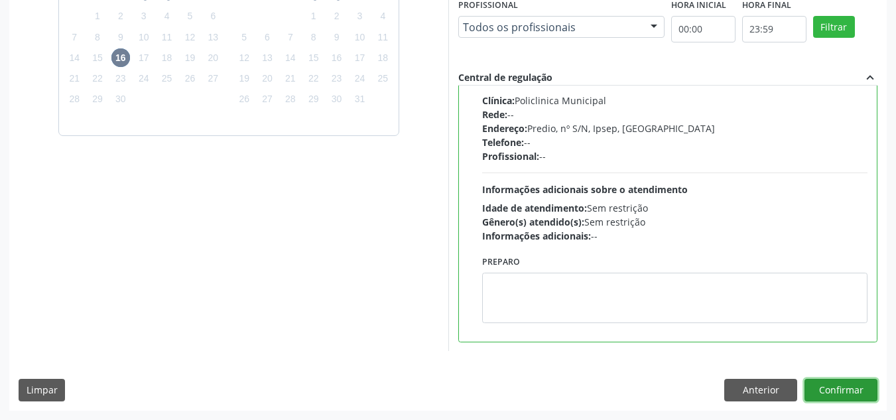
click at [836, 389] on button "Confirmar" at bounding box center [841, 390] width 73 height 23
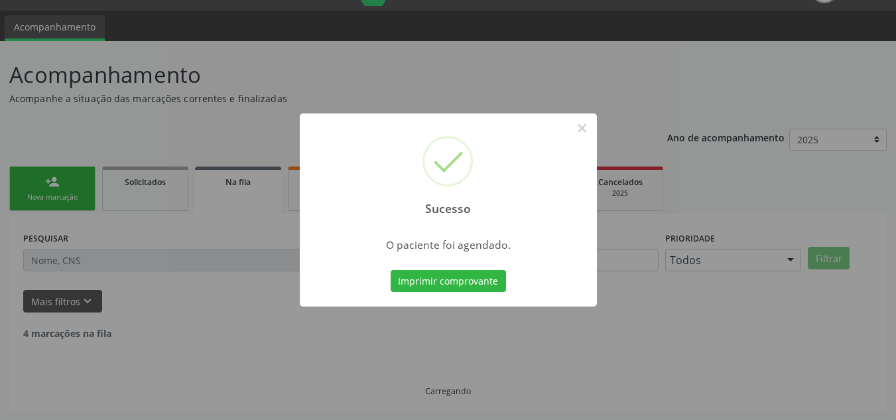
scroll to position [18, 0]
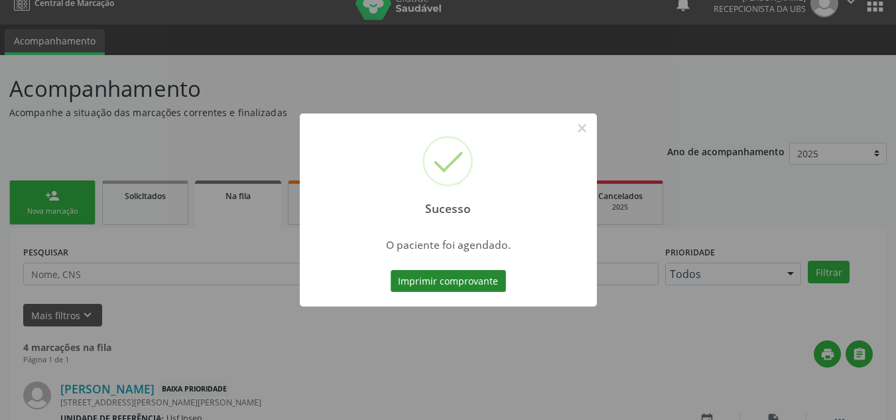
click at [426, 283] on button "Imprimir comprovante" at bounding box center [448, 281] width 115 height 23
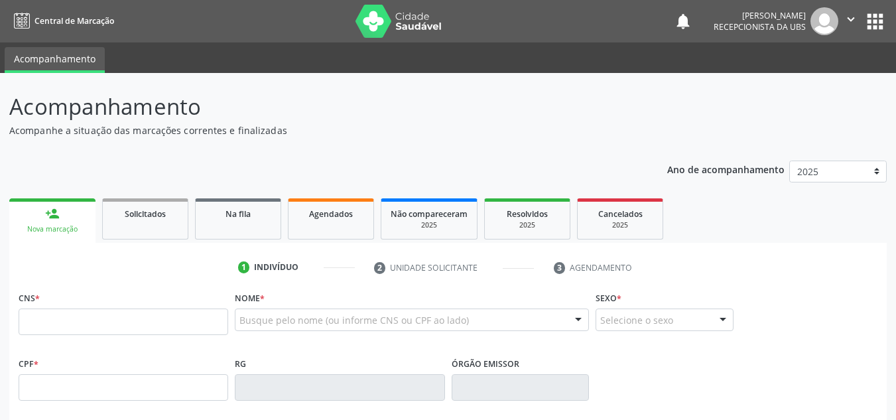
click at [29, 317] on input "text" at bounding box center [124, 321] width 210 height 27
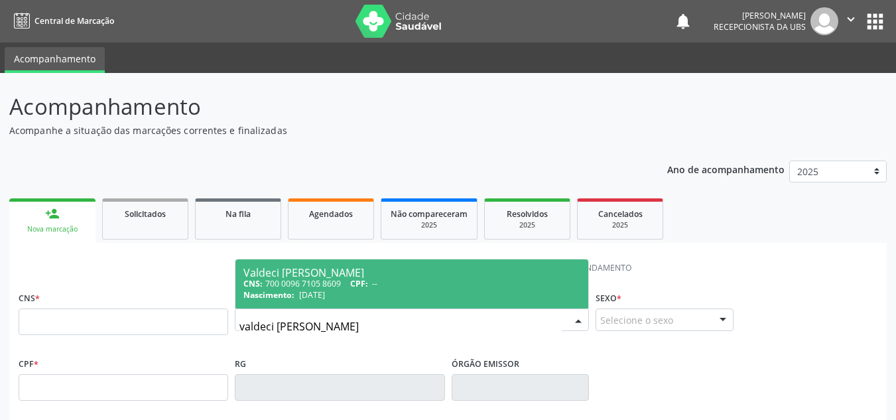
type input "valdeci pedro da silvga"
click at [277, 269] on div "Valdeci Pedro da Silva" at bounding box center [411, 272] width 337 height 11
type input "700 0096 7105 8609"
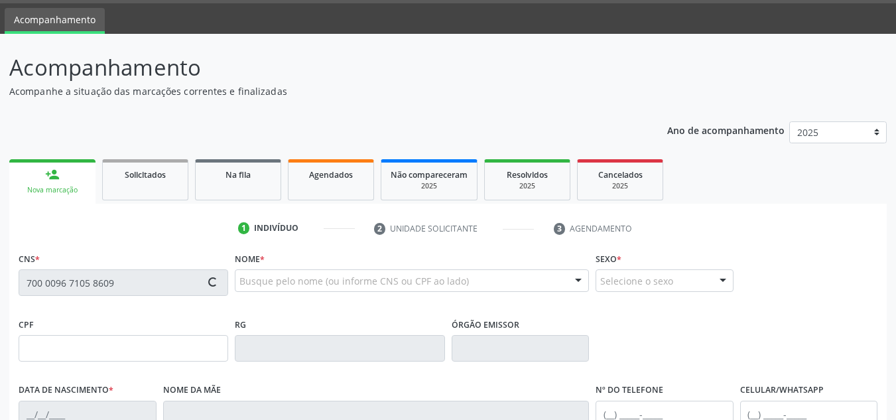
type input "04/04/1975"
type input "Maria do Socorro de Jesus"
type input "(87) 99999-9999"
type input "2319"
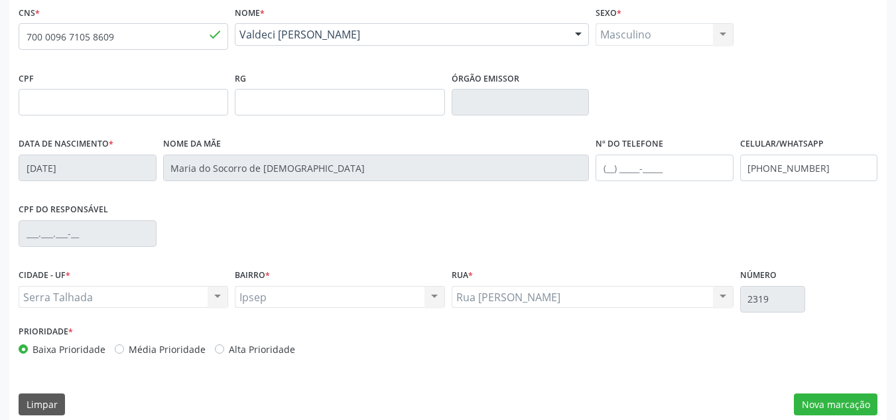
scroll to position [299, 0]
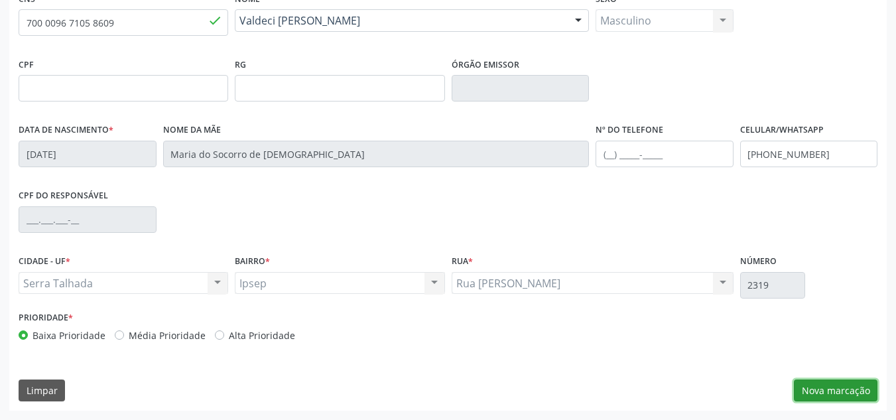
click at [833, 394] on button "Nova marcação" at bounding box center [836, 390] width 84 height 23
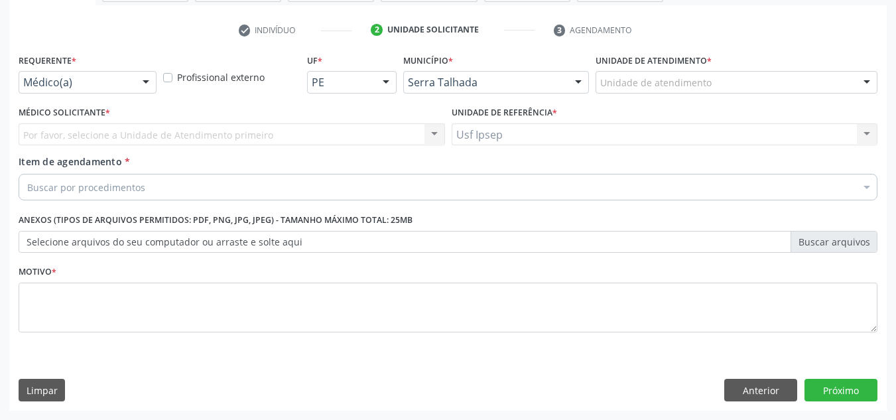
scroll to position [237, 0]
click at [141, 79] on div at bounding box center [146, 83] width 20 height 23
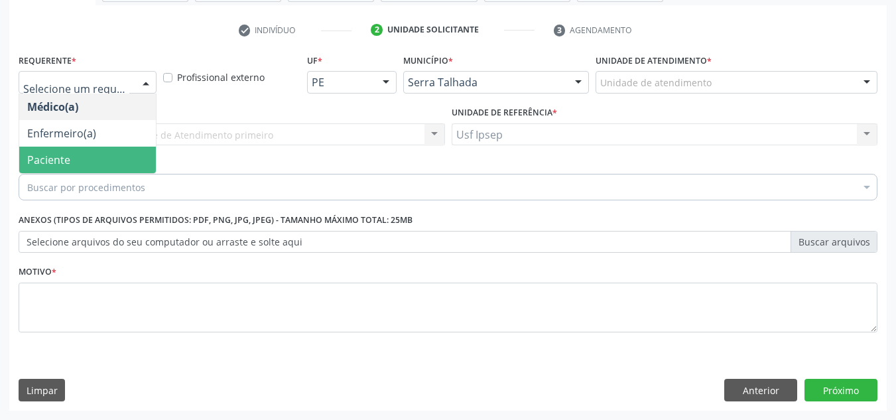
click at [46, 157] on span "Paciente" at bounding box center [48, 160] width 43 height 15
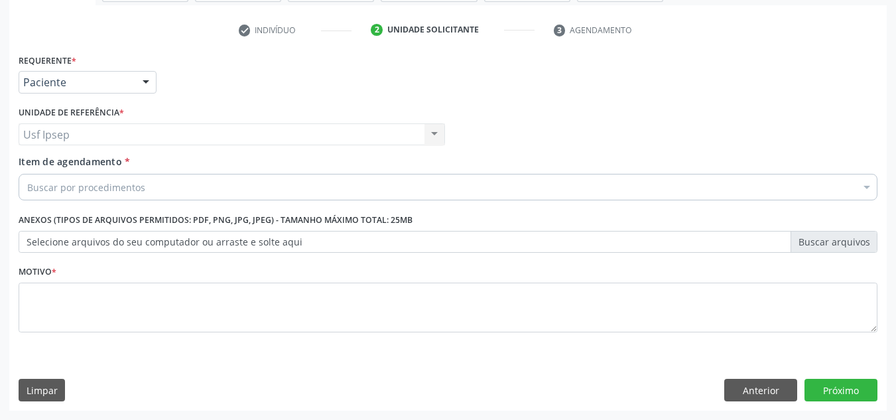
click at [21, 159] on span "Item de agendamento" at bounding box center [70, 161] width 103 height 13
click at [27, 174] on input "Item de agendamento *" at bounding box center [27, 187] width 0 height 27
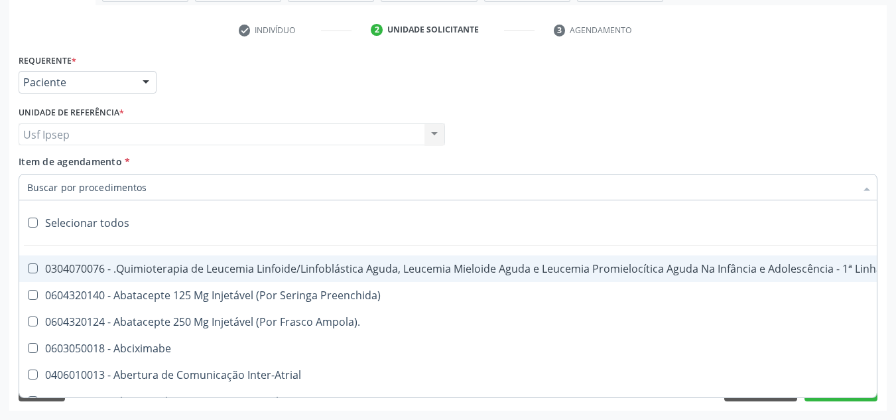
click at [28, 186] on input "Item de agendamento *" at bounding box center [441, 187] width 828 height 27
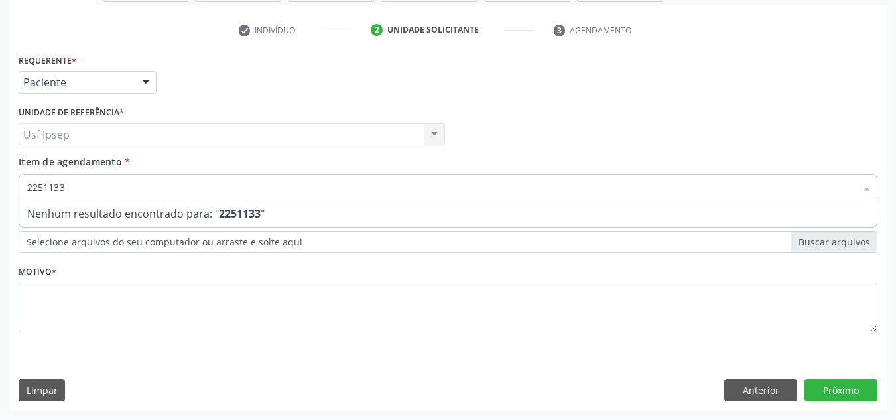
click at [69, 186] on input "2251133" at bounding box center [441, 187] width 828 height 27
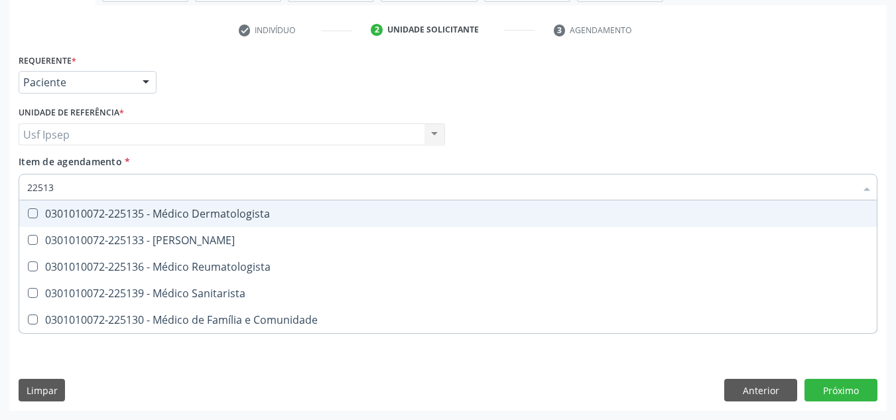
type input "225133"
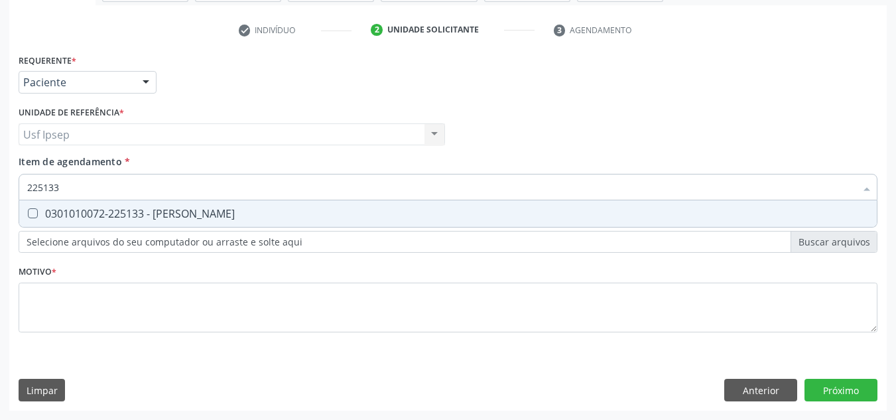
click at [35, 213] on Psiquiatra at bounding box center [33, 213] width 10 height 10
click at [28, 213] on Psiquiatra "checkbox" at bounding box center [23, 213] width 9 height 9
checkbox Psiquiatra "true"
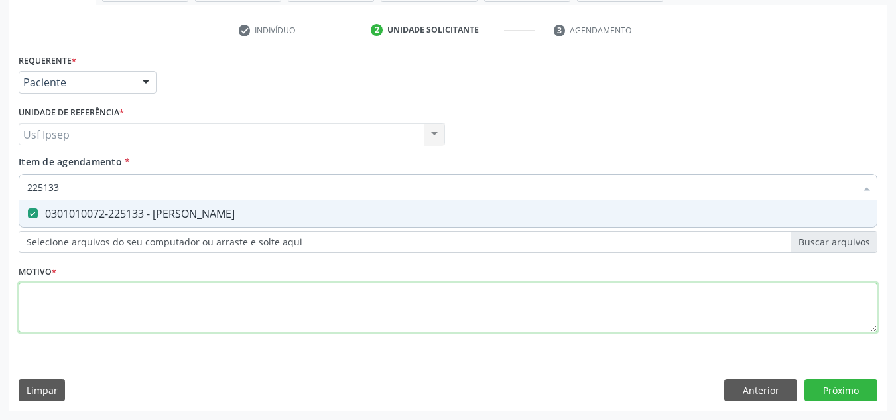
click at [36, 301] on div "Requerente * Paciente Médico(a) Enfermeiro(a) Paciente Nenhum resultado encontr…" at bounding box center [448, 200] width 859 height 300
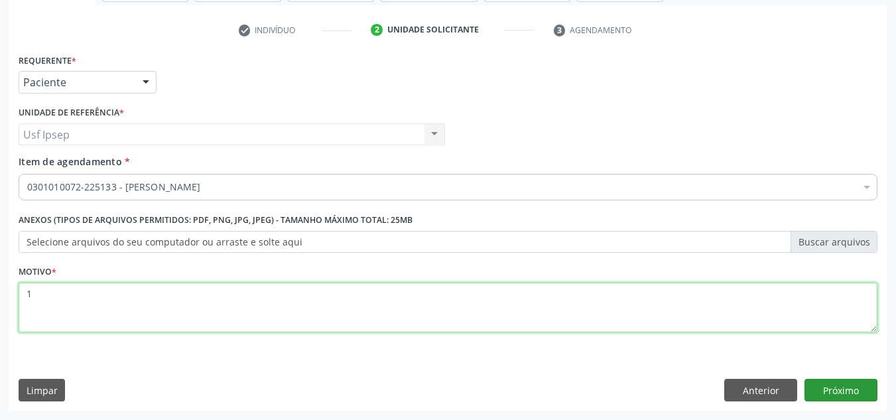
type textarea "1"
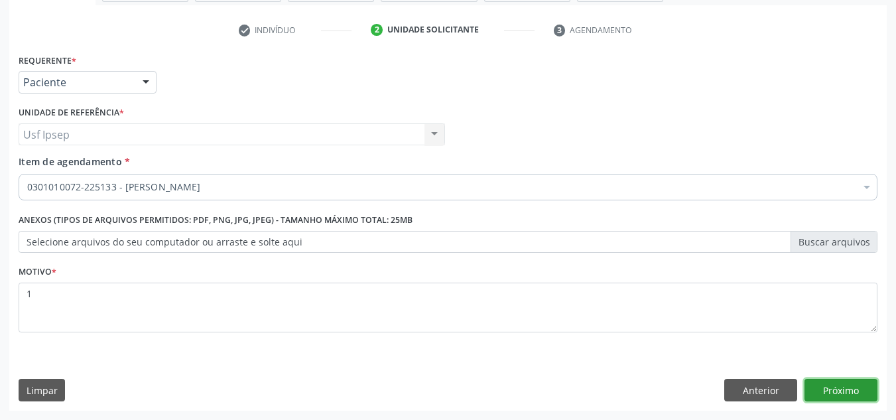
click at [820, 393] on button "Próximo" at bounding box center [841, 390] width 73 height 23
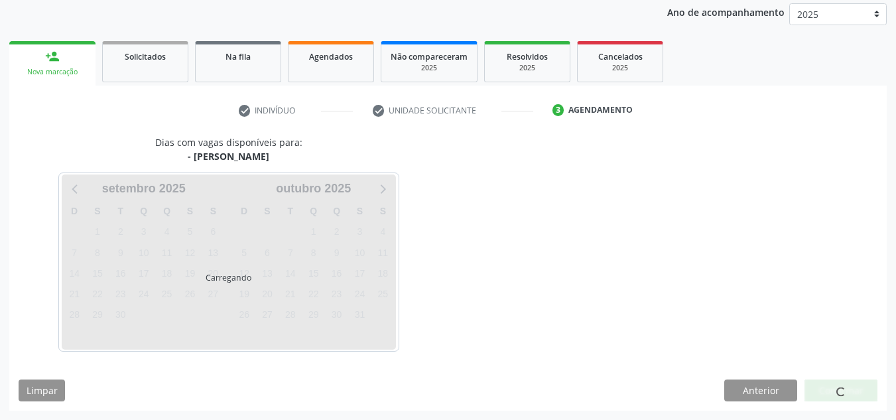
scroll to position [196, 0]
